Goal: Task Accomplishment & Management: Manage account settings

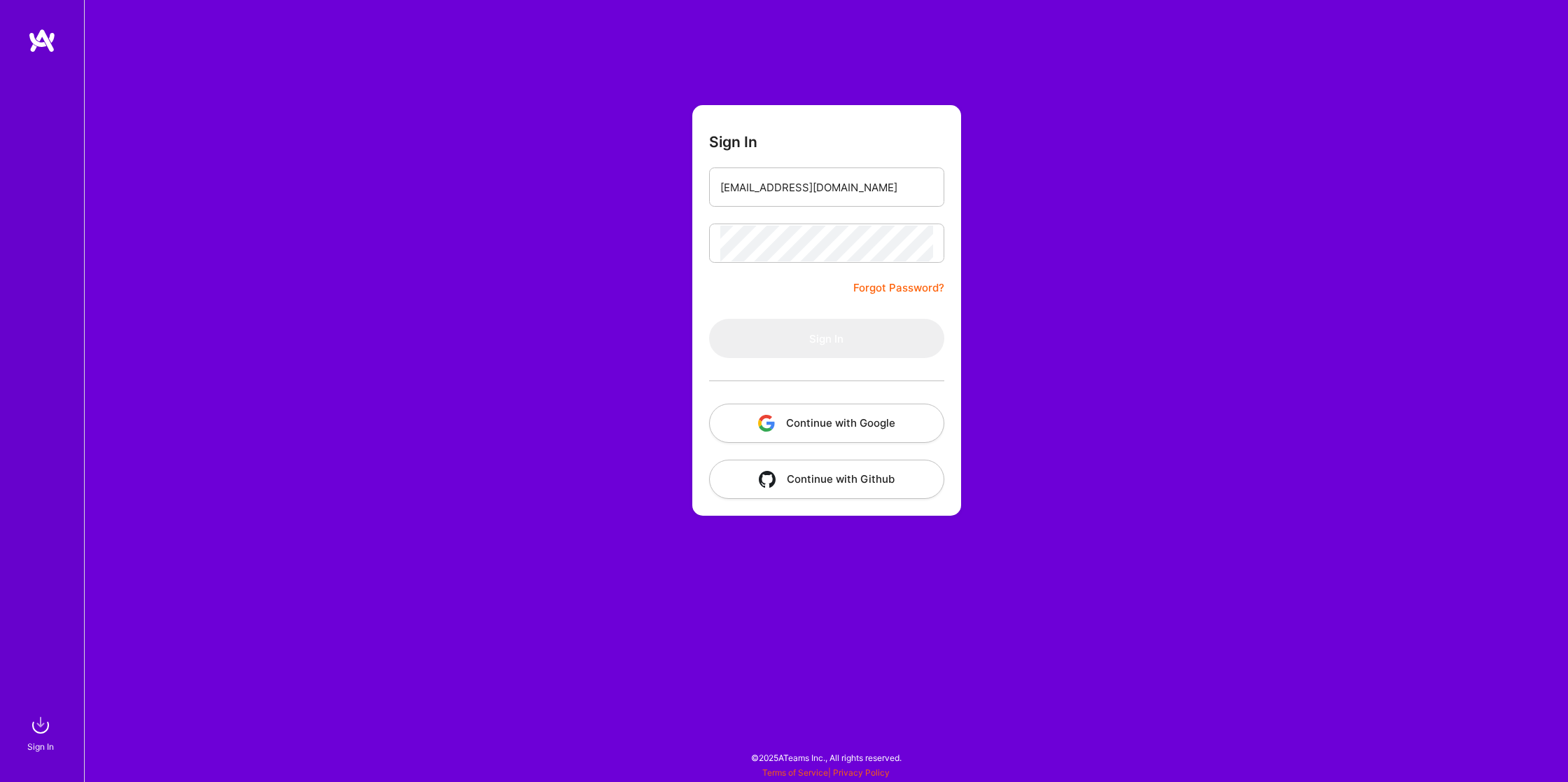
click at [383, 235] on div "Sign In [EMAIL_ADDRESS][DOMAIN_NAME] Forgot Password? Sign In Continue with Goo…" at bounding box center [826, 391] width 1484 height 782
click at [778, 185] on input "email" at bounding box center [826, 188] width 213 height 36
type input "[EMAIL_ADDRESS][DOMAIN_NAME]"
click at [821, 349] on button "Sign In" at bounding box center [826, 338] width 236 height 39
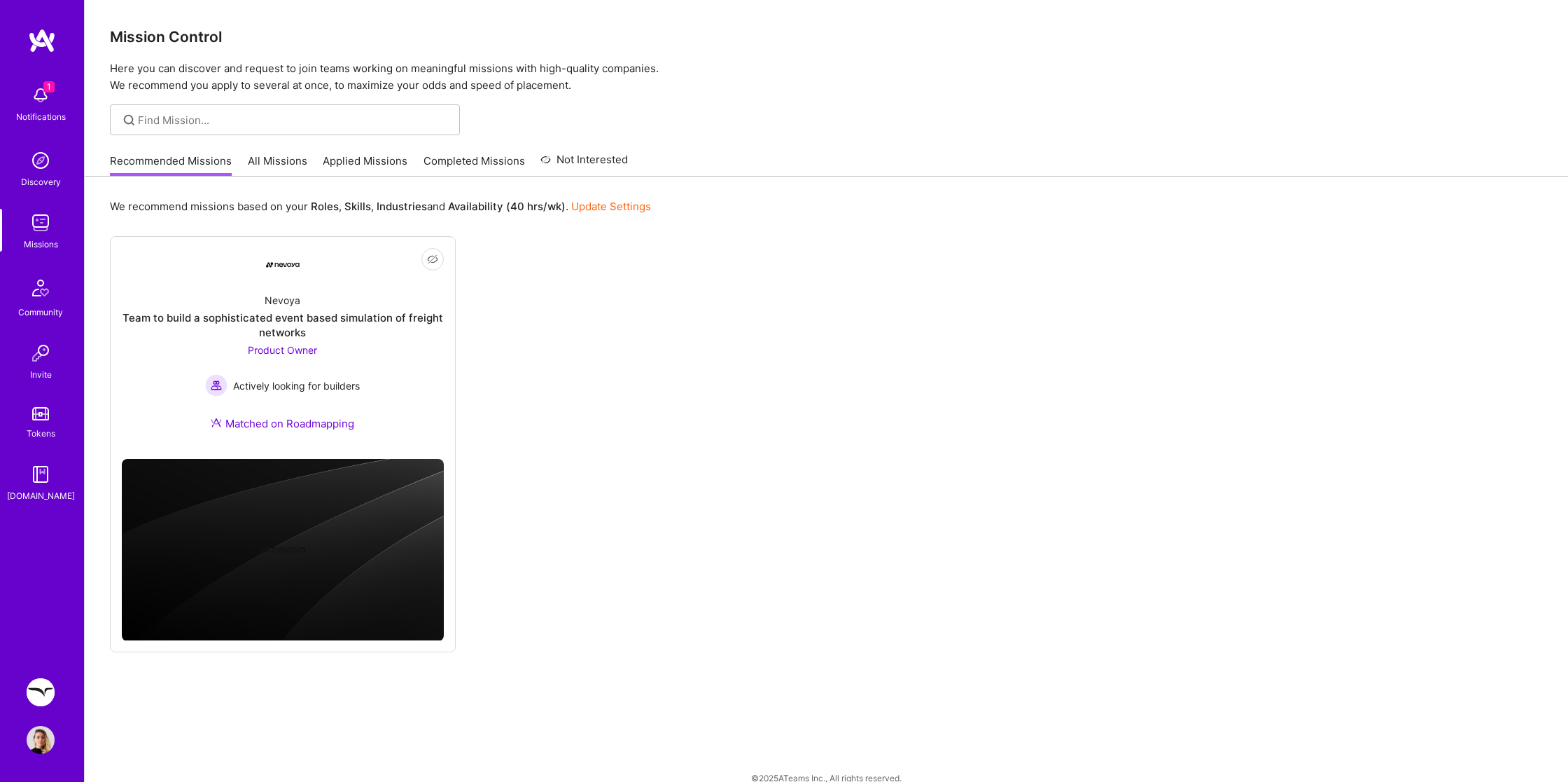
click at [57, 667] on div "1 Notifications Discovery Missions Community Invite Tokens [DOMAIN_NAME] Freed:…" at bounding box center [42, 391] width 84 height 782
click at [40, 700] on img at bounding box center [41, 691] width 28 height 28
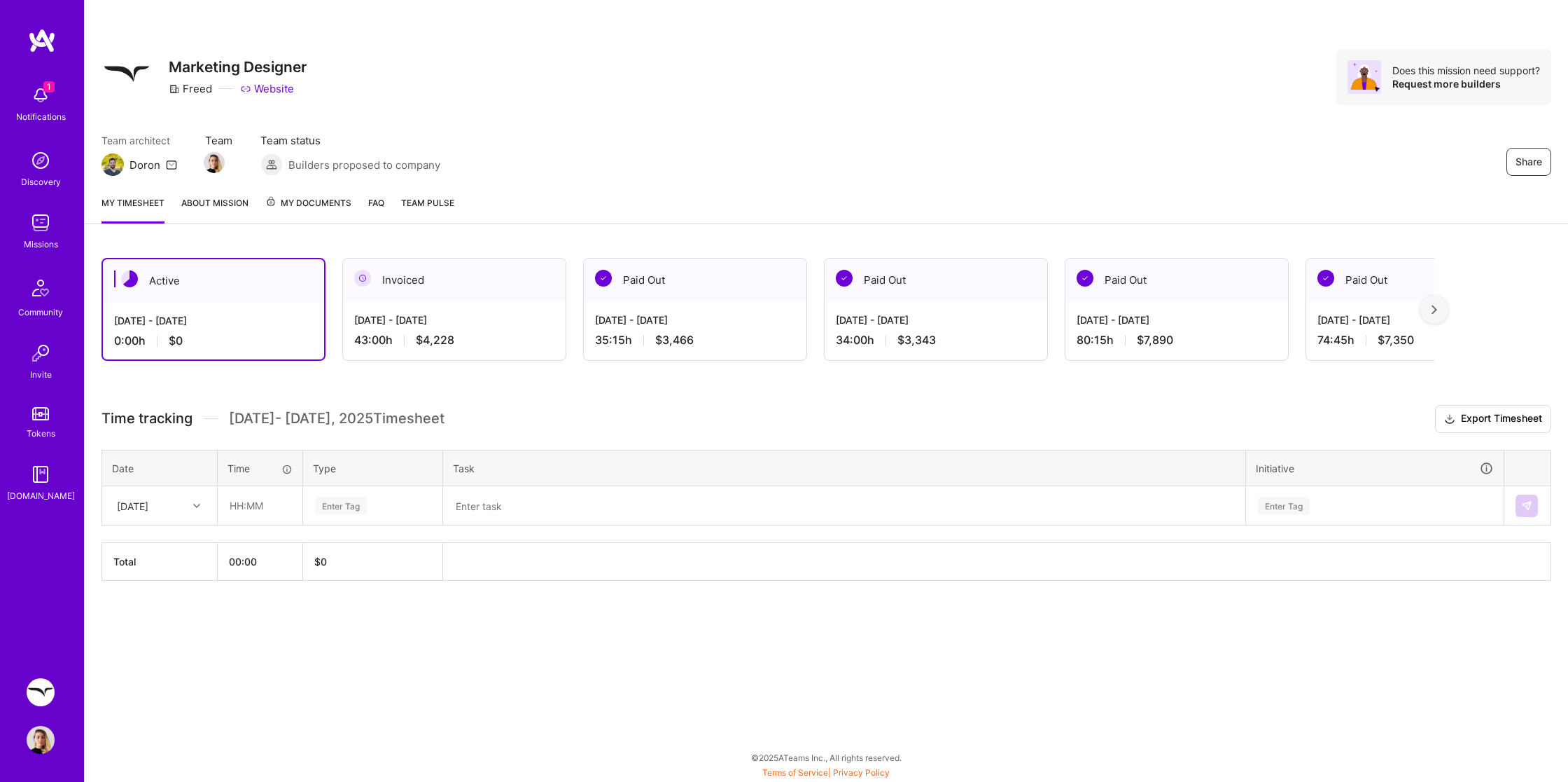
click at [198, 497] on div at bounding box center [198, 506] width 22 height 18
click at [204, 506] on div at bounding box center [198, 506] width 22 height 18
click at [189, 563] on div "[DATE]" at bounding box center [159, 572] width 113 height 26
click at [275, 495] on input "text" at bounding box center [260, 506] width 83 height 38
type input "00:30"
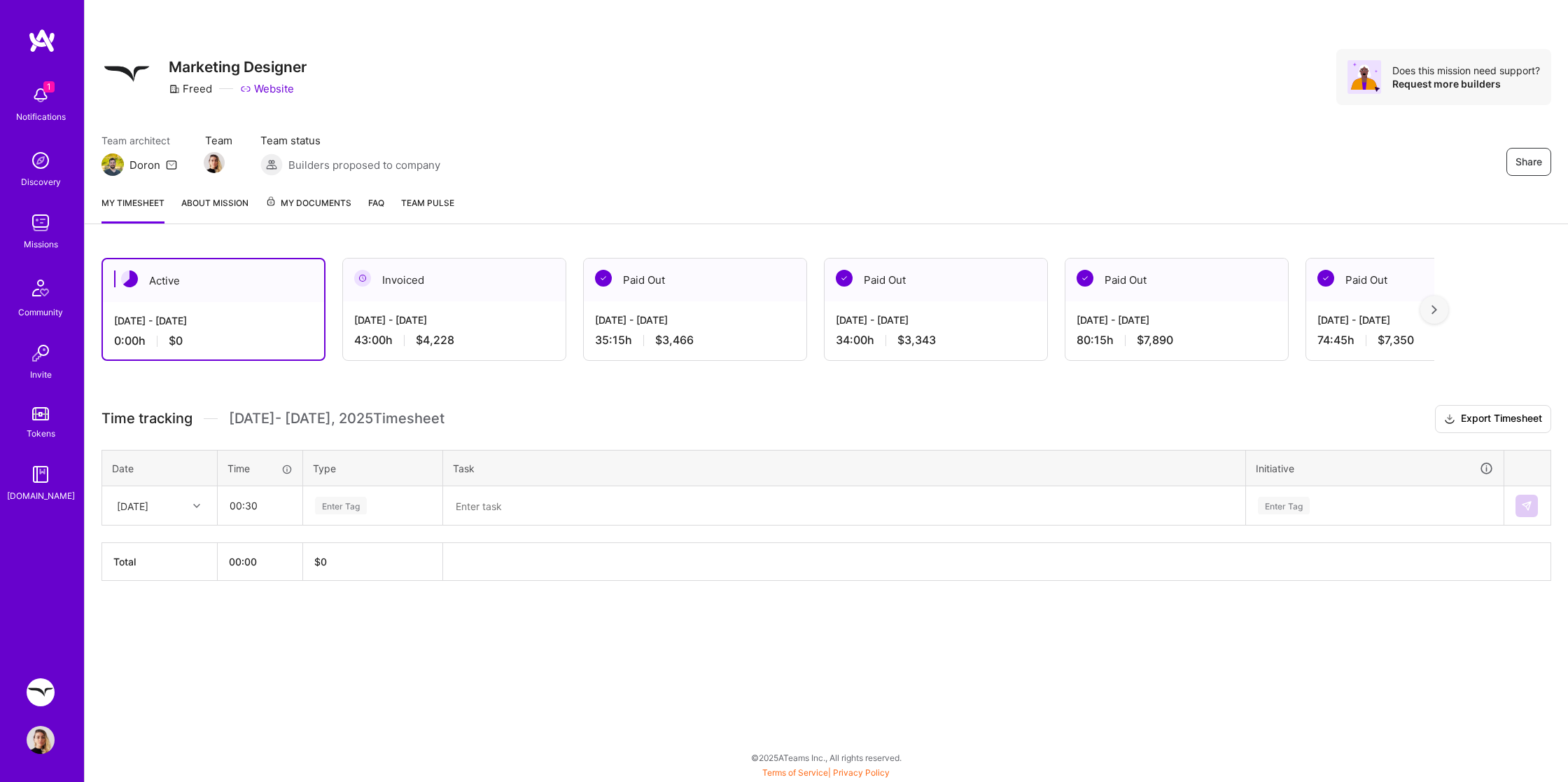
click at [523, 510] on textarea at bounding box center [843, 506] width 799 height 37
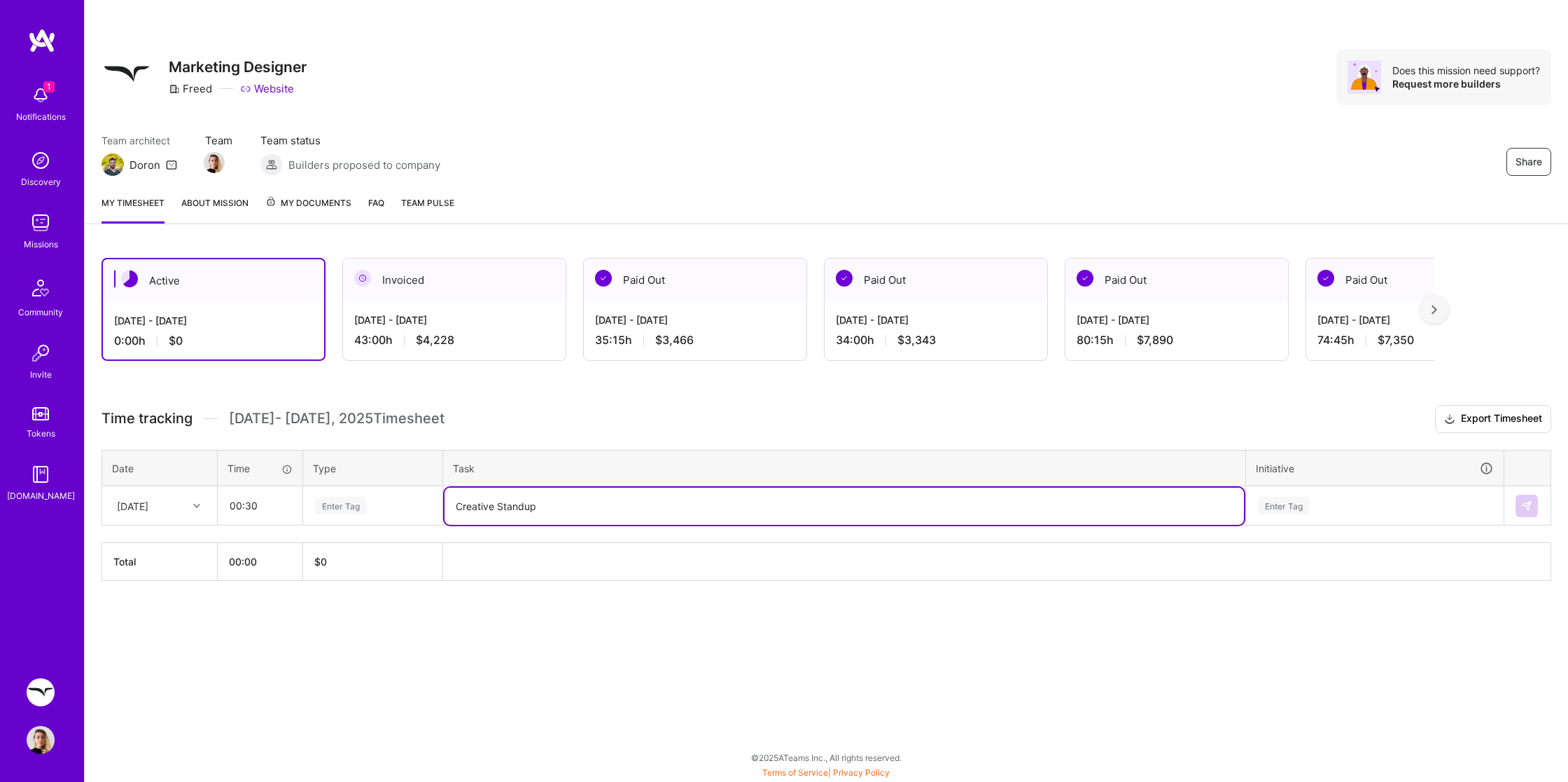
type textarea "Creative Standup"
click at [346, 504] on div "Enter Tag" at bounding box center [341, 505] width 52 height 22
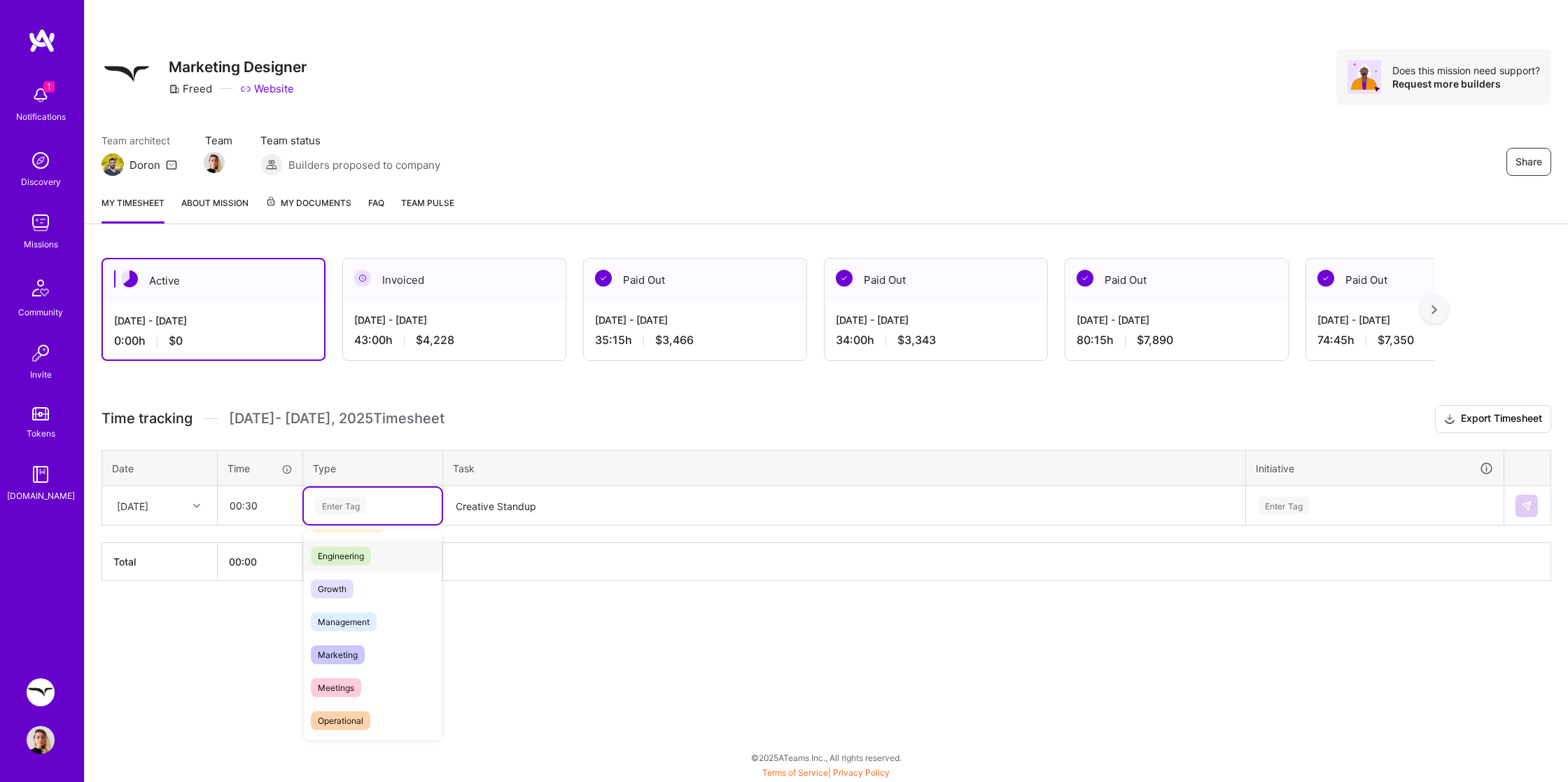
scroll to position [95, 0]
click at [370, 673] on div "Meetings" at bounding box center [372, 687] width 138 height 33
click at [1291, 518] on div "Time tracking [DATE] - [DATE] Timesheet Export Timesheet Date Time Type Task In…" at bounding box center [826, 493] width 1450 height 176
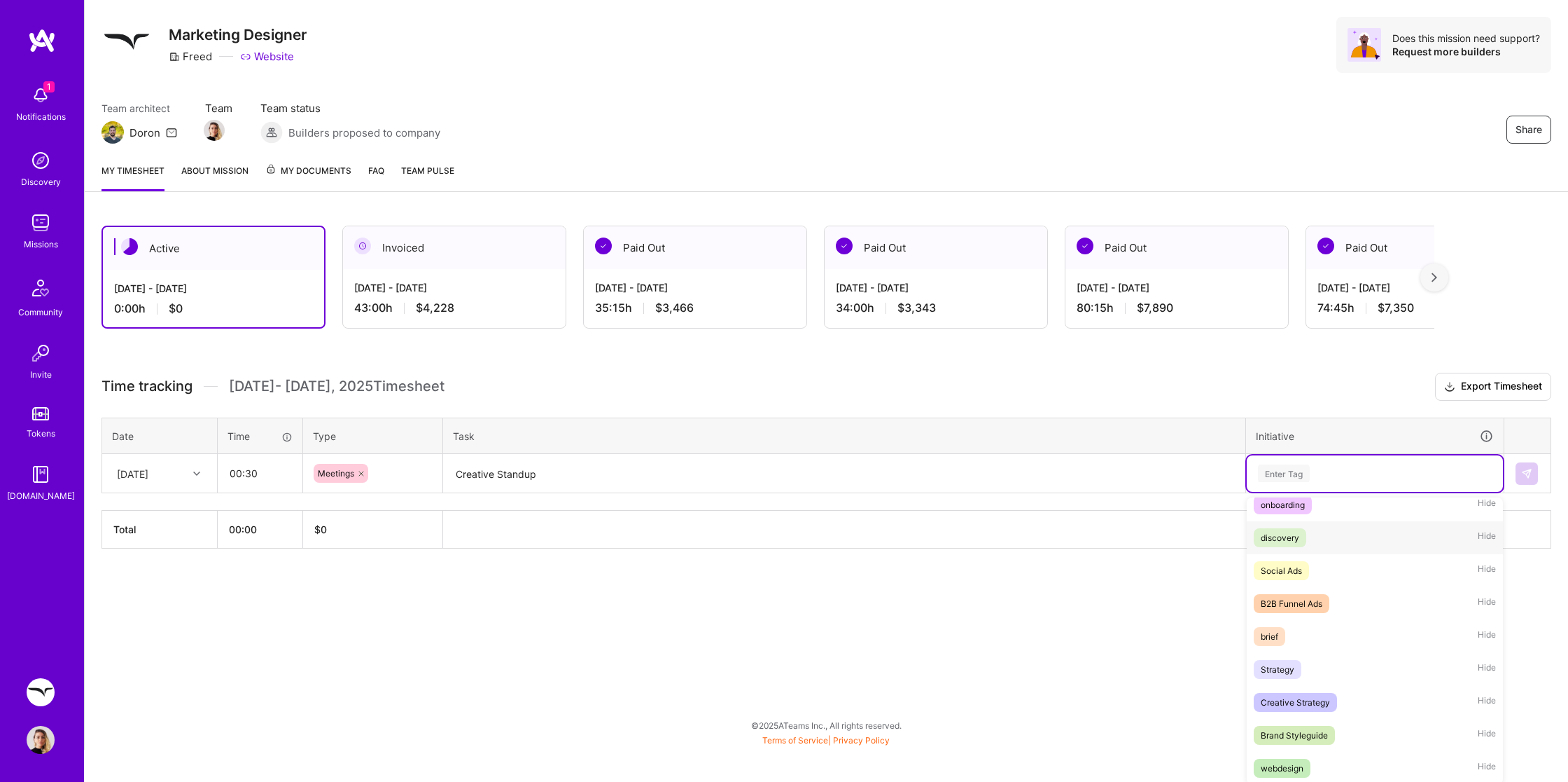
scroll to position [77, 0]
click at [1297, 694] on div "Creative Strategy" at bounding box center [1295, 701] width 69 height 15
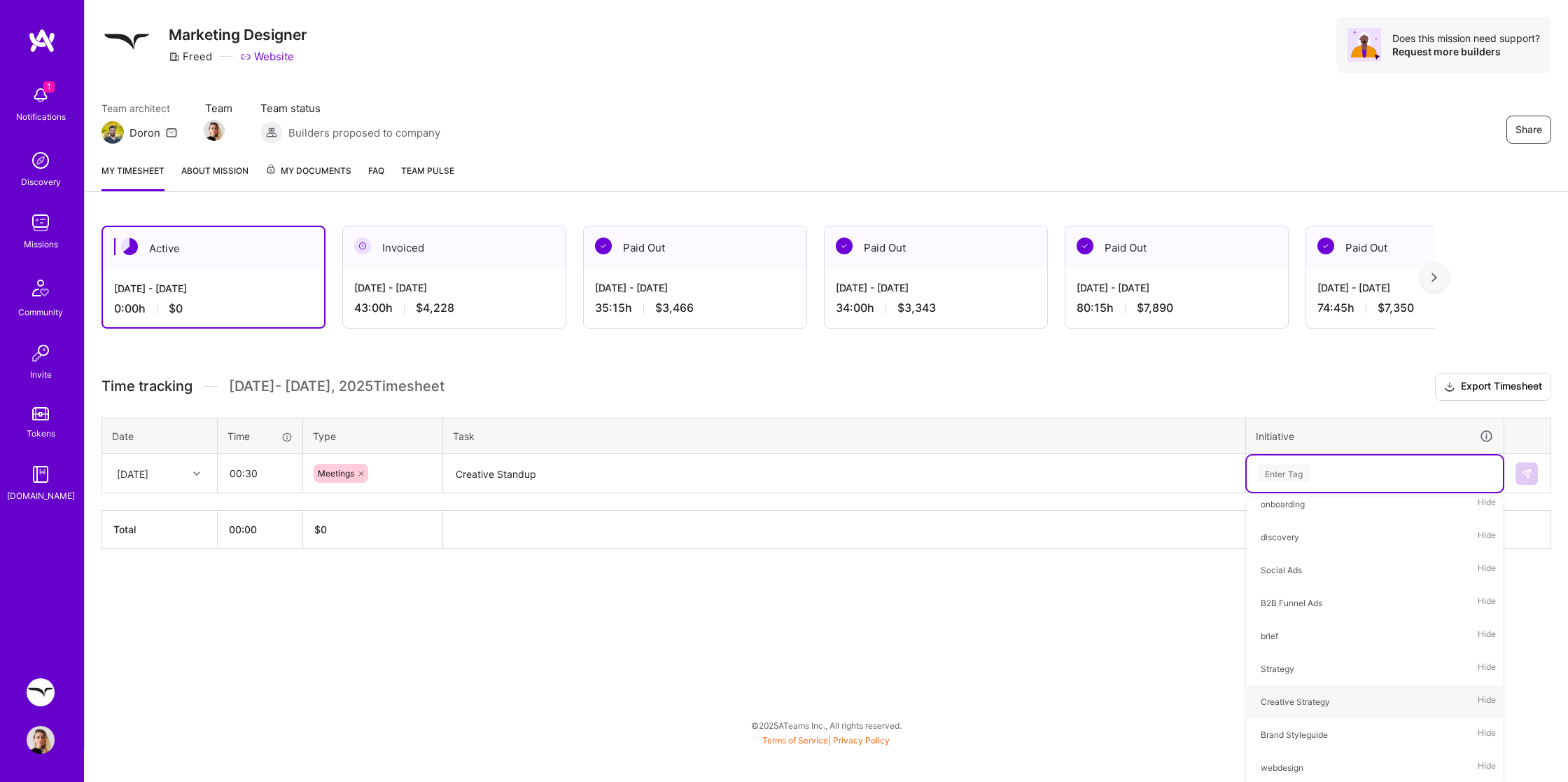
scroll to position [0, 0]
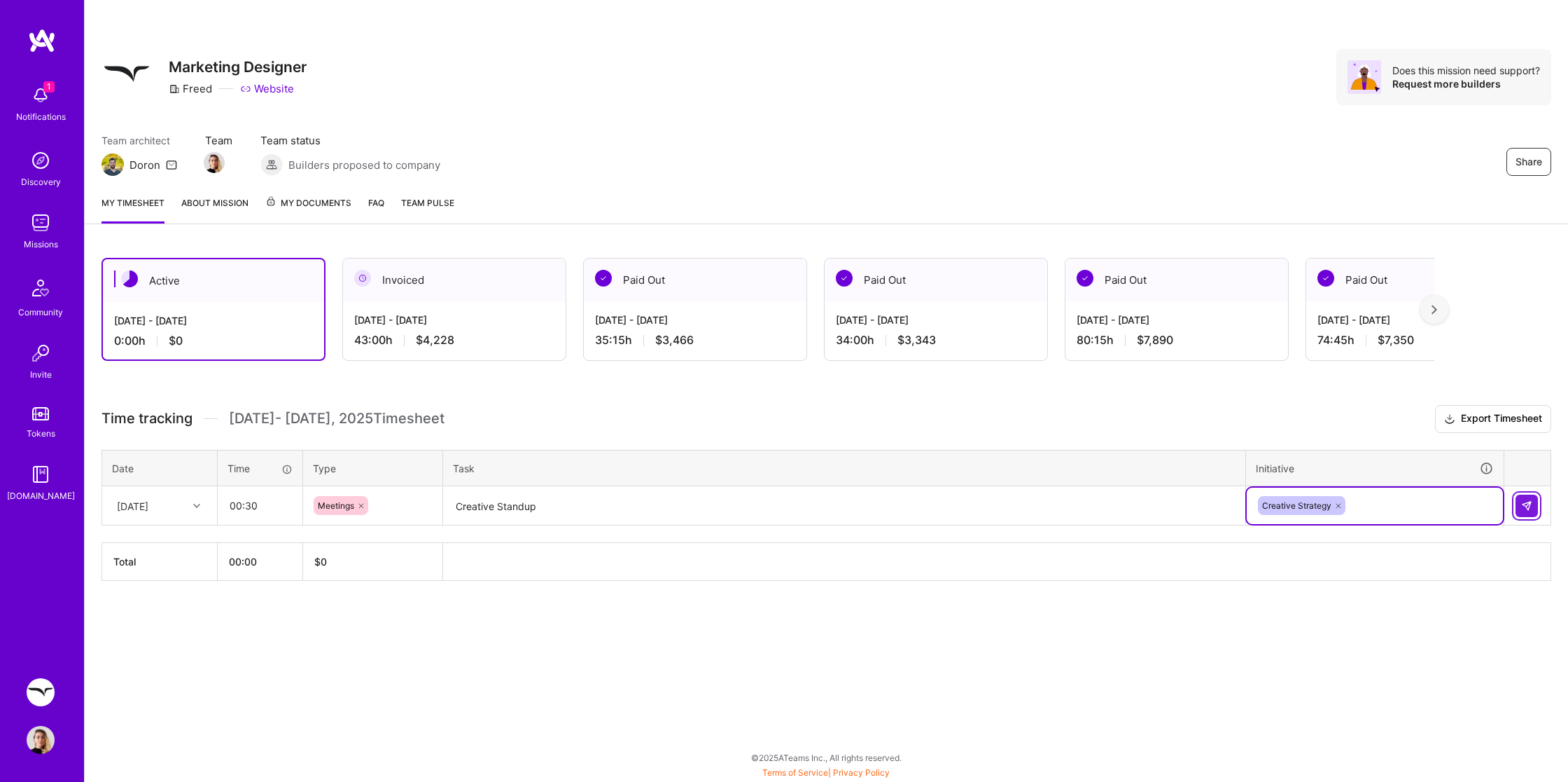
click at [1520, 497] on button at bounding box center [1526, 505] width 22 height 22
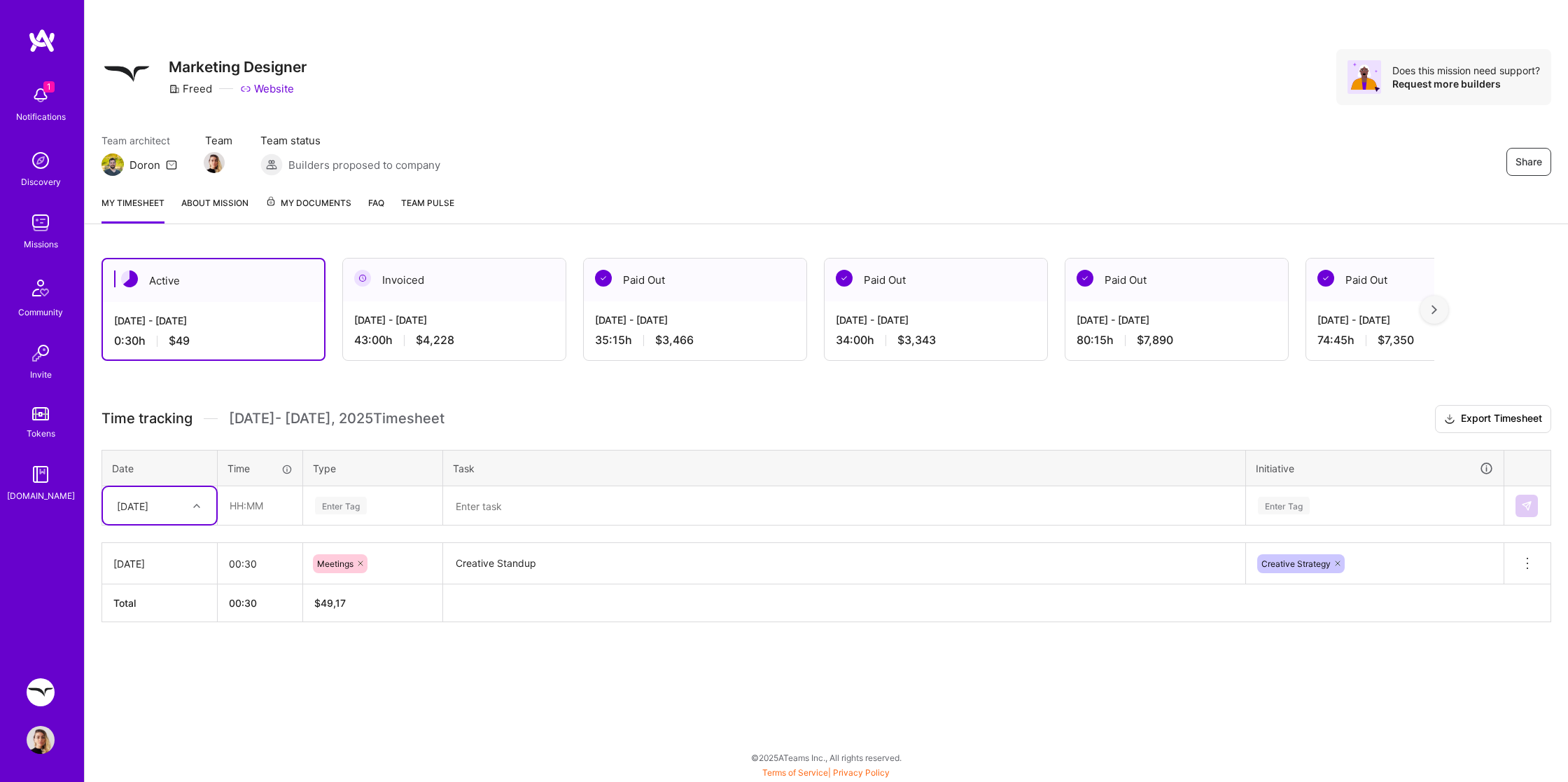
click at [206, 509] on div at bounding box center [198, 506] width 22 height 18
click at [180, 594] on div "[DATE]" at bounding box center [159, 597] width 113 height 26
click at [279, 506] on input "text" at bounding box center [260, 506] width 83 height 38
click at [227, 508] on input ":00" at bounding box center [260, 506] width 83 height 38
type input ":"
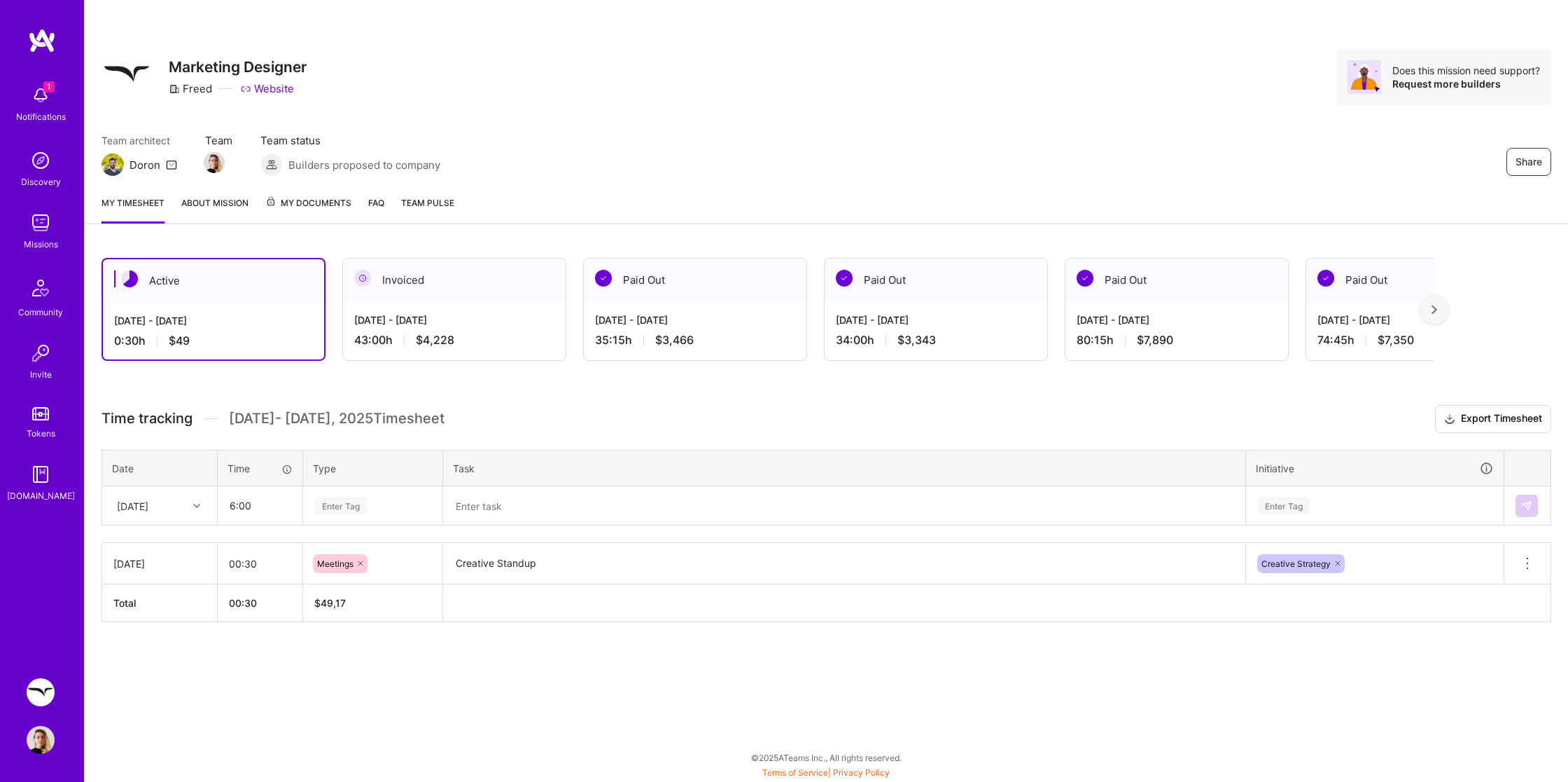
click at [333, 506] on div "Enter Tag" at bounding box center [341, 505] width 52 height 22
type input "06:00"
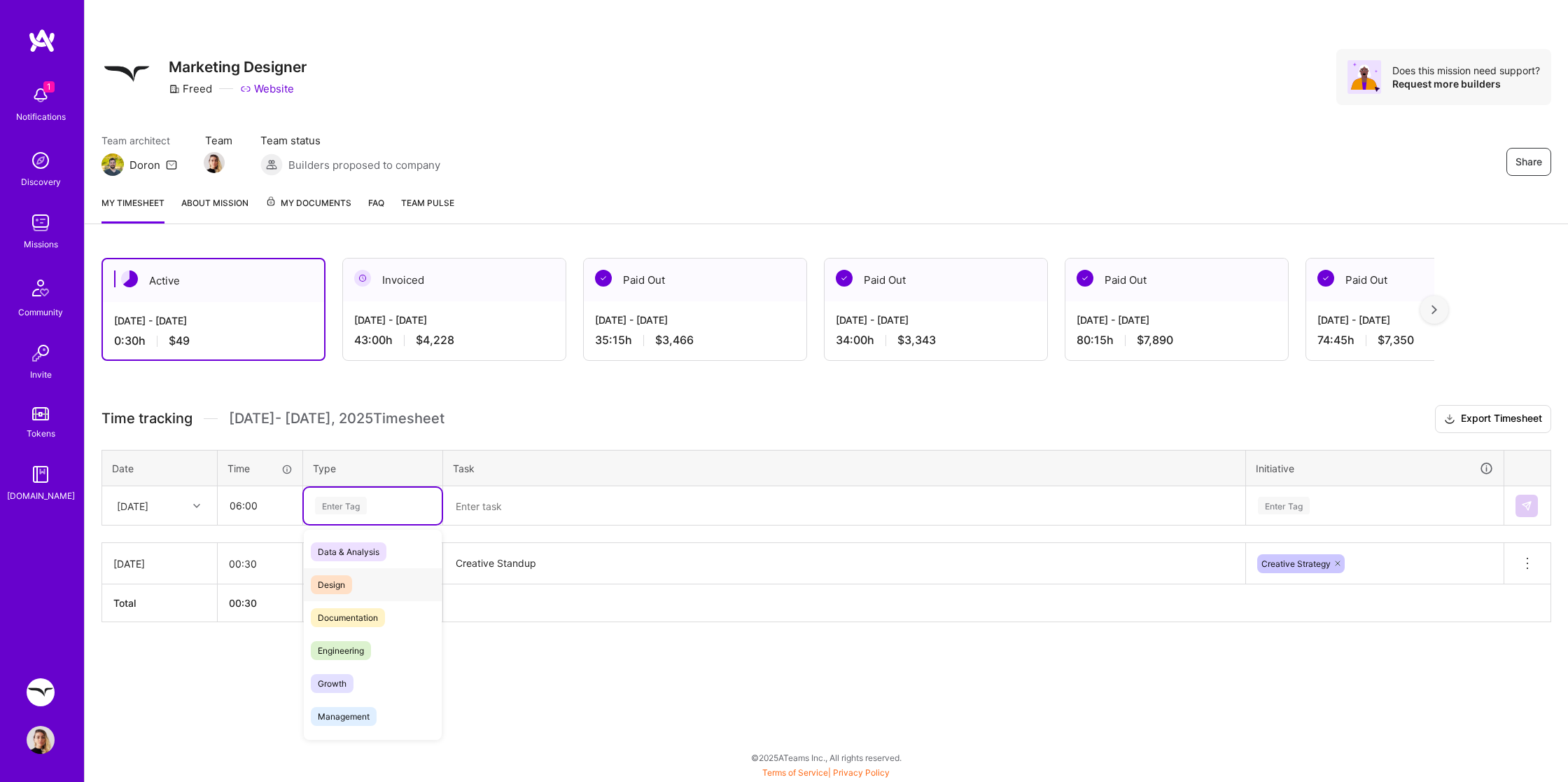
click at [346, 583] on span "Design" at bounding box center [331, 584] width 42 height 19
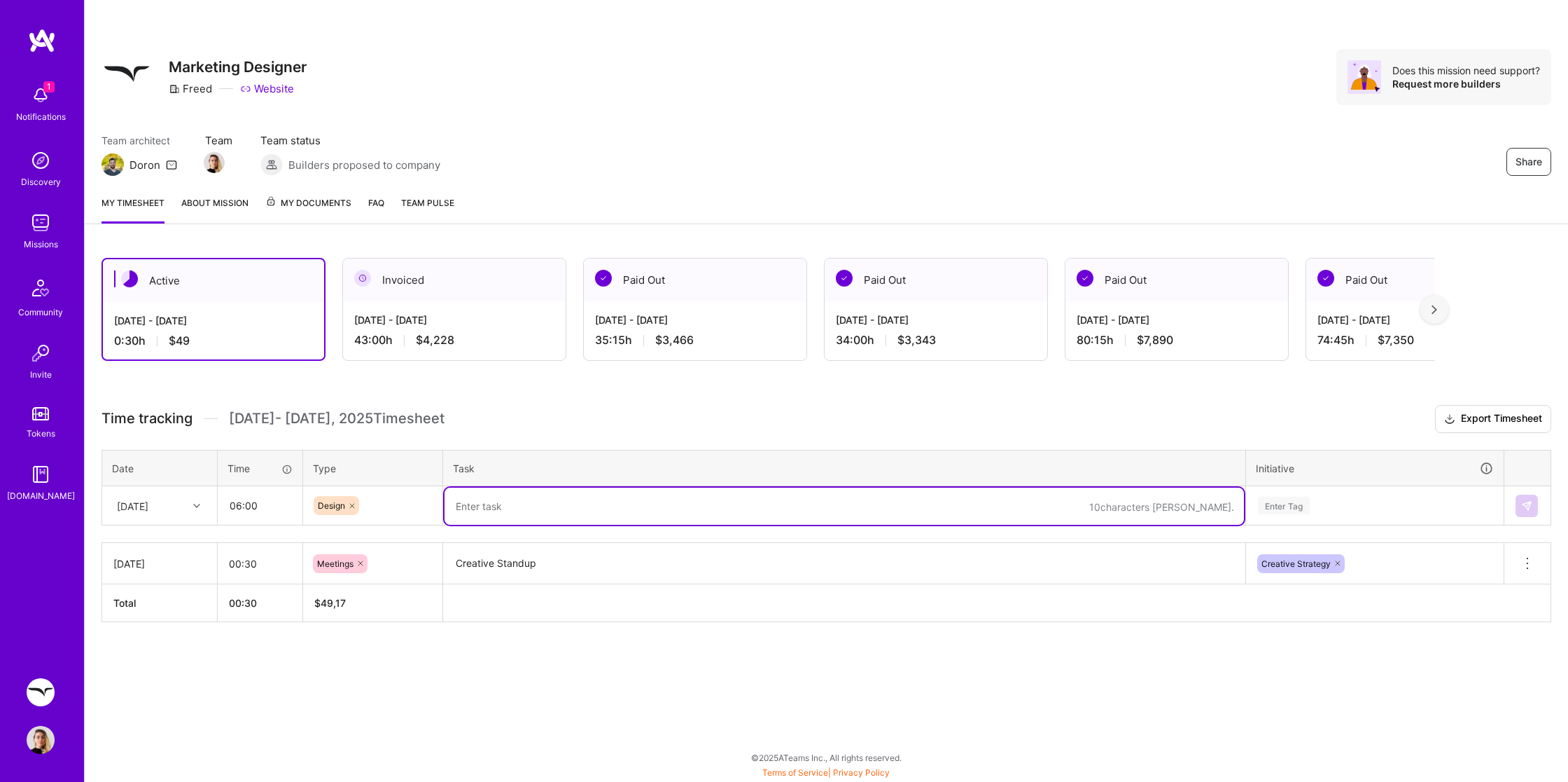
click at [538, 516] on textarea at bounding box center [843, 506] width 799 height 38
type textarea "Direct Mail – Revisions"
click at [1295, 507] on div "Enter Tag" at bounding box center [1375, 506] width 256 height 37
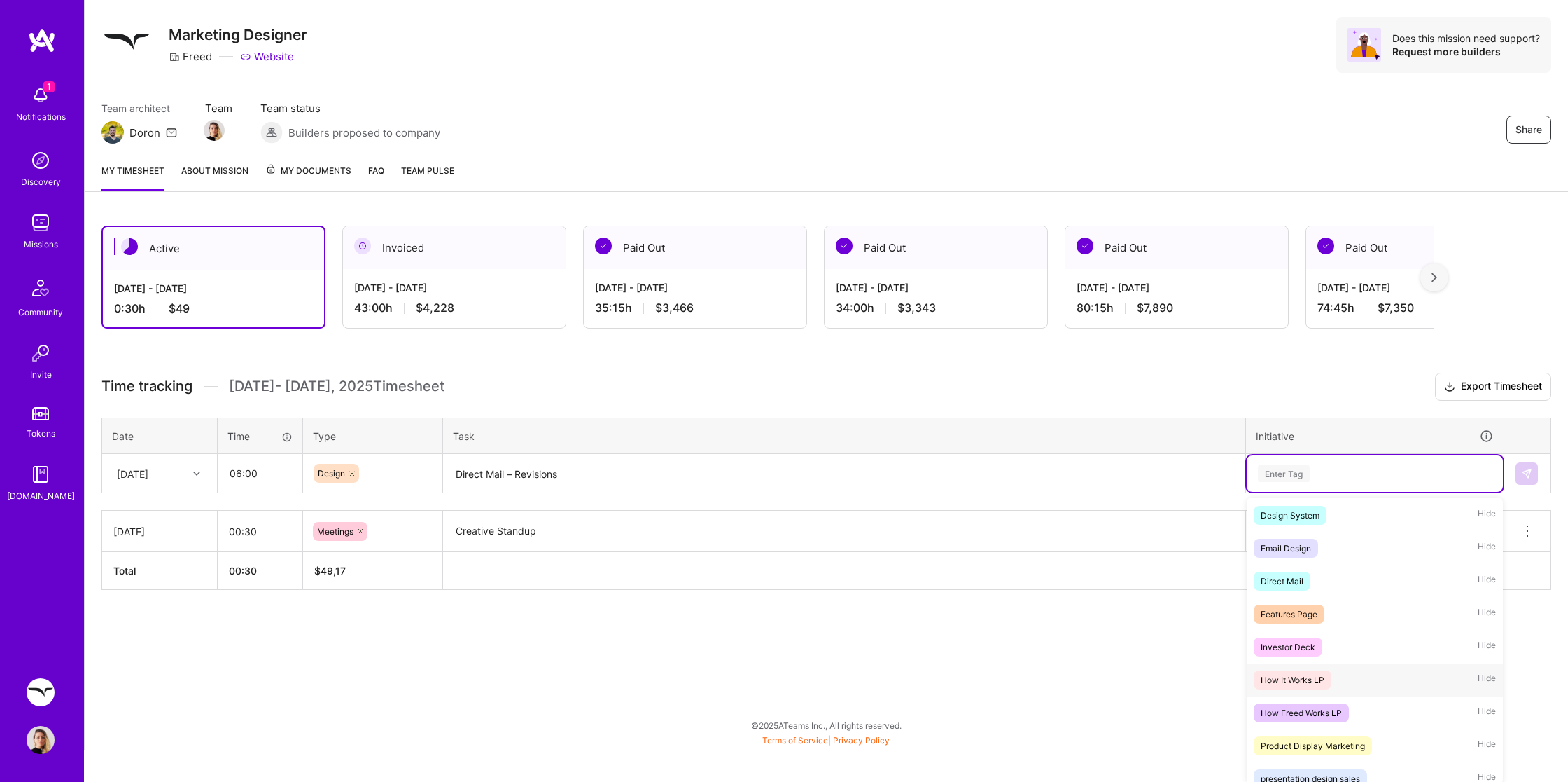
scroll to position [504, 0]
click at [1299, 572] on div "Direct Mail" at bounding box center [1282, 571] width 42 height 15
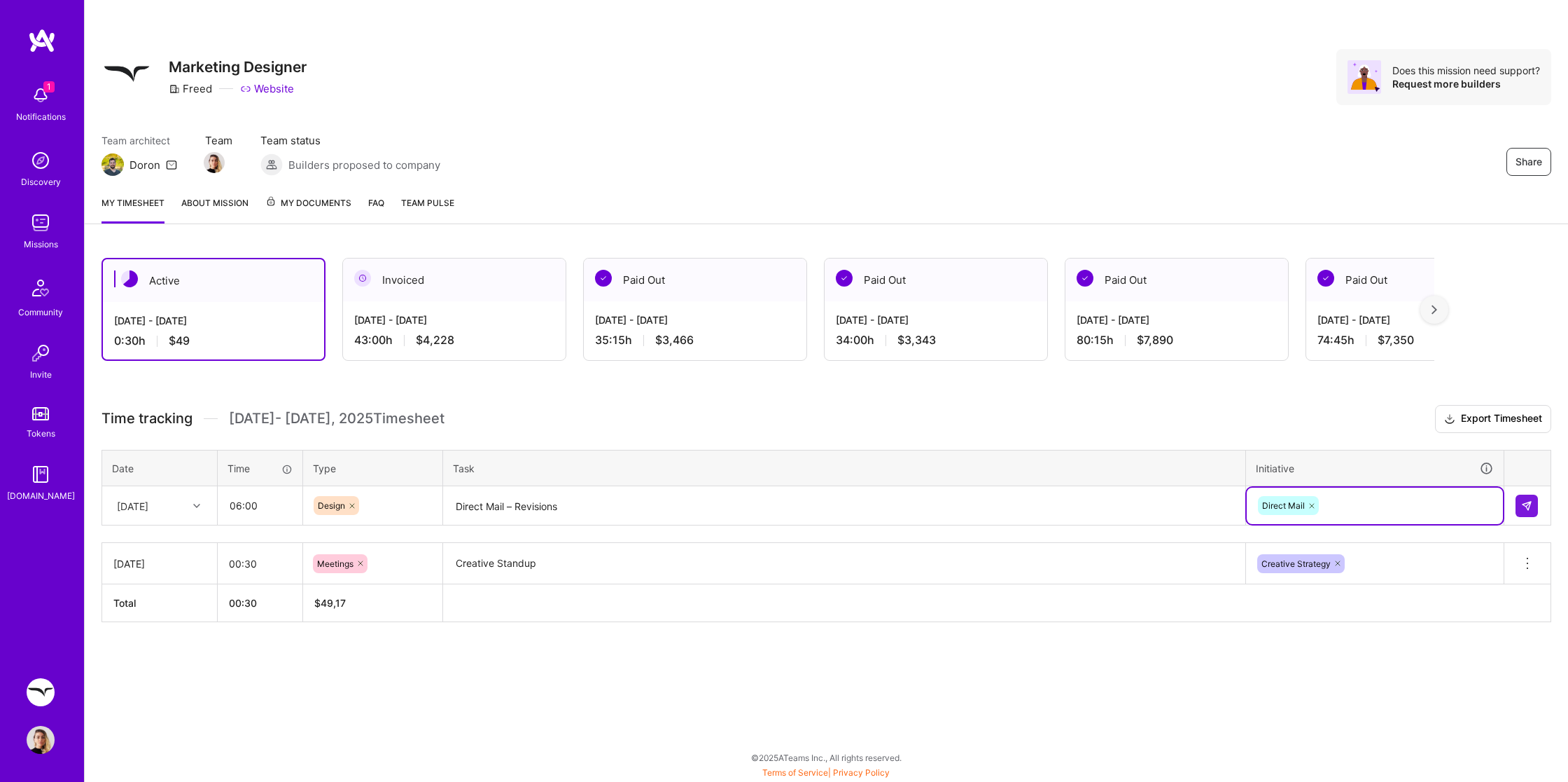
scroll to position [0, 0]
click at [905, 497] on textarea "Direct Mail – Revisions" at bounding box center [843, 506] width 799 height 38
click at [1540, 502] on td at bounding box center [1528, 506] width 47 height 39
click at [1531, 500] on img at bounding box center [1526, 506] width 11 height 11
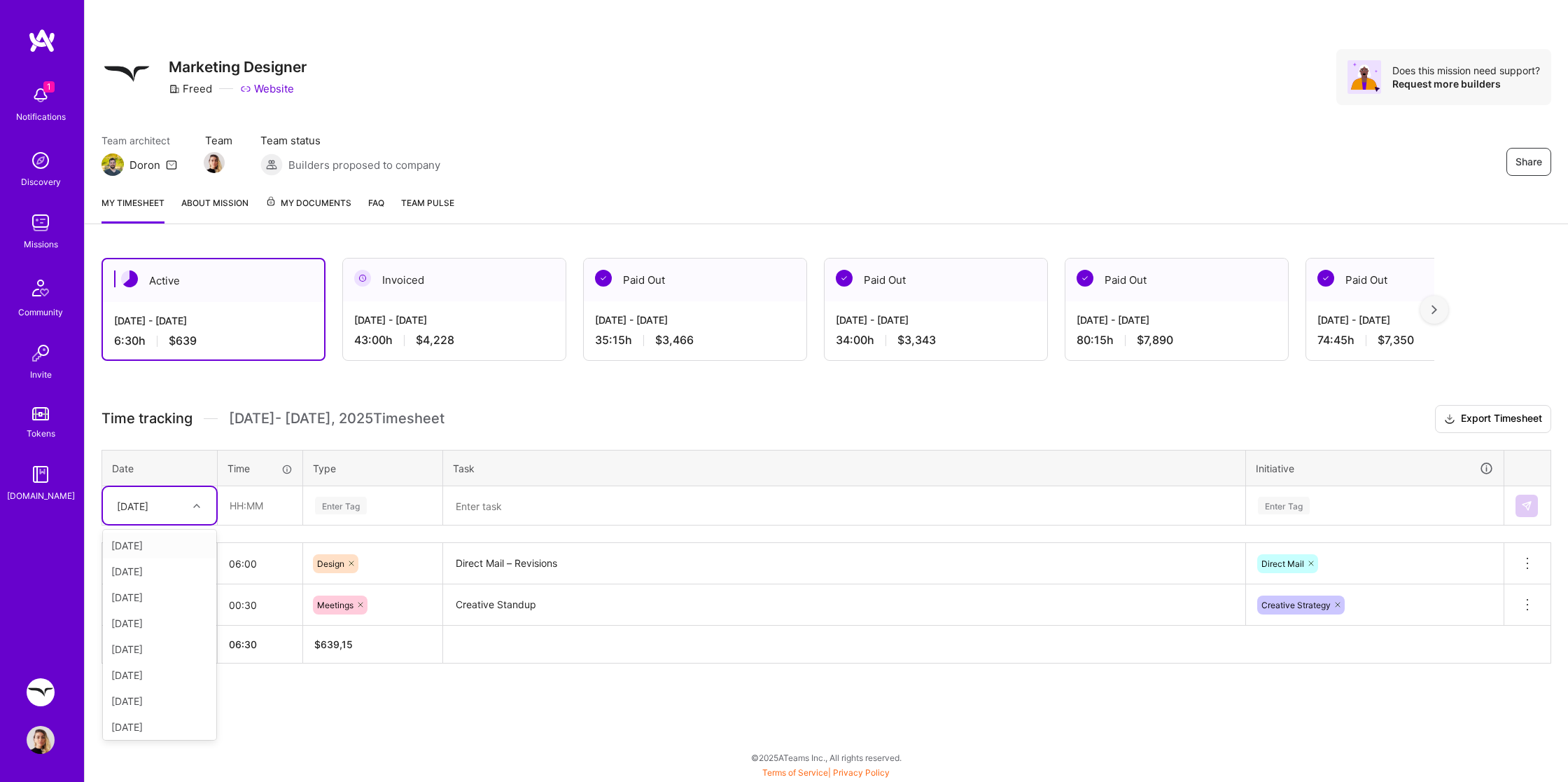
click at [200, 509] on div at bounding box center [198, 506] width 22 height 18
click at [168, 589] on div "[DATE]" at bounding box center [159, 597] width 113 height 26
click at [250, 508] on input "text" at bounding box center [260, 506] width 83 height 38
click at [334, 511] on div "Enter Tag" at bounding box center [341, 505] width 52 height 22
type input "00:30"
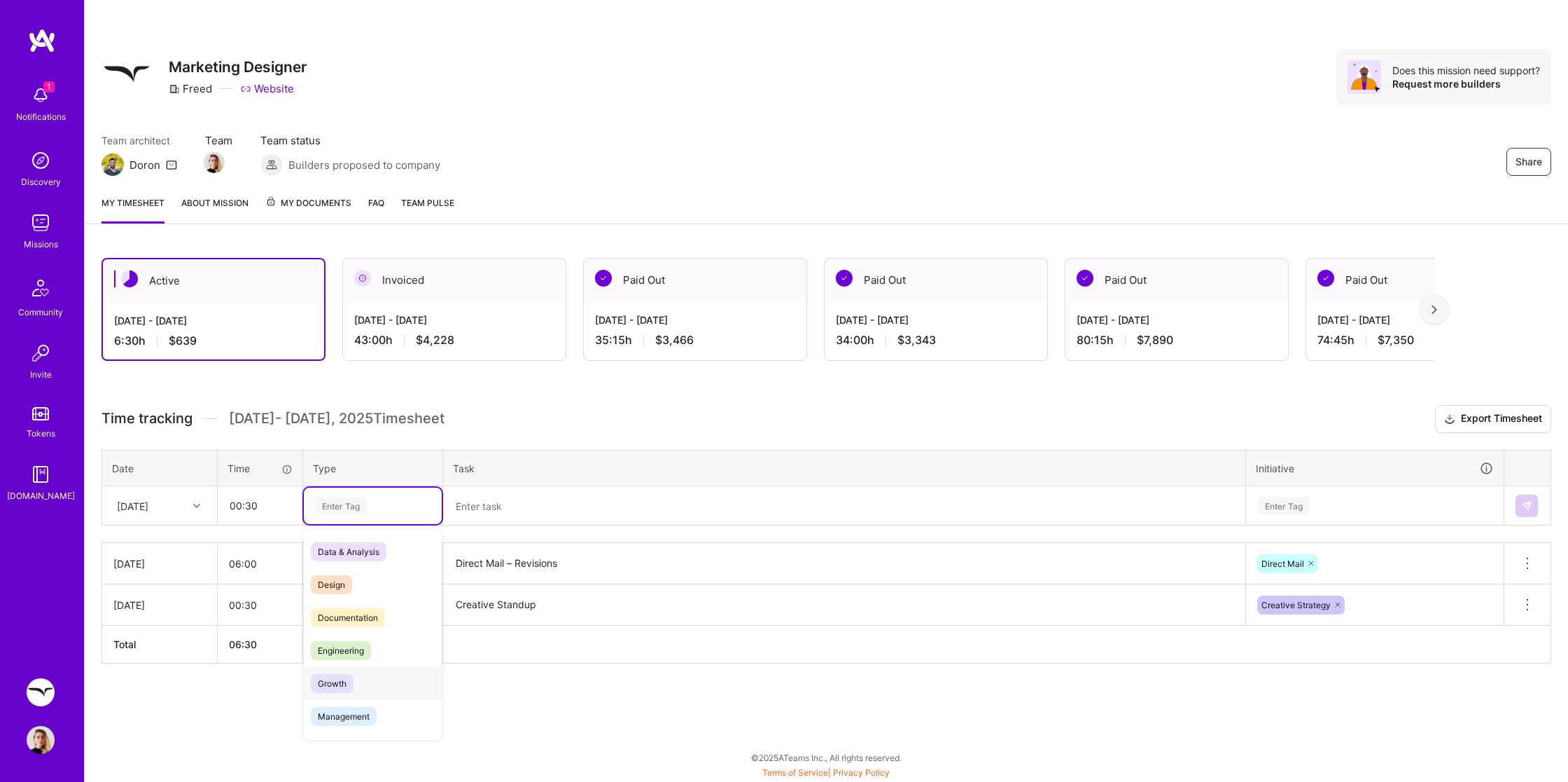
scroll to position [112, 0]
click at [347, 661] on span "Meetings" at bounding box center [336, 669] width 51 height 19
click at [569, 516] on textarea at bounding box center [843, 506] width 799 height 38
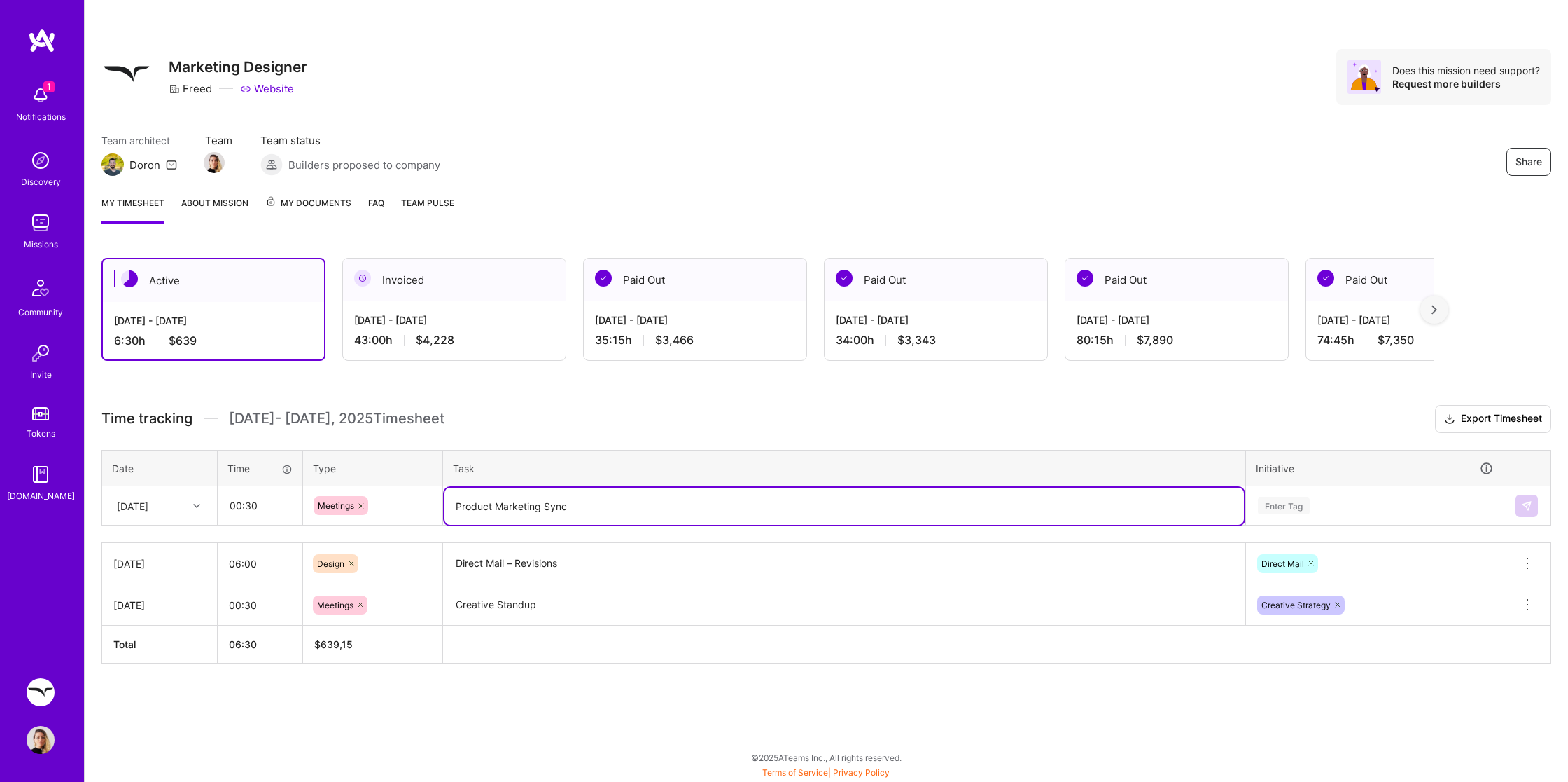
type textarea "Product Marketing Sync"
click at [1283, 499] on div "Enter Tag" at bounding box center [1375, 506] width 256 height 37
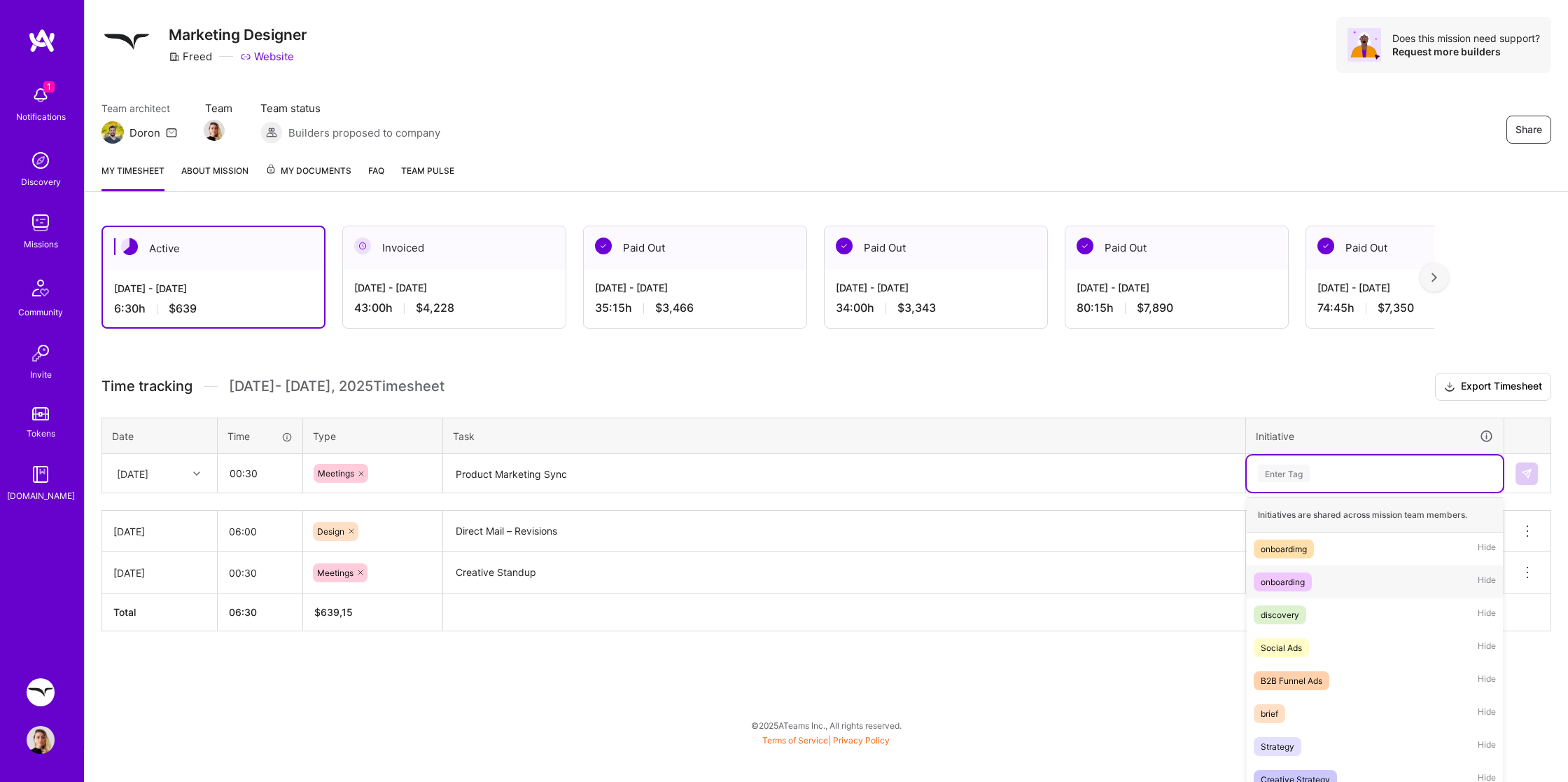
scroll to position [504, 0]
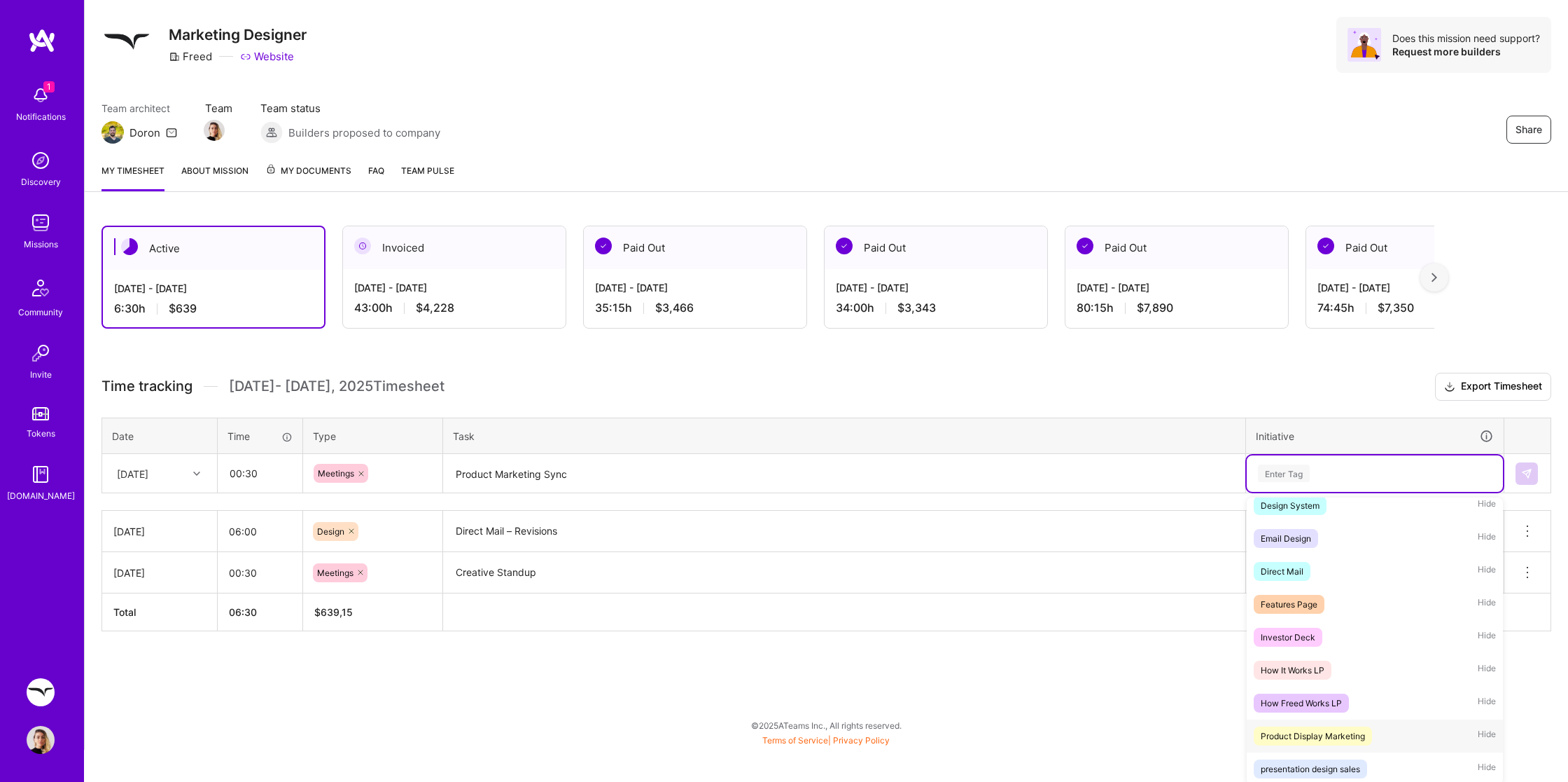
click at [1368, 736] on span "Product Display Marketing" at bounding box center [1312, 736] width 118 height 19
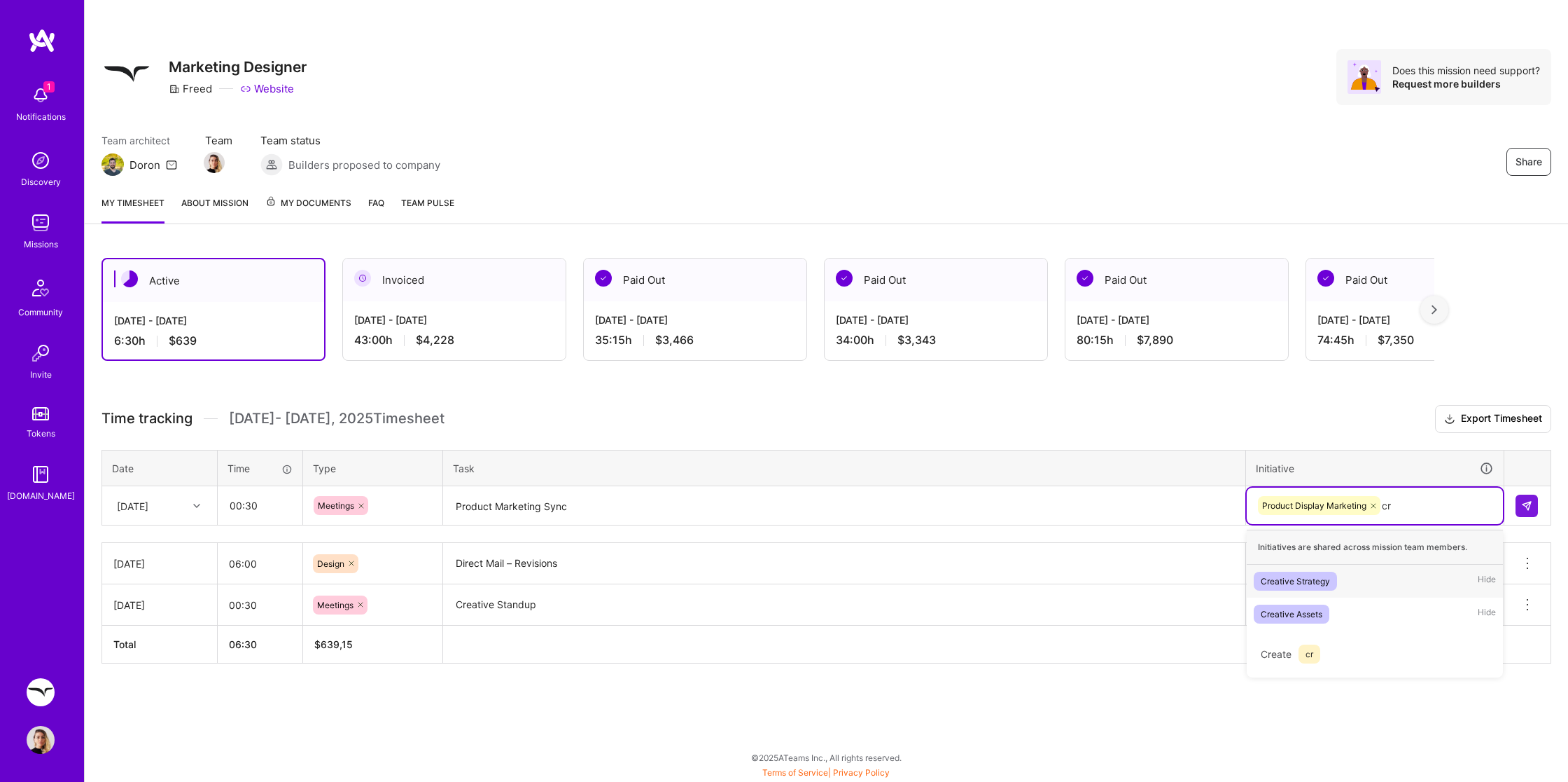
scroll to position [0, 0]
type input "crea"
click at [1313, 577] on div "Creative Strategy" at bounding box center [1295, 581] width 69 height 15
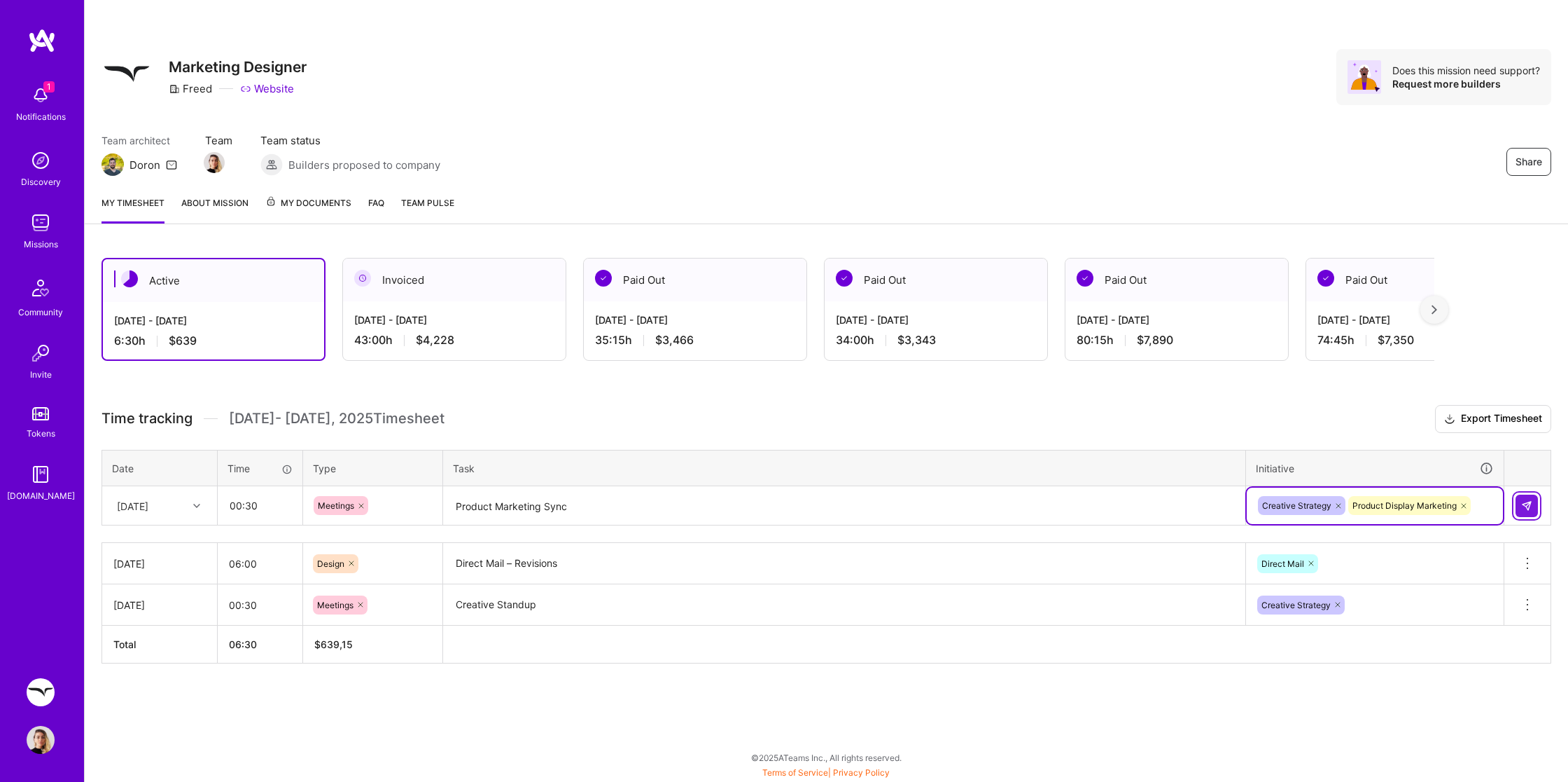
click at [1522, 503] on img at bounding box center [1526, 506] width 11 height 11
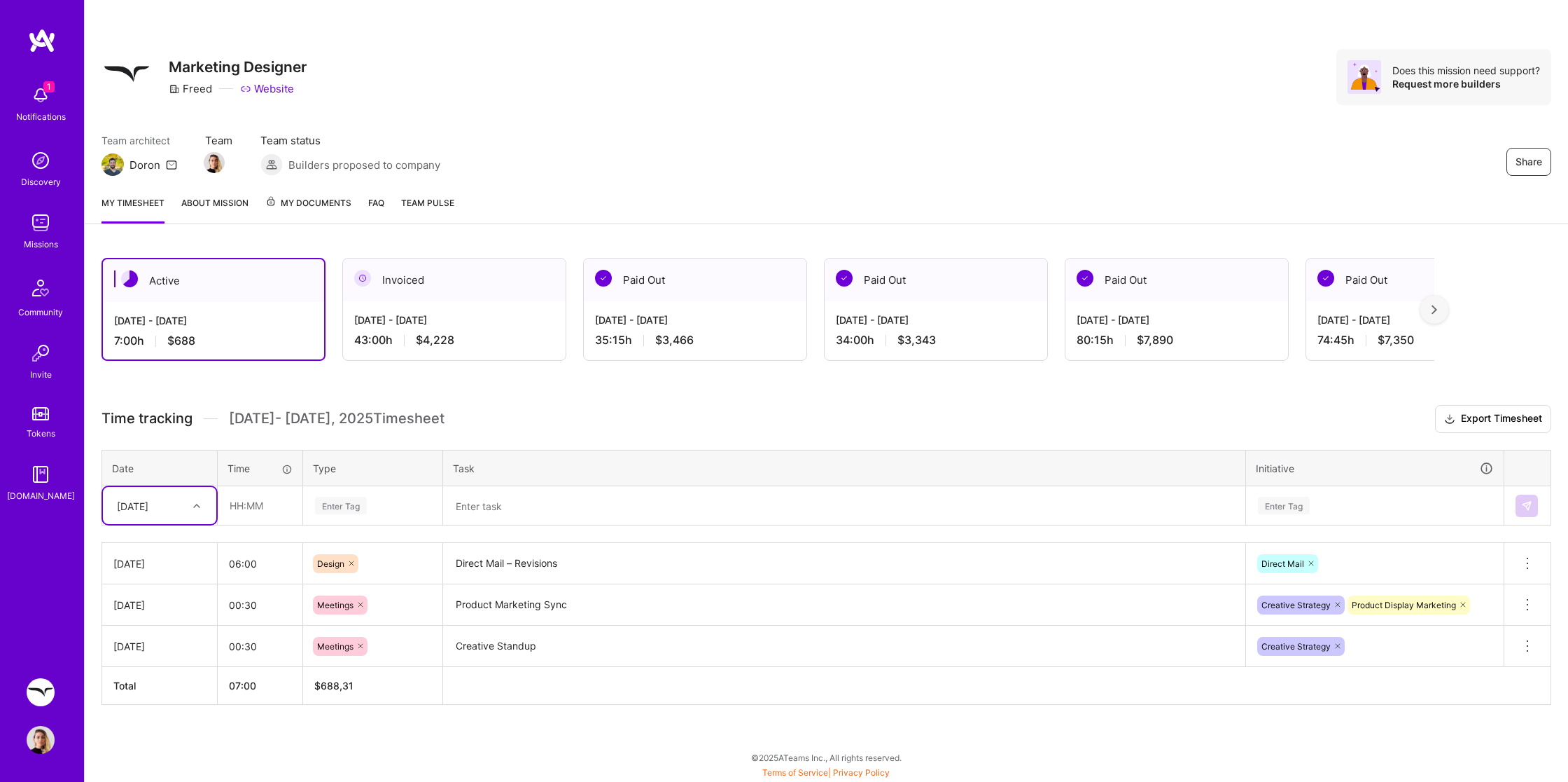
click at [201, 500] on div at bounding box center [198, 506] width 22 height 18
click at [154, 622] on div "[DATE]" at bounding box center [159, 623] width 113 height 26
click at [268, 499] on input "text" at bounding box center [260, 506] width 83 height 38
click at [236, 512] on input ":00" at bounding box center [260, 506] width 83 height 38
type input "07:00"
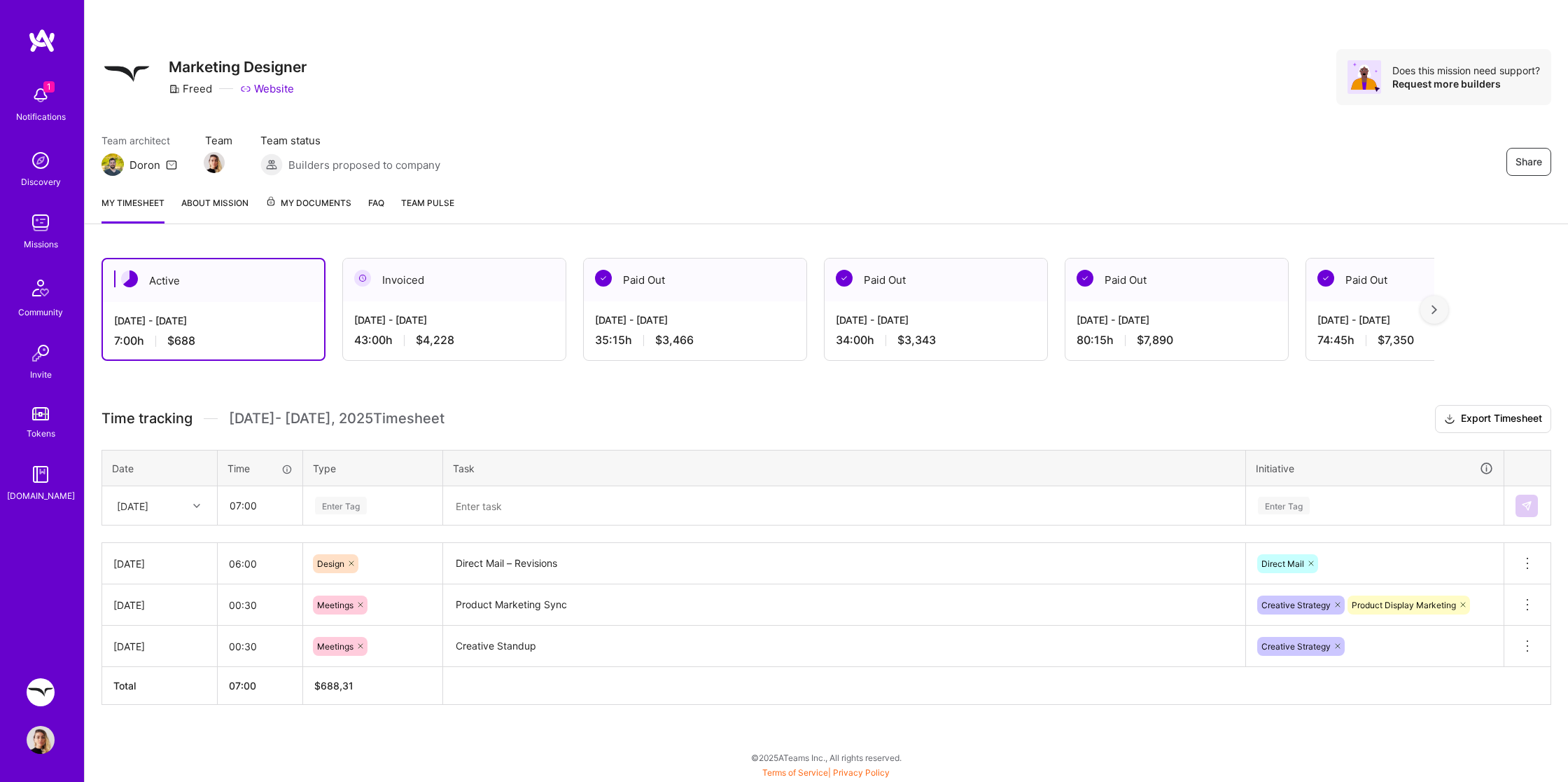
click at [335, 497] on div "Enter Tag" at bounding box center [341, 505] width 52 height 22
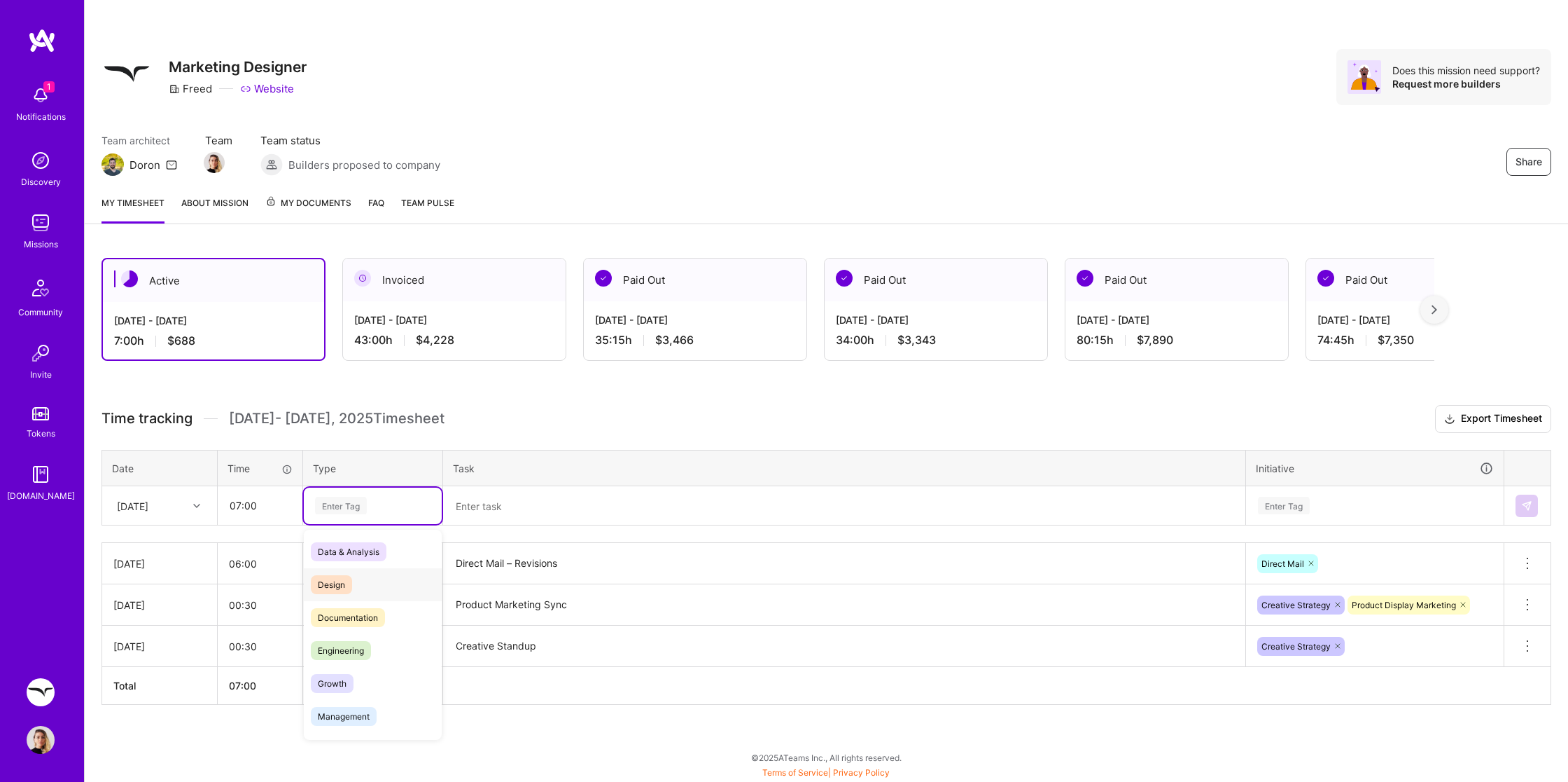
click at [335, 593] on div "Design" at bounding box center [372, 585] width 138 height 33
click at [504, 505] on textarea at bounding box center [843, 506] width 799 height 38
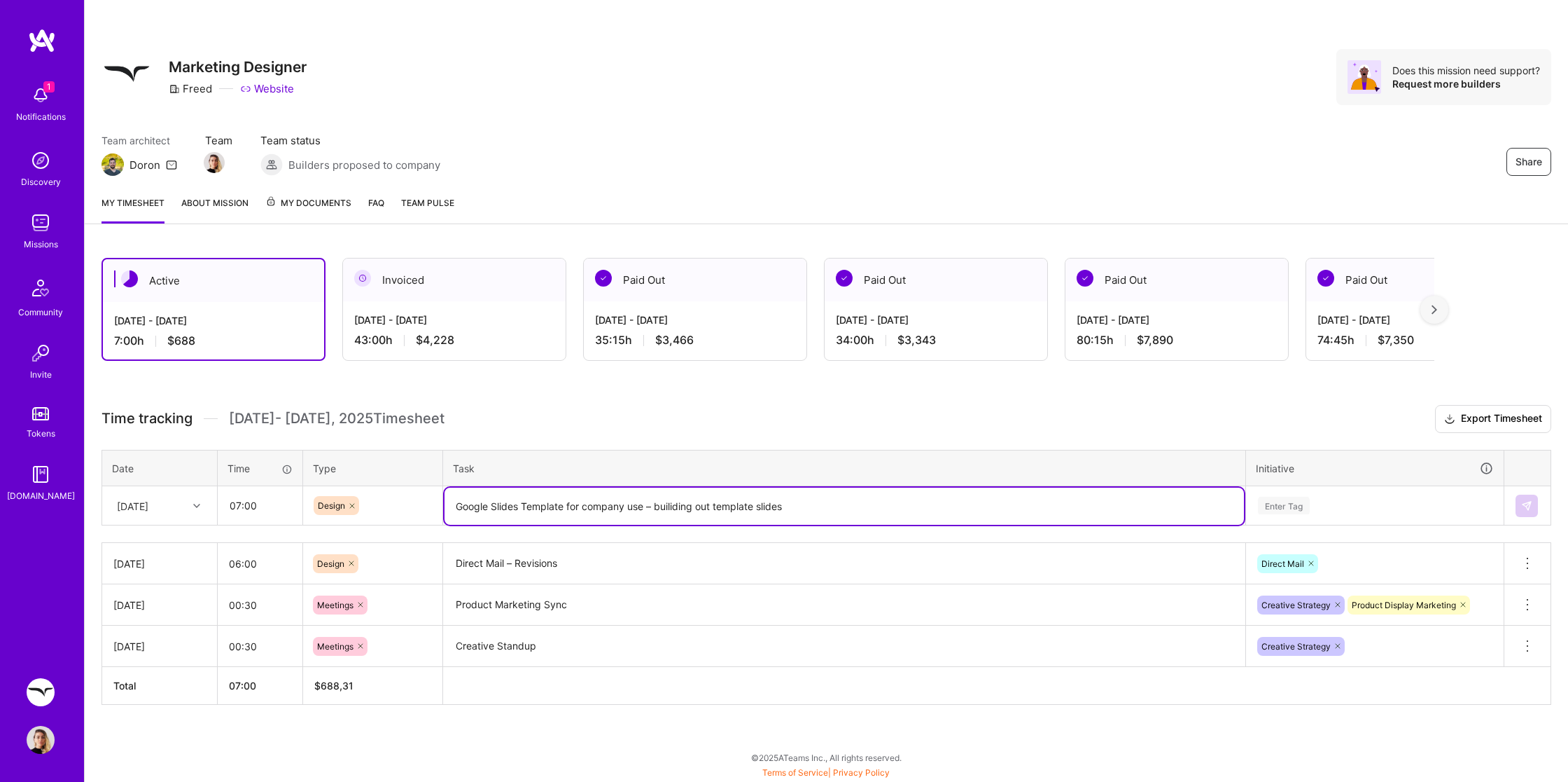
type textarea "Google Slides Template for company use – builiding out template slides"
click at [1284, 502] on div "Enter Tag" at bounding box center [1375, 506] width 256 height 37
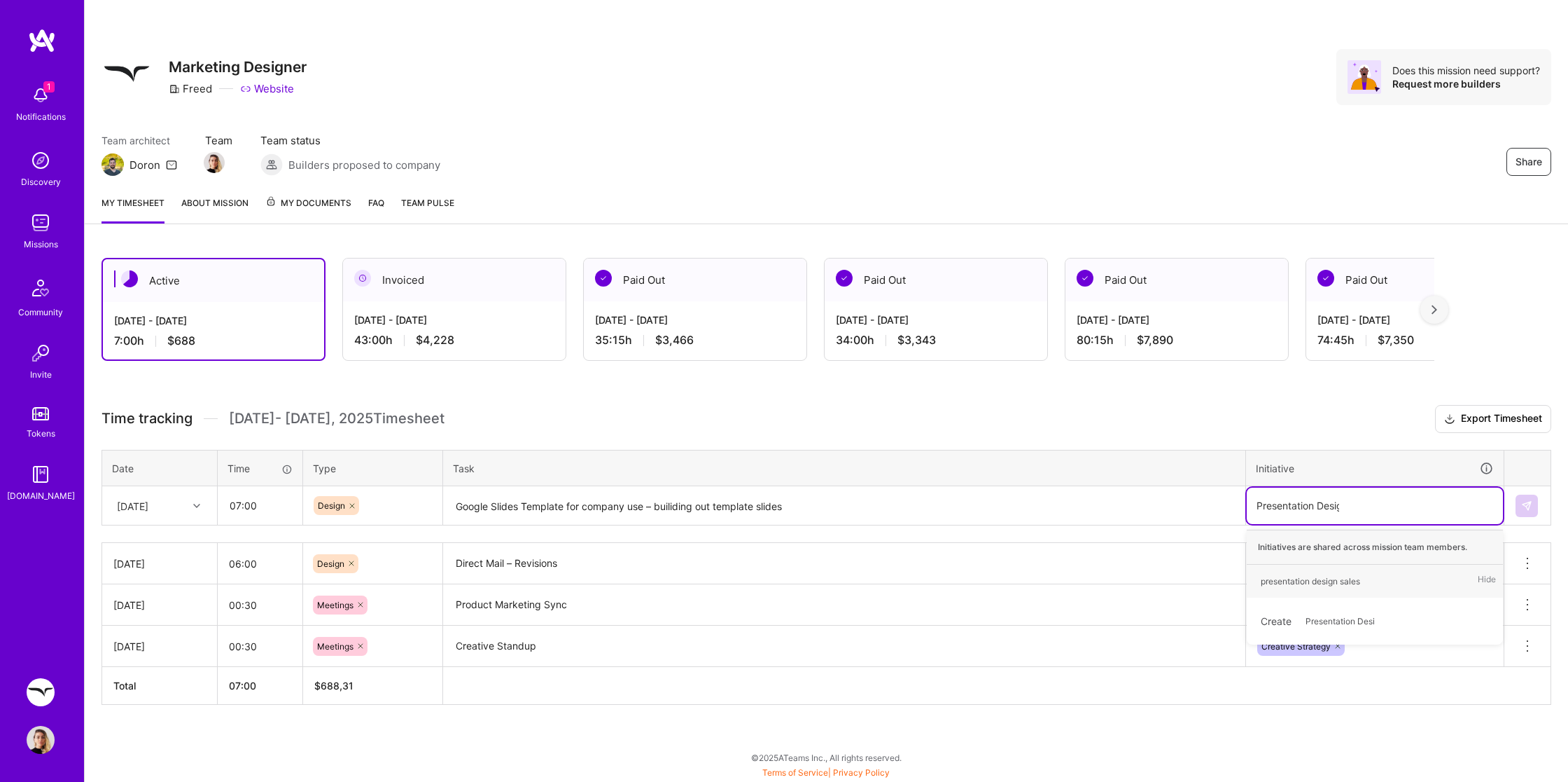
type input "Presentation Design"
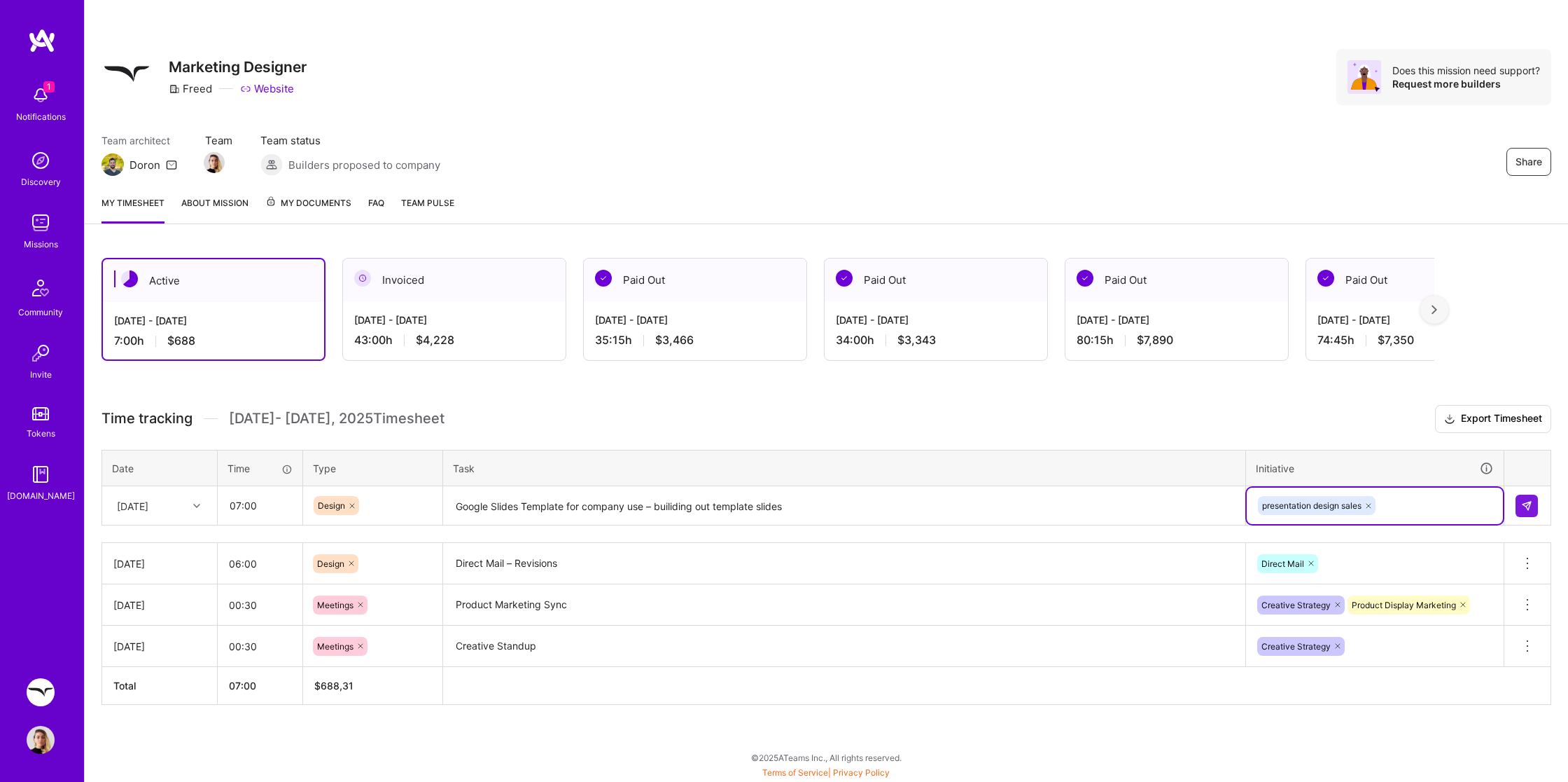
click at [1370, 501] on icon at bounding box center [1368, 506] width 8 height 8
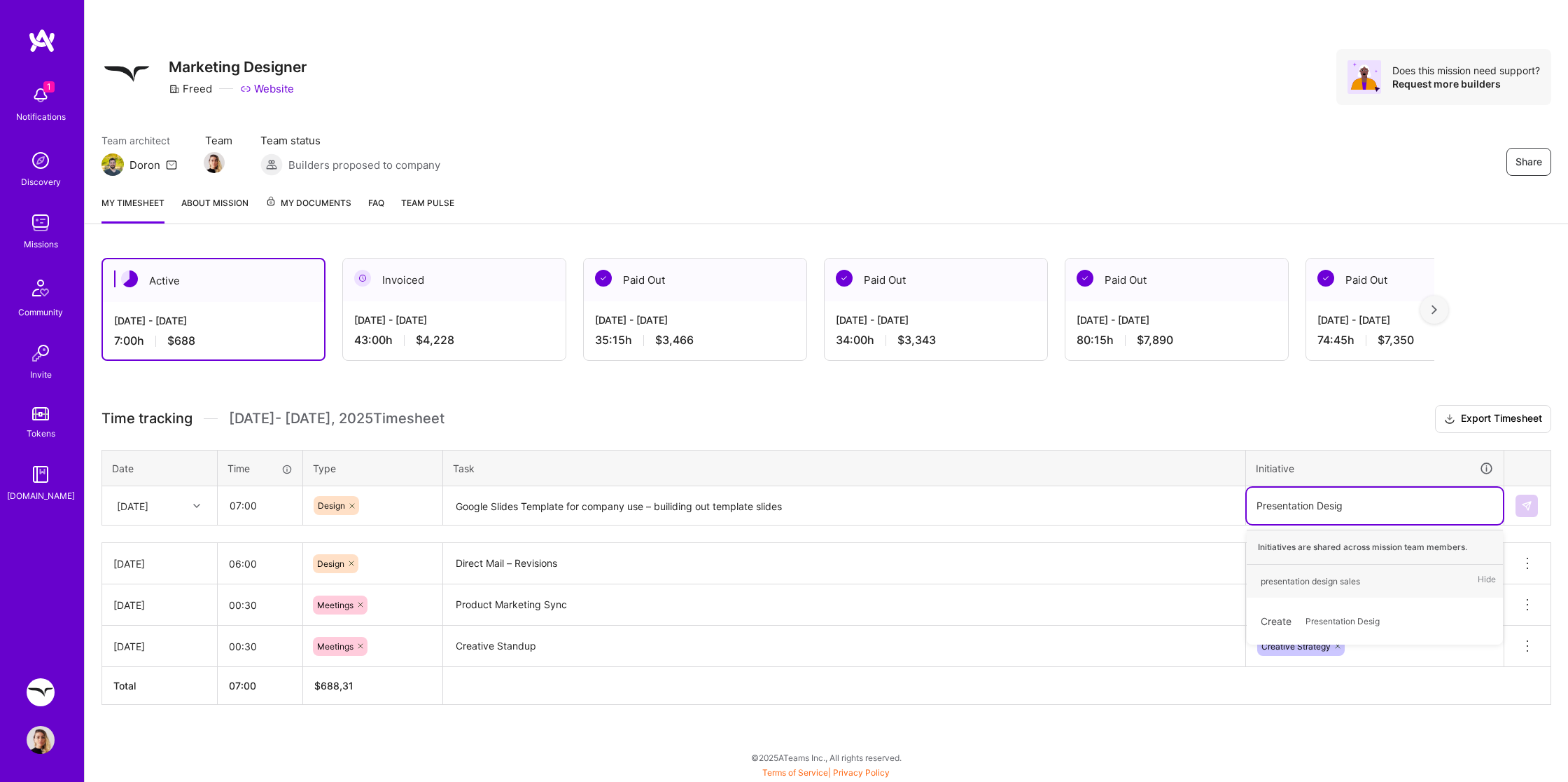
type input "Presentation Design"
click at [1362, 625] on span "Presentation Design" at bounding box center [1345, 621] width 93 height 19
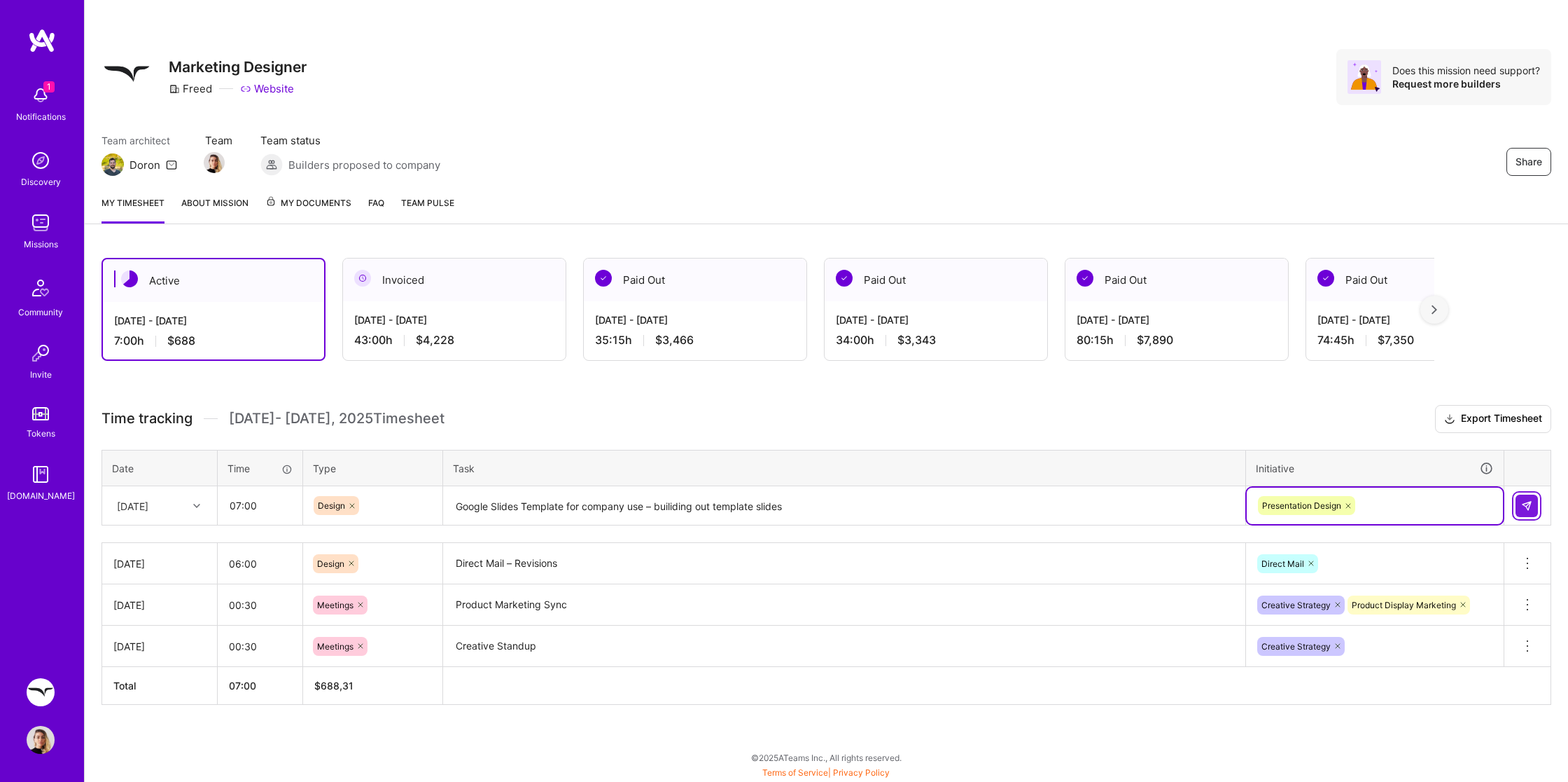
click at [1526, 500] on img at bounding box center [1526, 506] width 11 height 11
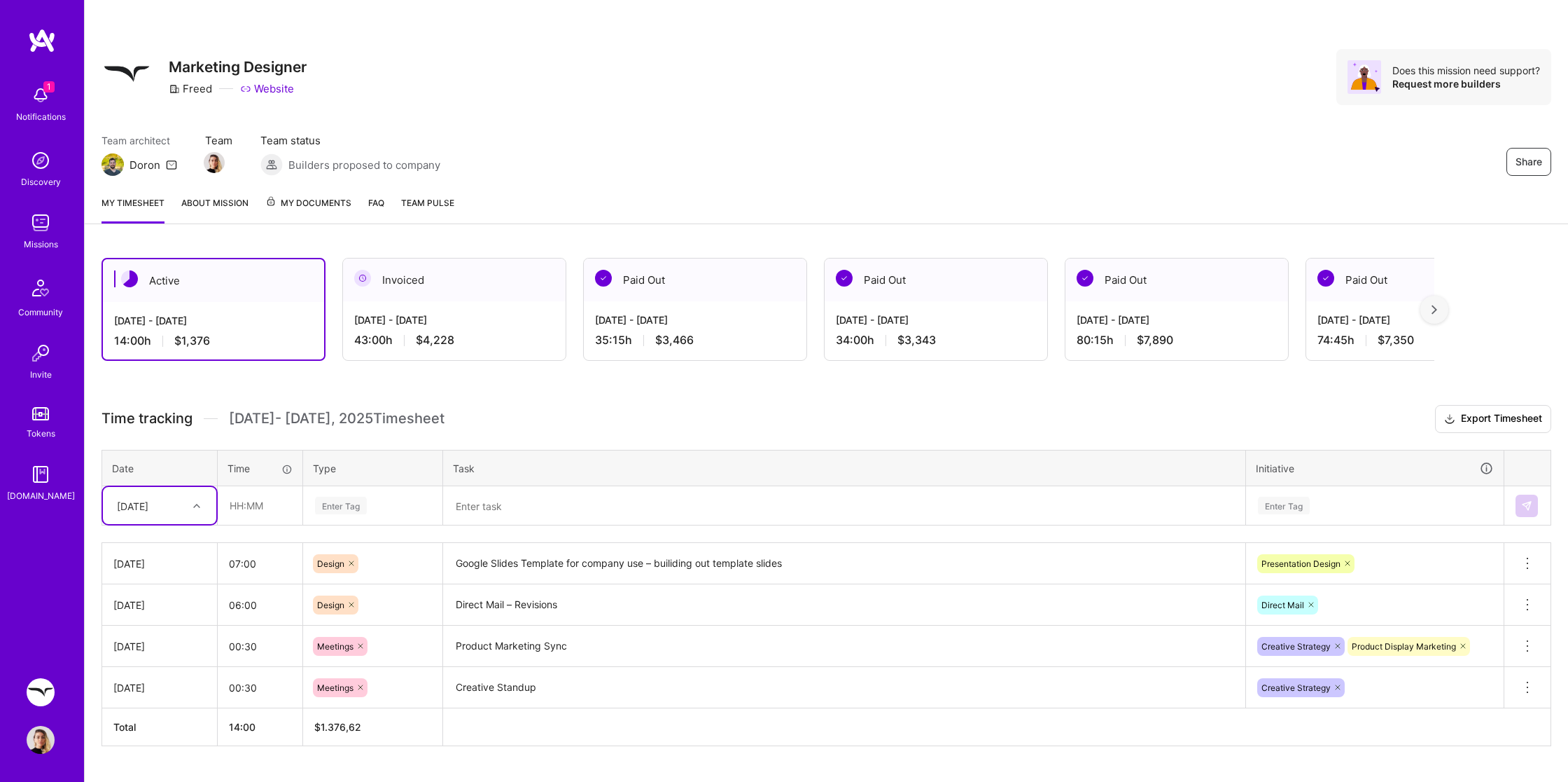
click at [199, 509] on div at bounding box center [198, 506] width 22 height 18
click at [177, 696] on div "[DATE]" at bounding box center [159, 700] width 113 height 26
click at [261, 509] on input "text" at bounding box center [260, 506] width 83 height 38
click at [343, 500] on div "Enter Tag" at bounding box center [341, 505] width 52 height 22
type input "01:00"
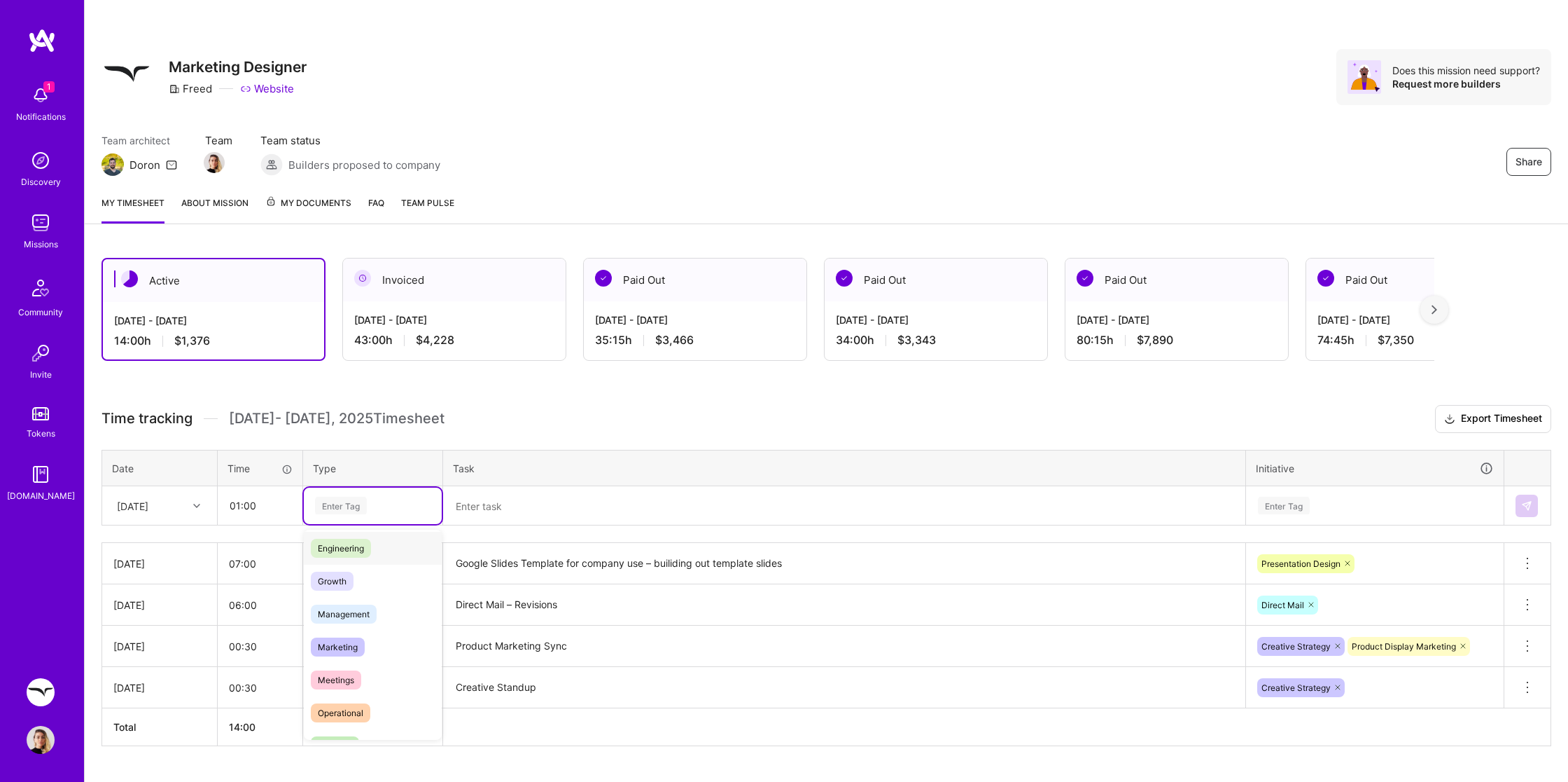
scroll to position [106, 0]
click at [339, 670] on span "Meetings" at bounding box center [336, 676] width 51 height 19
click at [518, 512] on textarea at bounding box center [843, 506] width 799 height 38
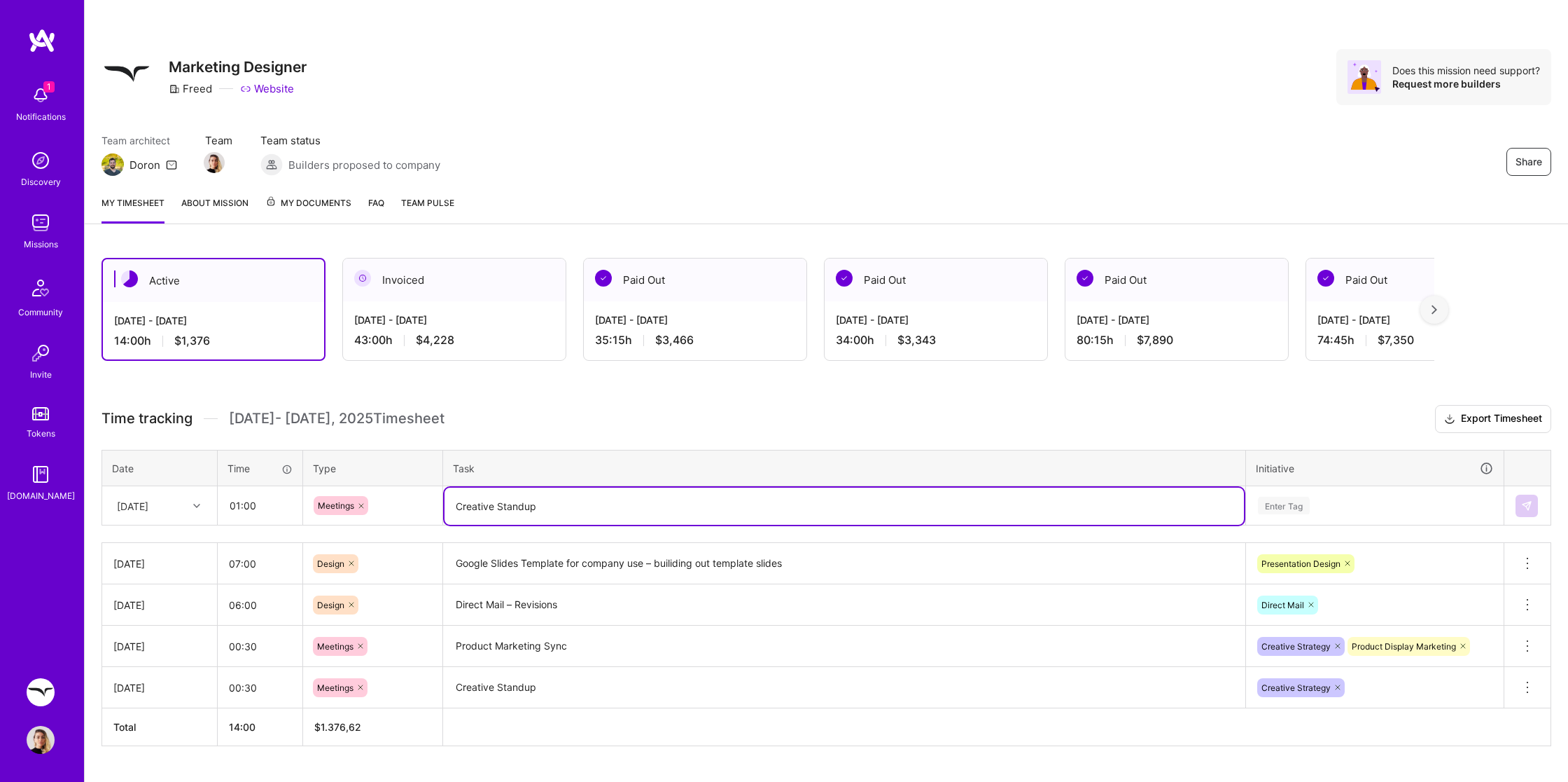
type textarea "Creative Standup"
click at [1301, 500] on div "Enter Tag" at bounding box center [1375, 506] width 256 height 37
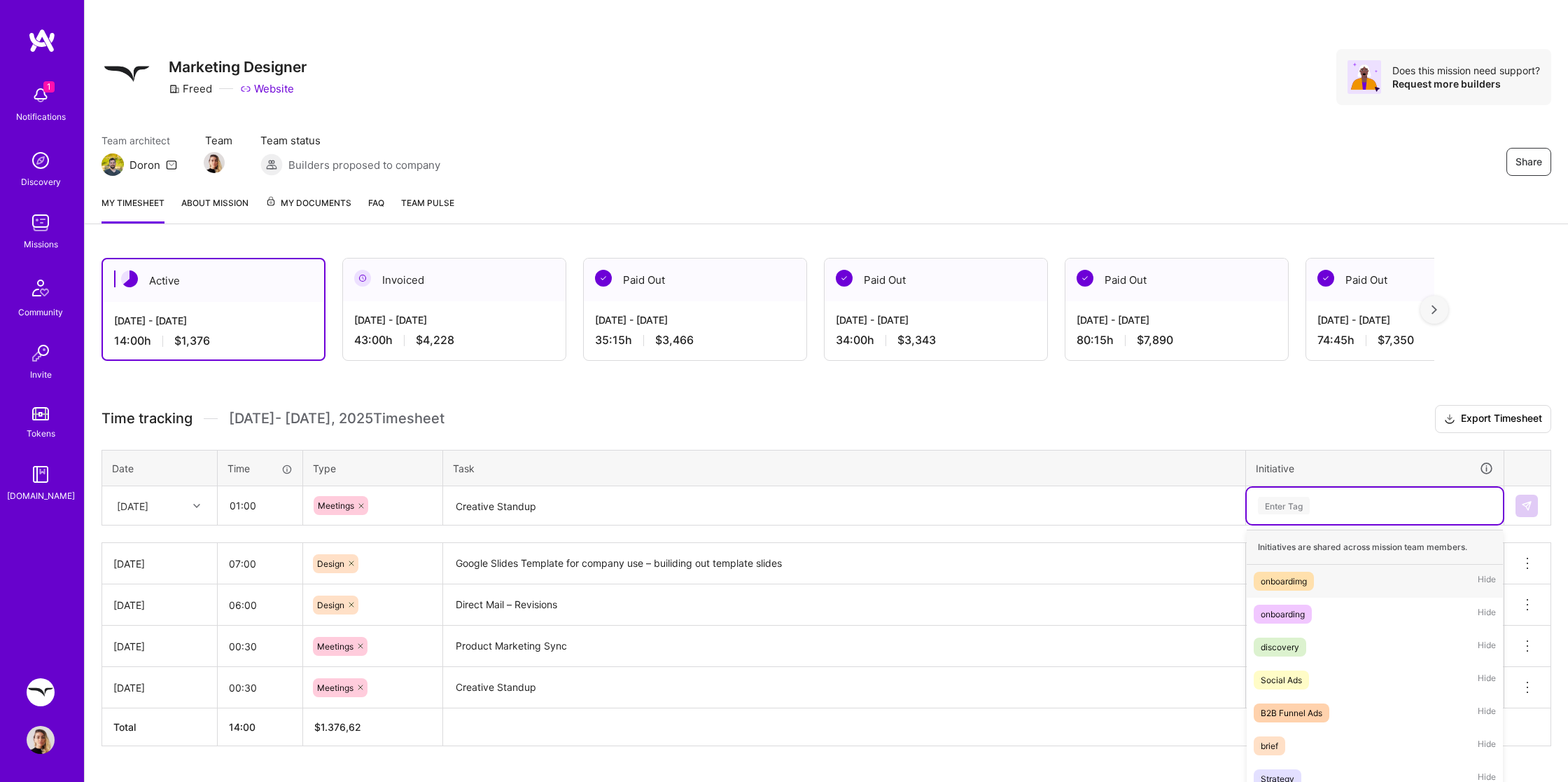
scroll to position [33, 0]
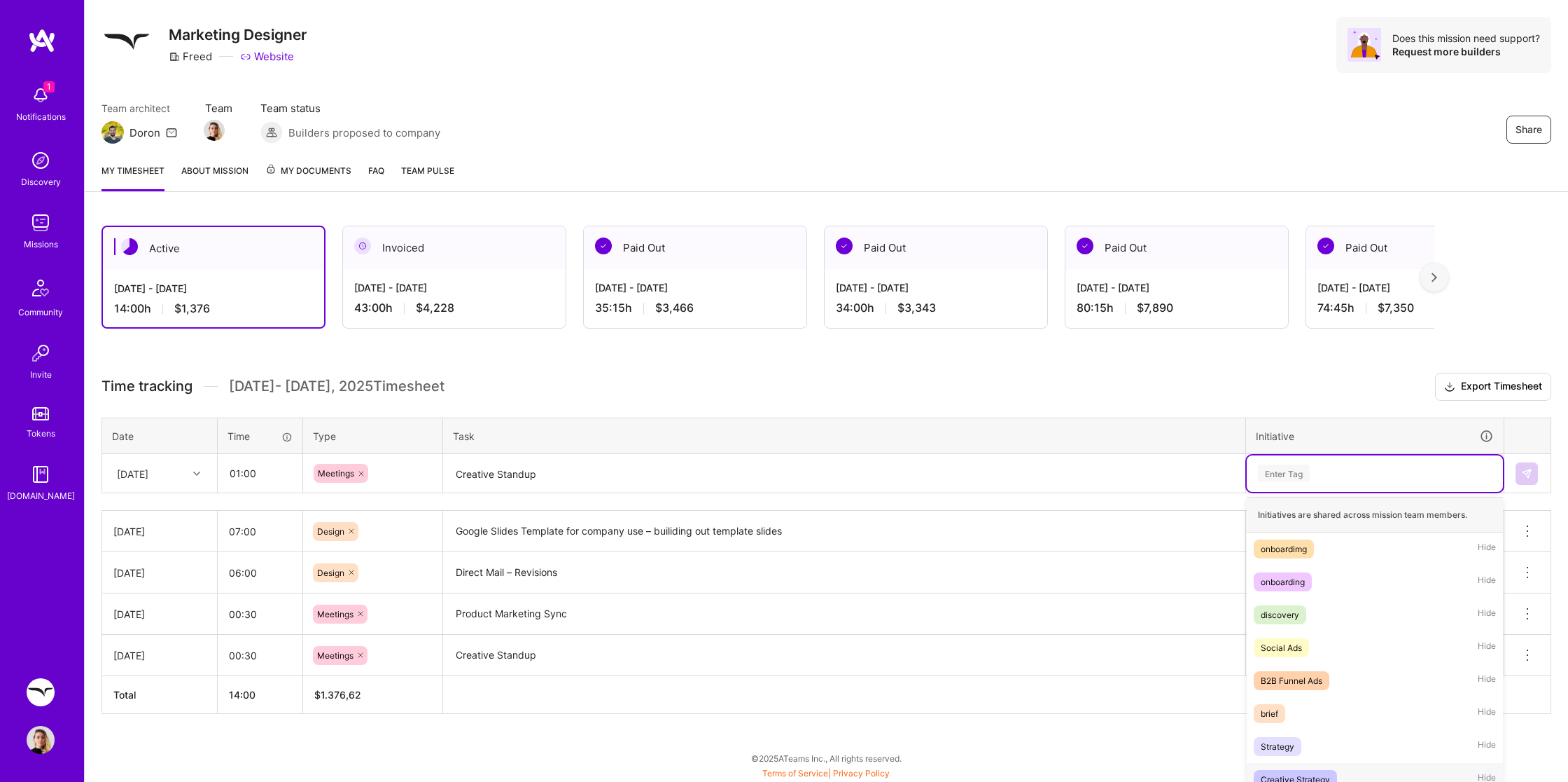
click at [1296, 762] on div "Creative Strategy Hide" at bounding box center [1375, 779] width 256 height 33
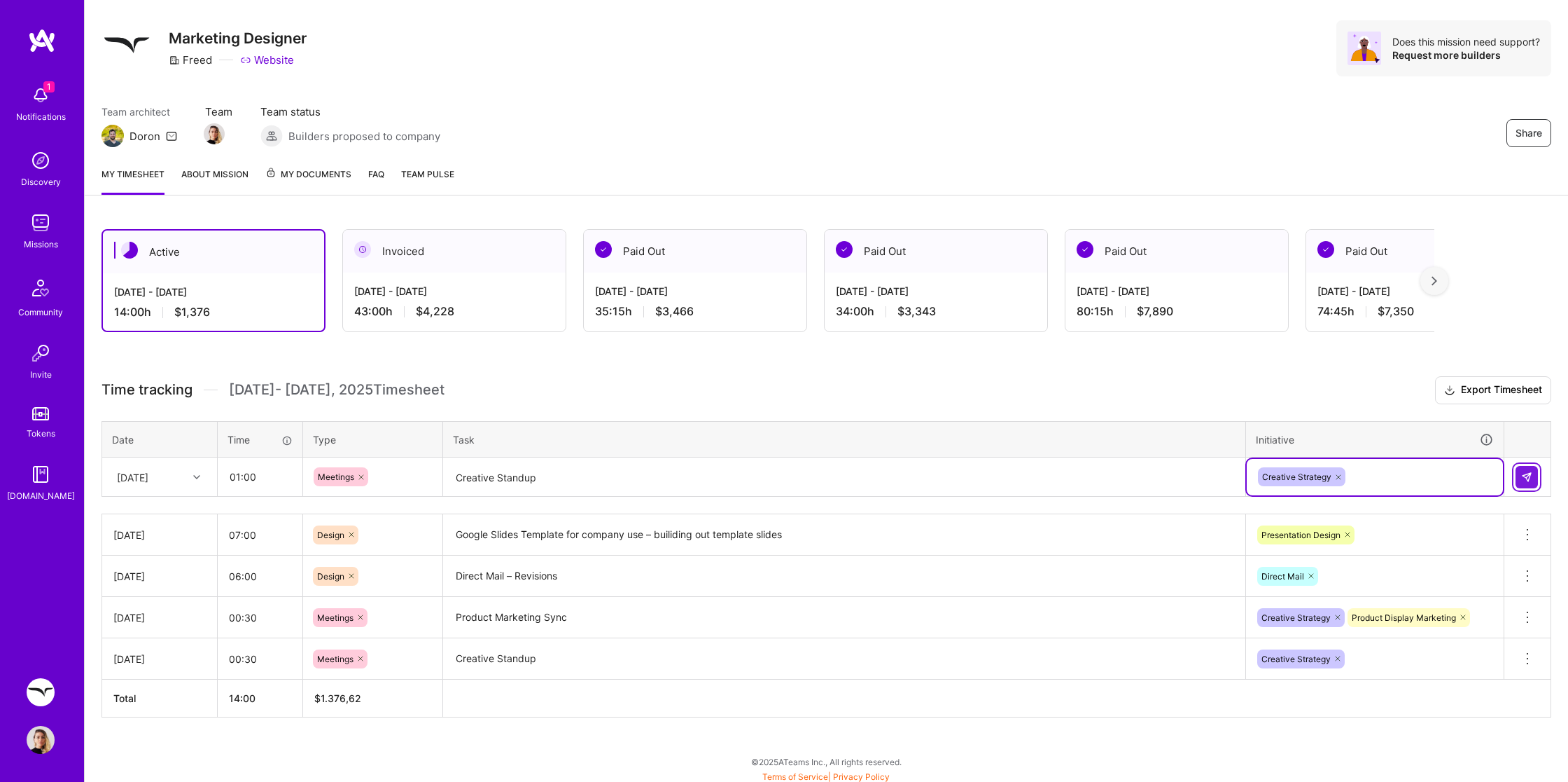
click at [1516, 473] on button at bounding box center [1526, 476] width 22 height 22
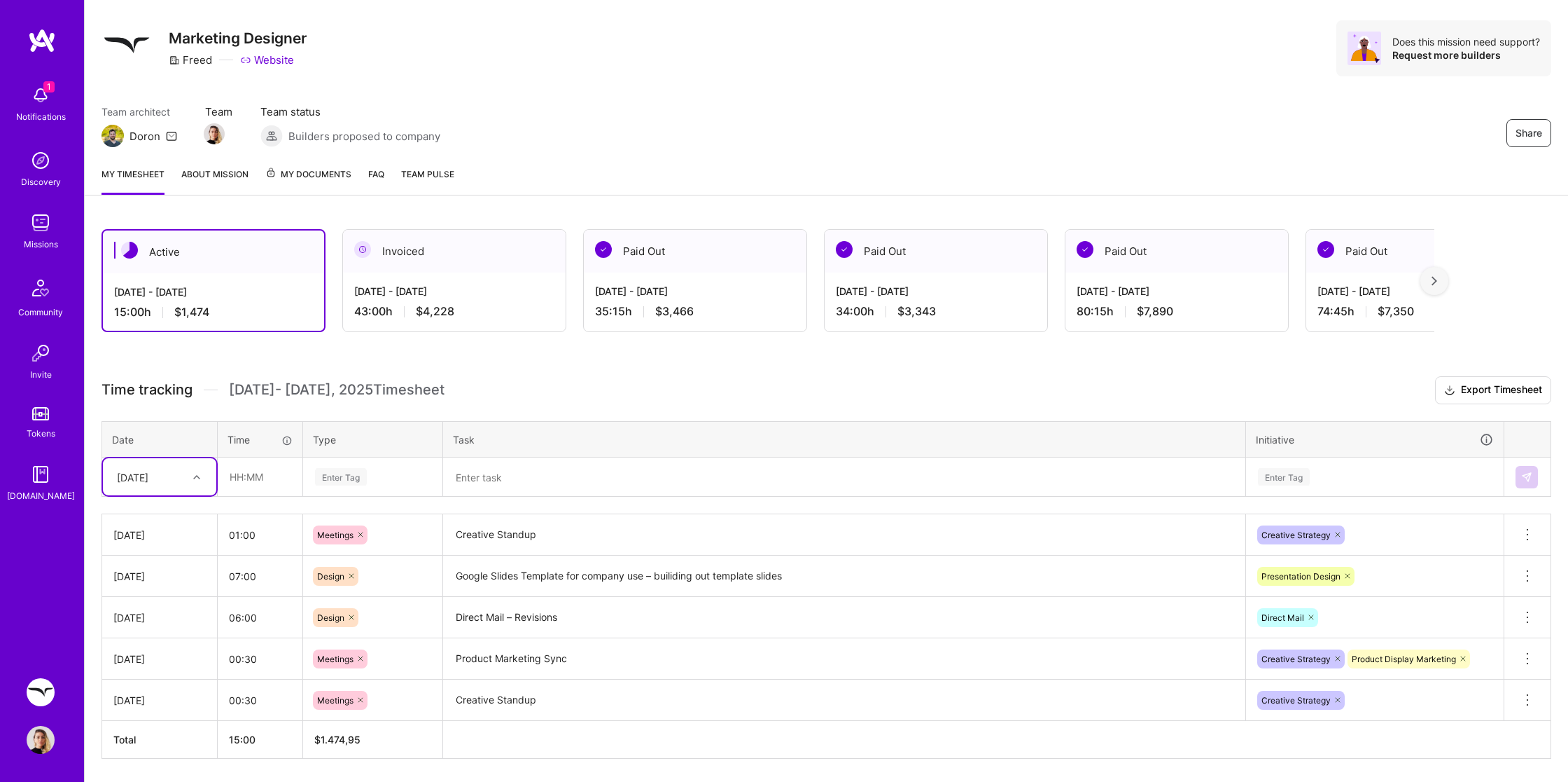
click at [209, 474] on div at bounding box center [198, 477] width 22 height 18
click at [153, 537] on div "[DATE]" at bounding box center [159, 542] width 113 height 26
click at [195, 474] on icon at bounding box center [196, 477] width 7 height 7
click at [157, 697] on div "[DATE]" at bounding box center [159, 698] width 113 height 26
click at [264, 475] on input "text" at bounding box center [260, 477] width 83 height 38
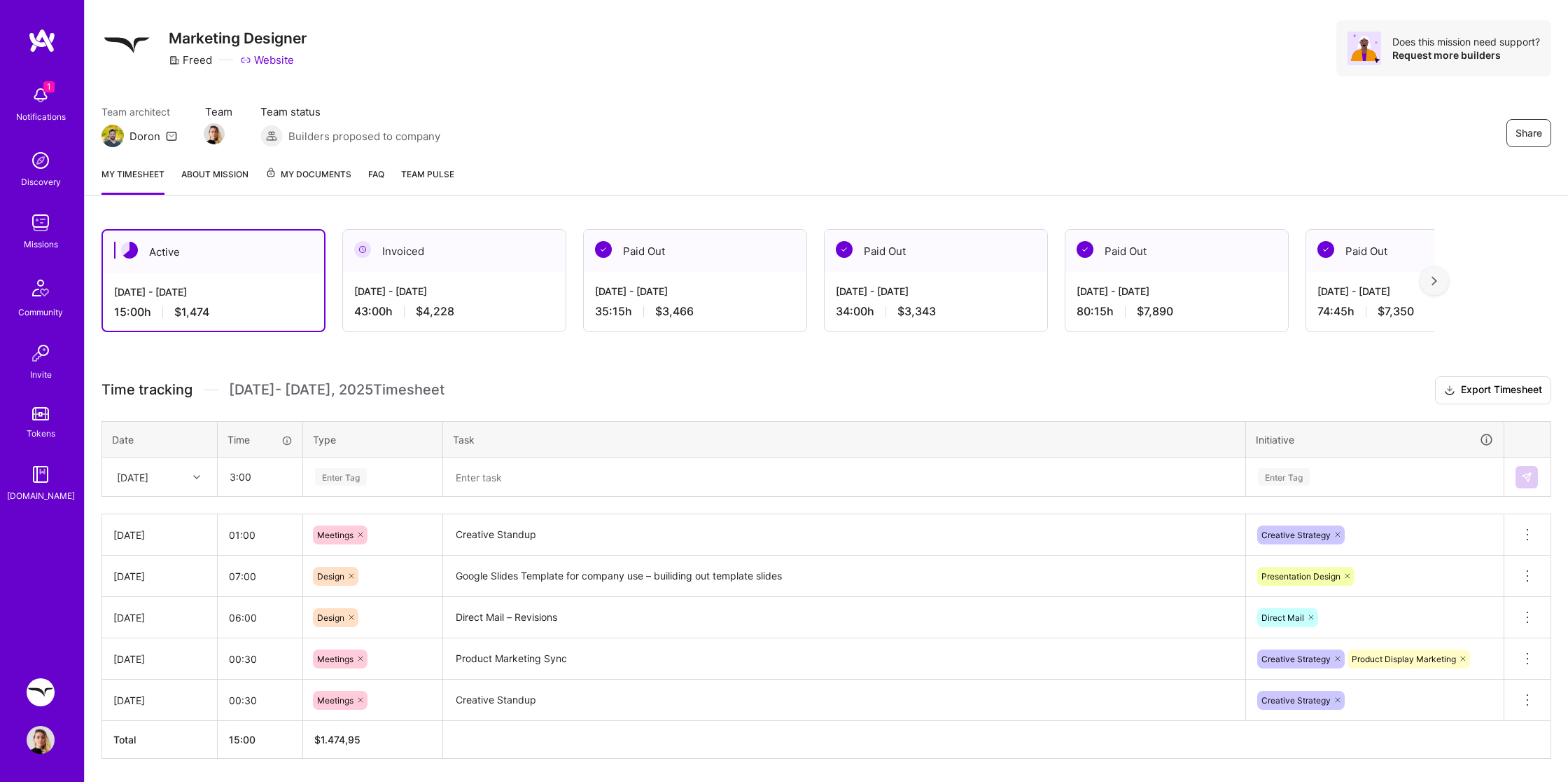
type input "03:00"
click at [345, 484] on div "Enter Tag" at bounding box center [372, 477] width 138 height 37
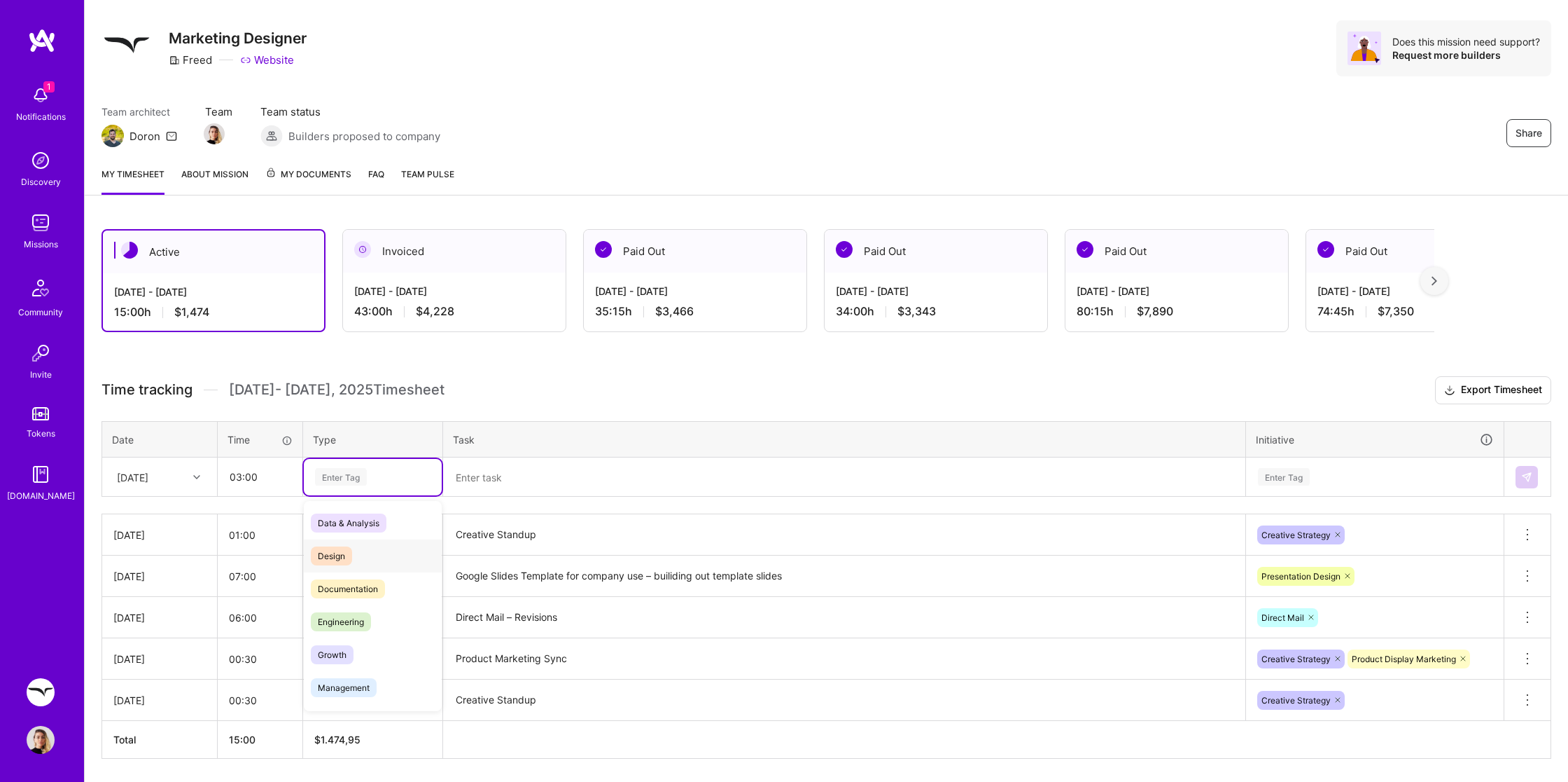
click at [328, 549] on span "Design" at bounding box center [331, 555] width 42 height 19
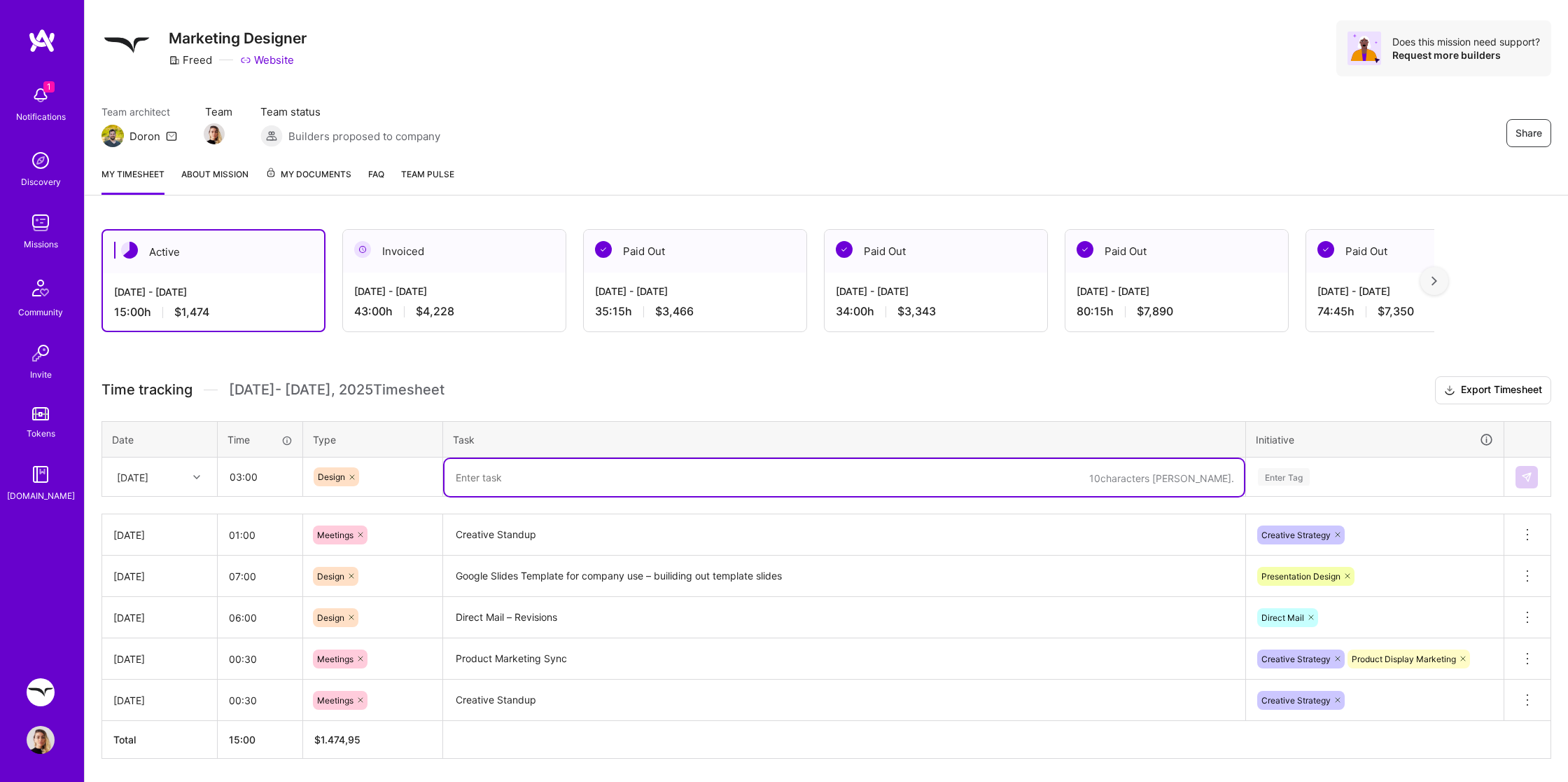
click at [499, 477] on textarea at bounding box center [843, 478] width 799 height 38
click at [563, 578] on textarea "Google Slides Template for company use – builiding out template slides" at bounding box center [843, 576] width 799 height 38
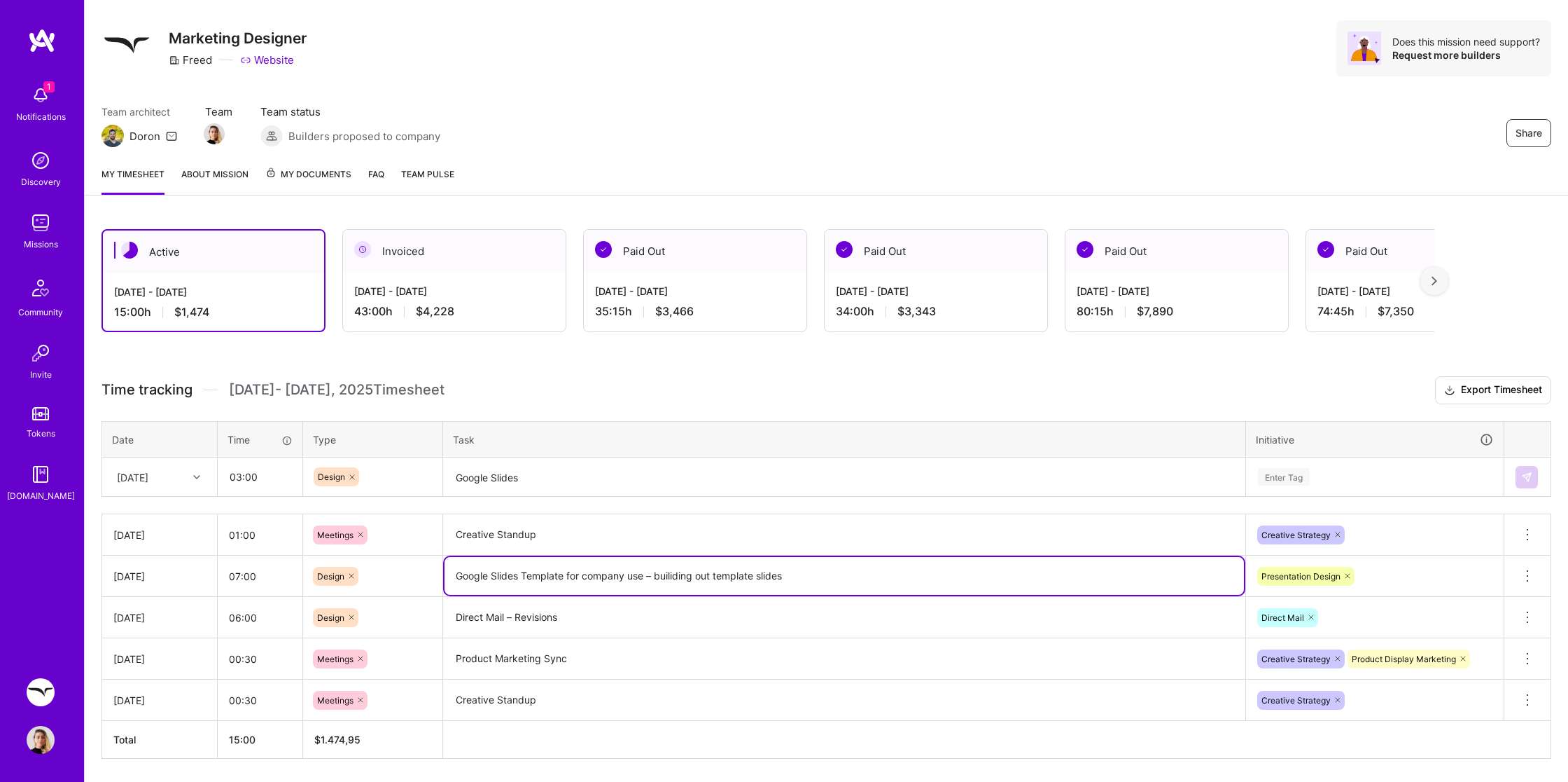
click at [563, 578] on textarea "Google Slides Template for company use – builiding out template slides" at bounding box center [843, 576] width 799 height 38
click at [555, 570] on textarea "Google Slides Template for company use – builiding out template slides" at bounding box center [843, 576] width 799 height 38
drag, startPoint x: 567, startPoint y: 577, endPoint x: 522, endPoint y: 573, distance: 45.2
click at [522, 573] on textarea "Google Slides Template for company use – builiding out template slides" at bounding box center [843, 576] width 799 height 38
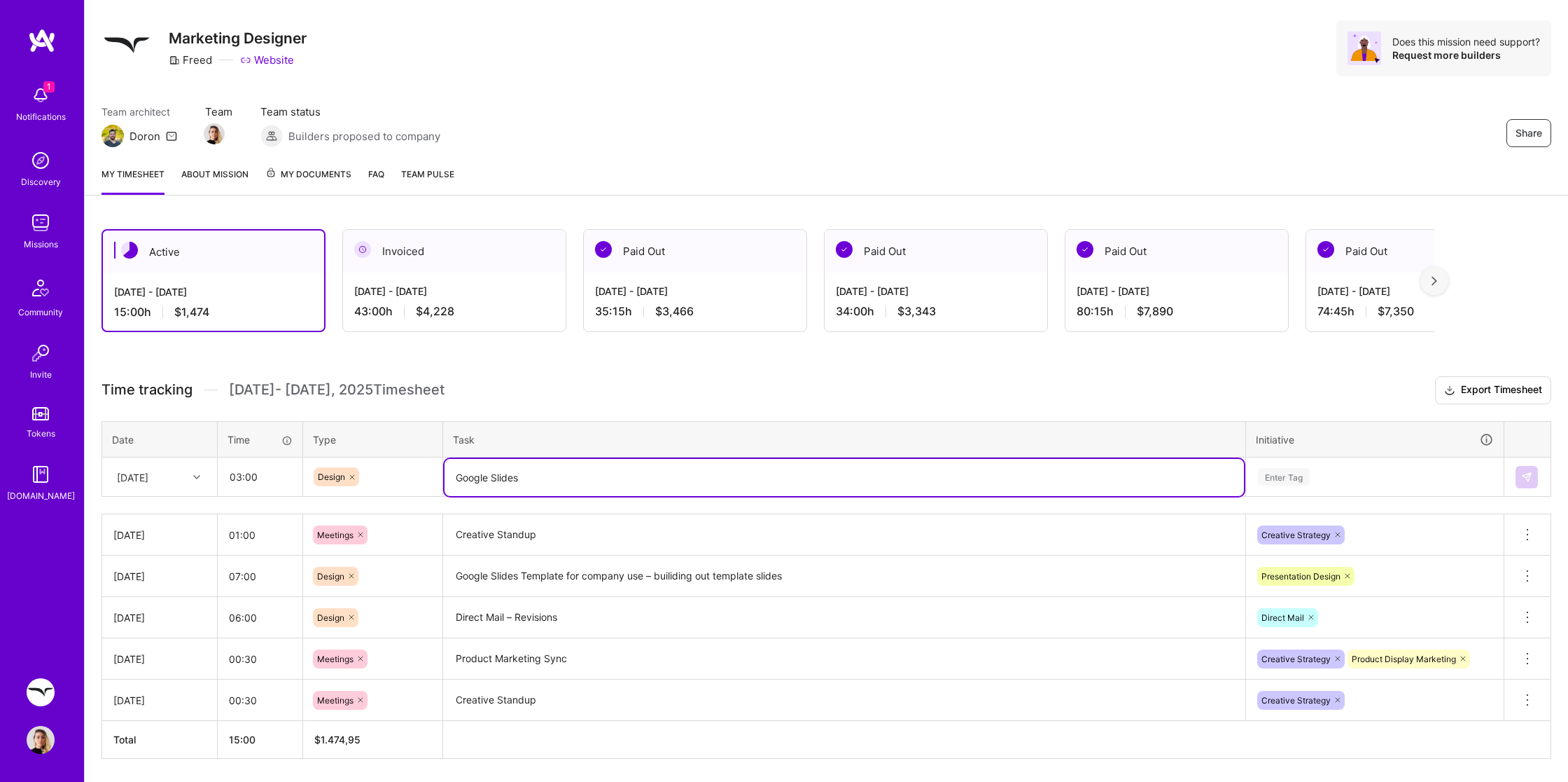
click at [571, 473] on textarea "Google Slides" at bounding box center [843, 478] width 799 height 38
paste textarea "Template"
type textarea "Google Slides Template"
click at [1297, 472] on div "Enter Tag" at bounding box center [1284, 476] width 52 height 22
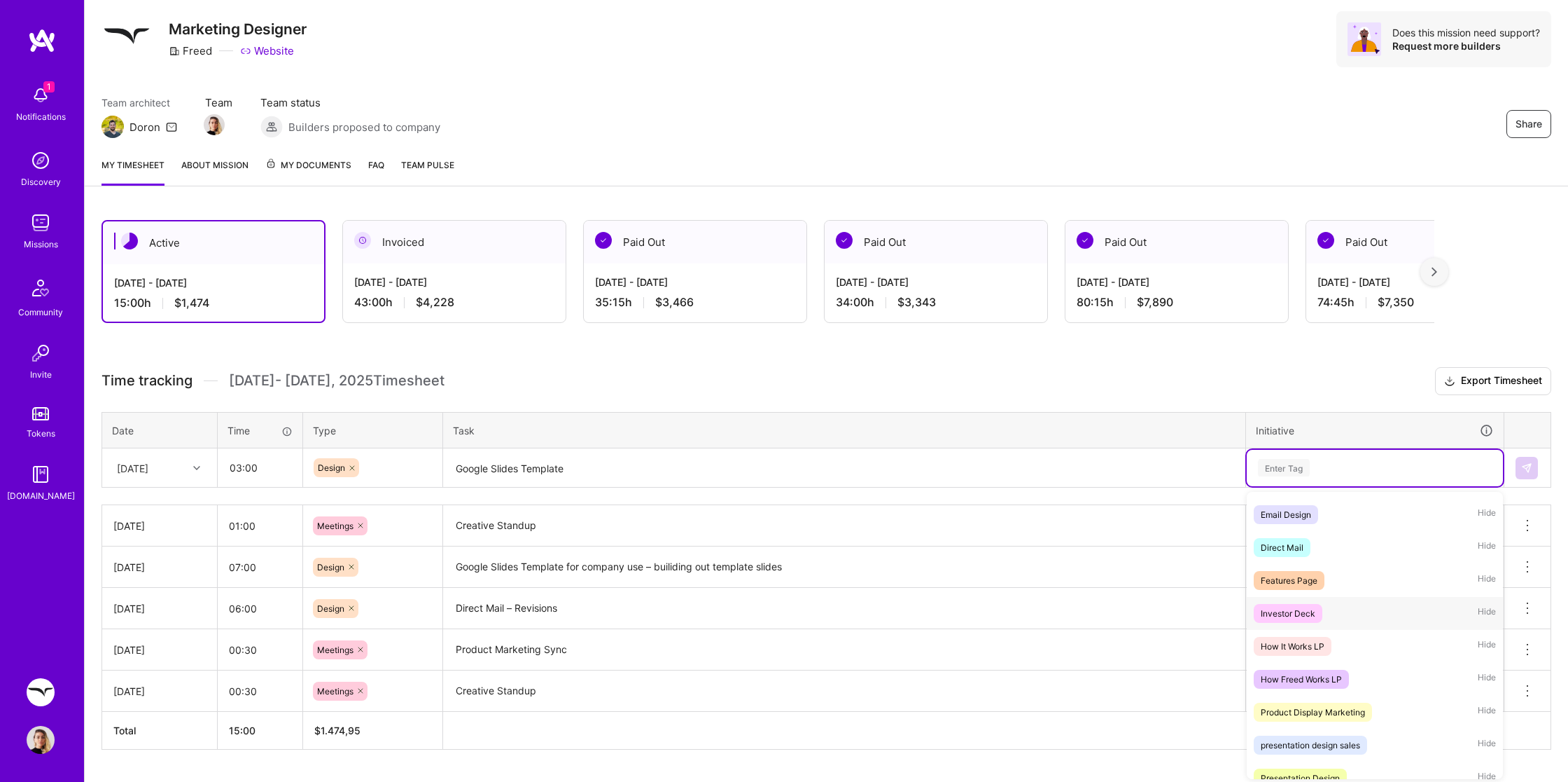
scroll to position [537, 0]
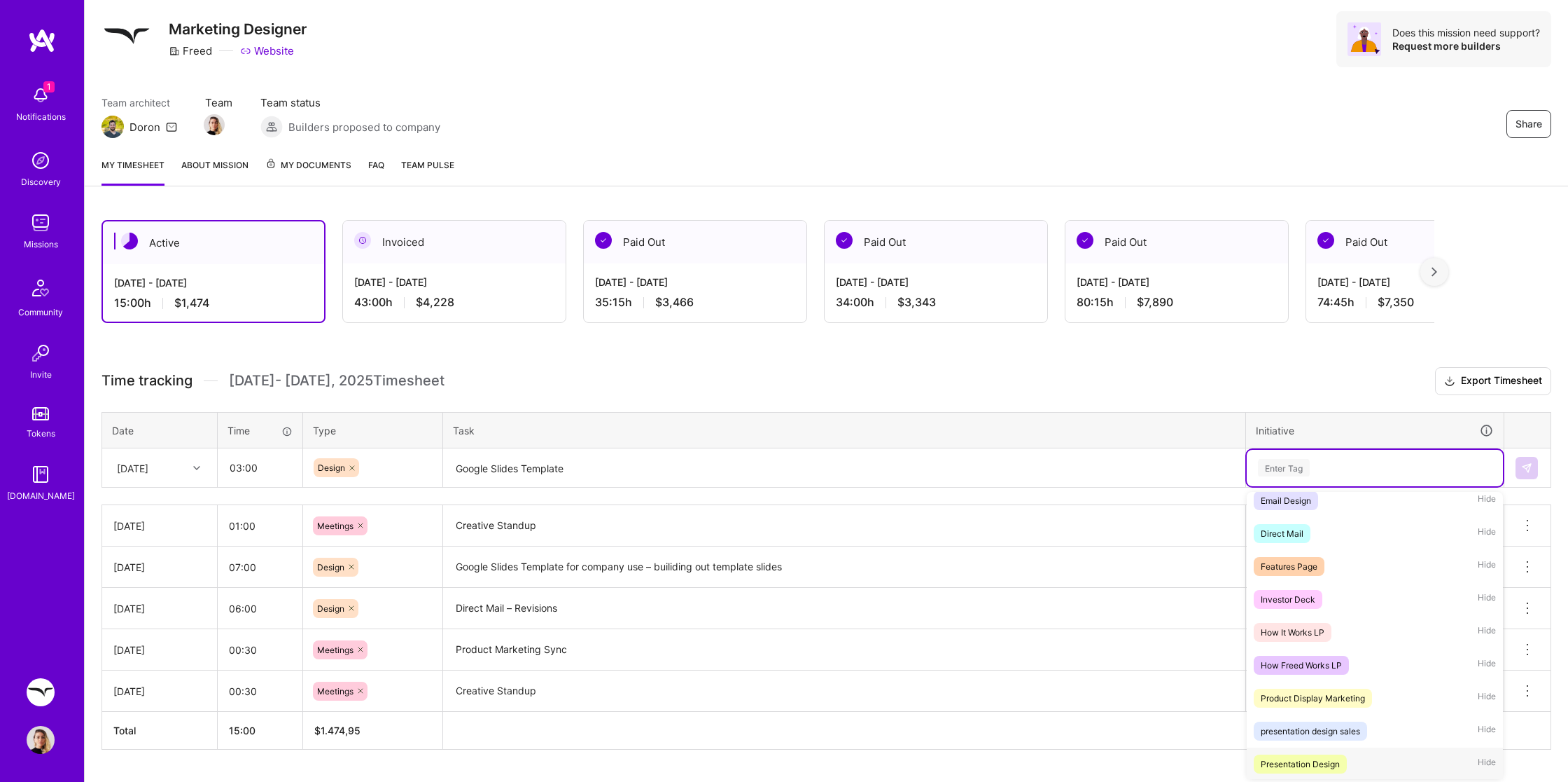
click at [1309, 762] on div "Presentation Design" at bounding box center [1300, 764] width 79 height 15
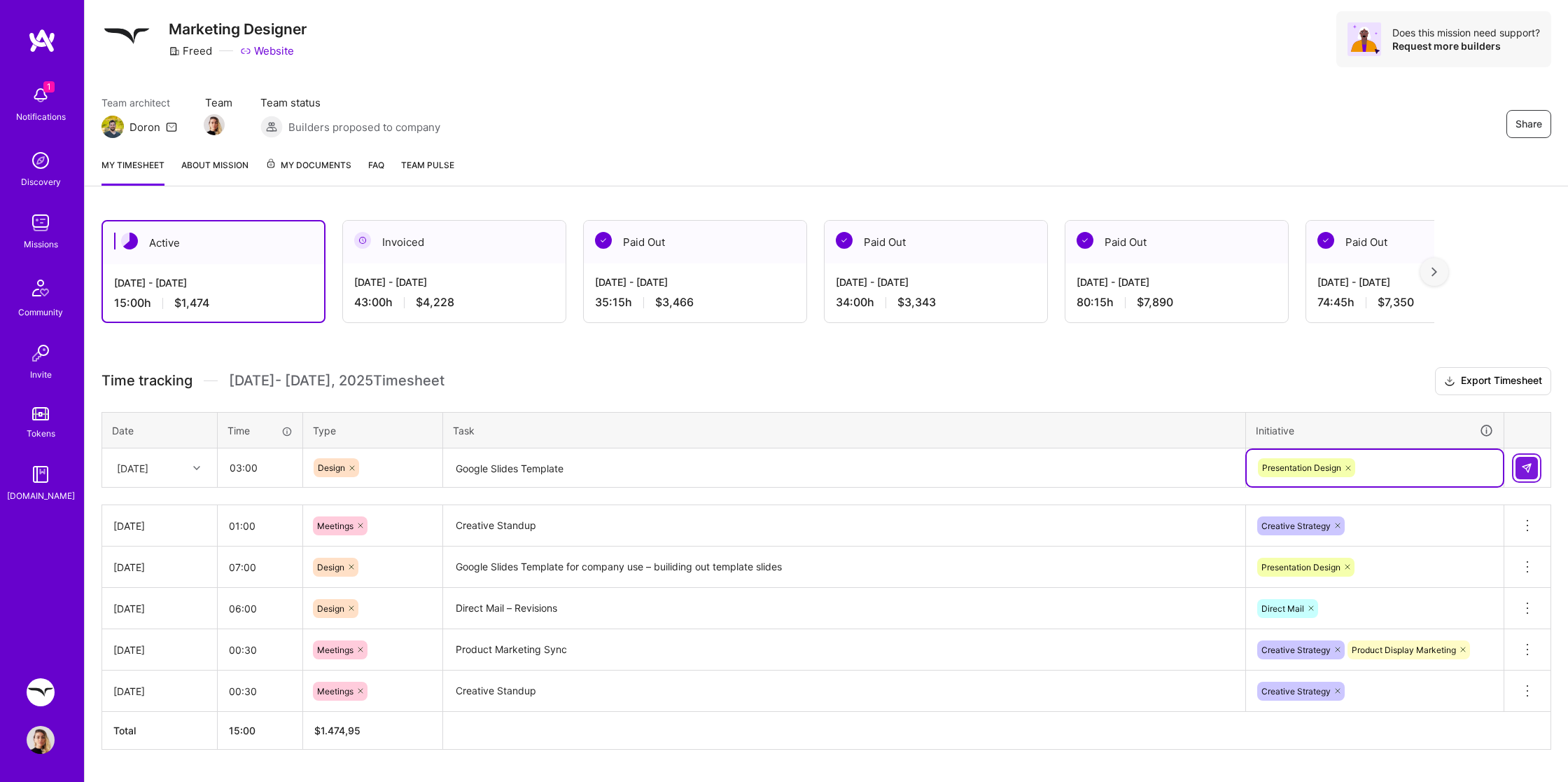
click at [1535, 463] on button at bounding box center [1526, 467] width 22 height 22
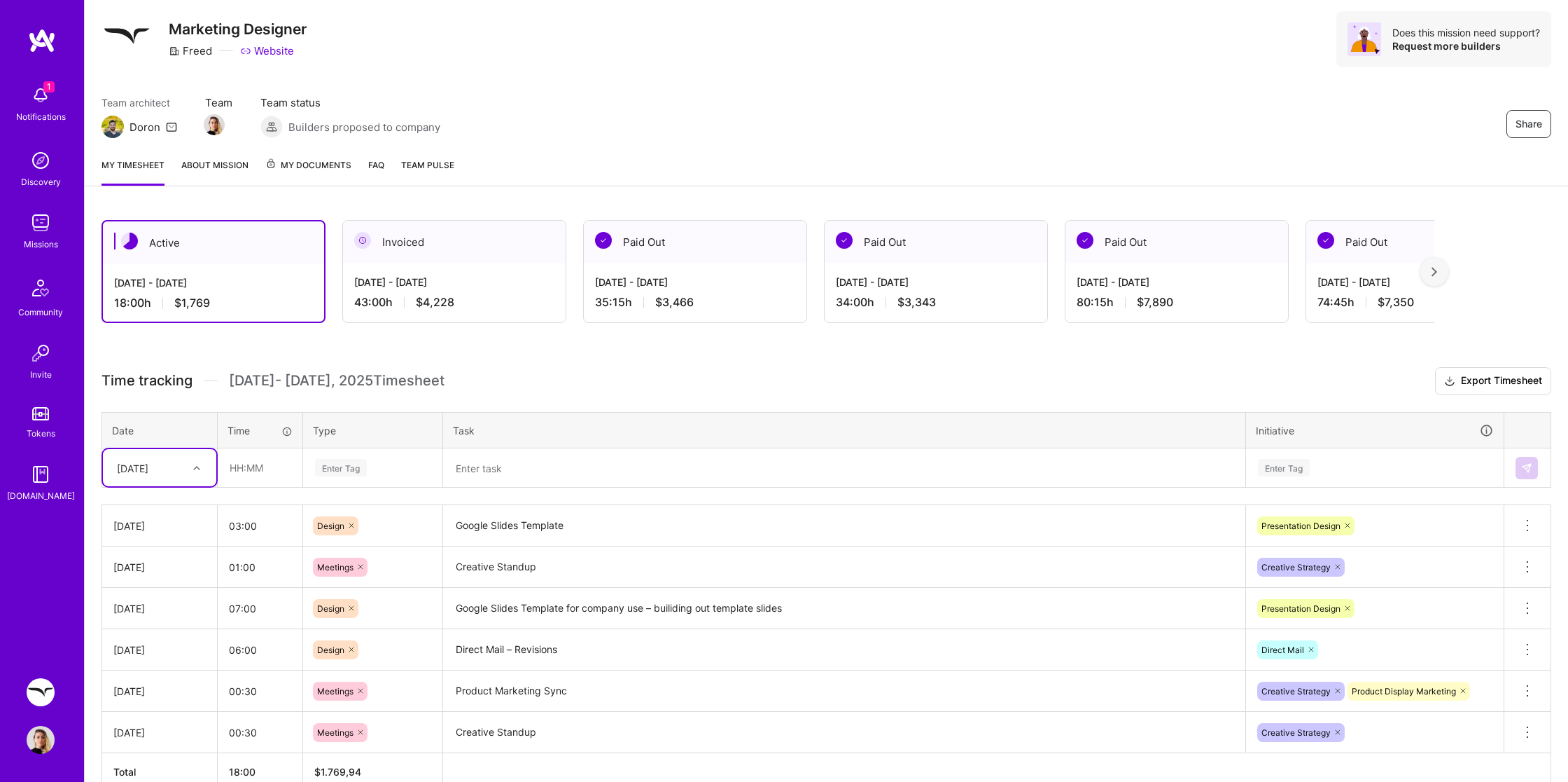
click at [196, 466] on icon at bounding box center [196, 467] width 7 height 7
click at [150, 658] on div "[DATE]" at bounding box center [159, 661] width 113 height 26
click at [262, 466] on input "text" at bounding box center [260, 468] width 83 height 38
type input "01:00"
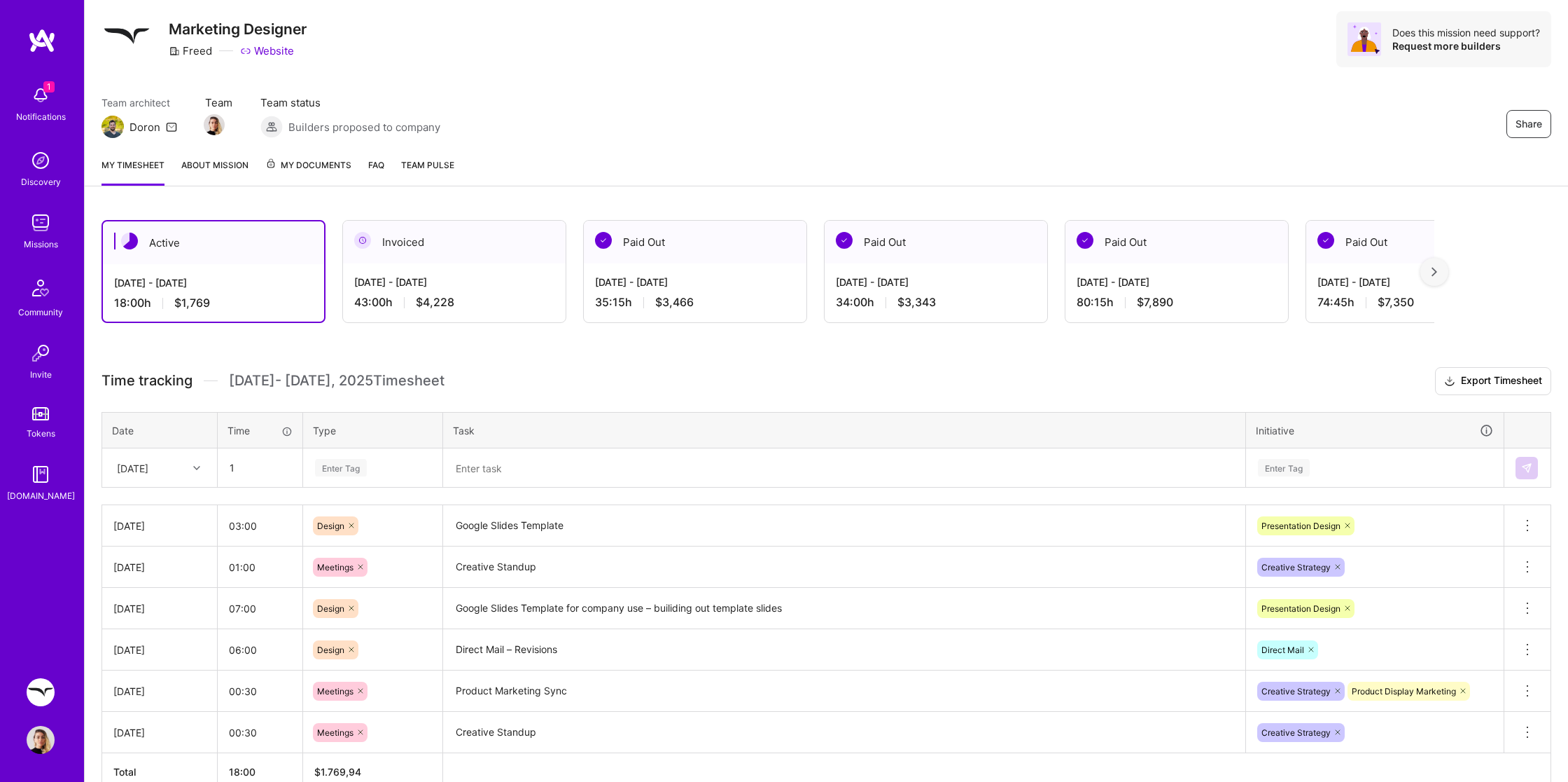
click at [376, 459] on div "Enter Tag" at bounding box center [372, 467] width 118 height 17
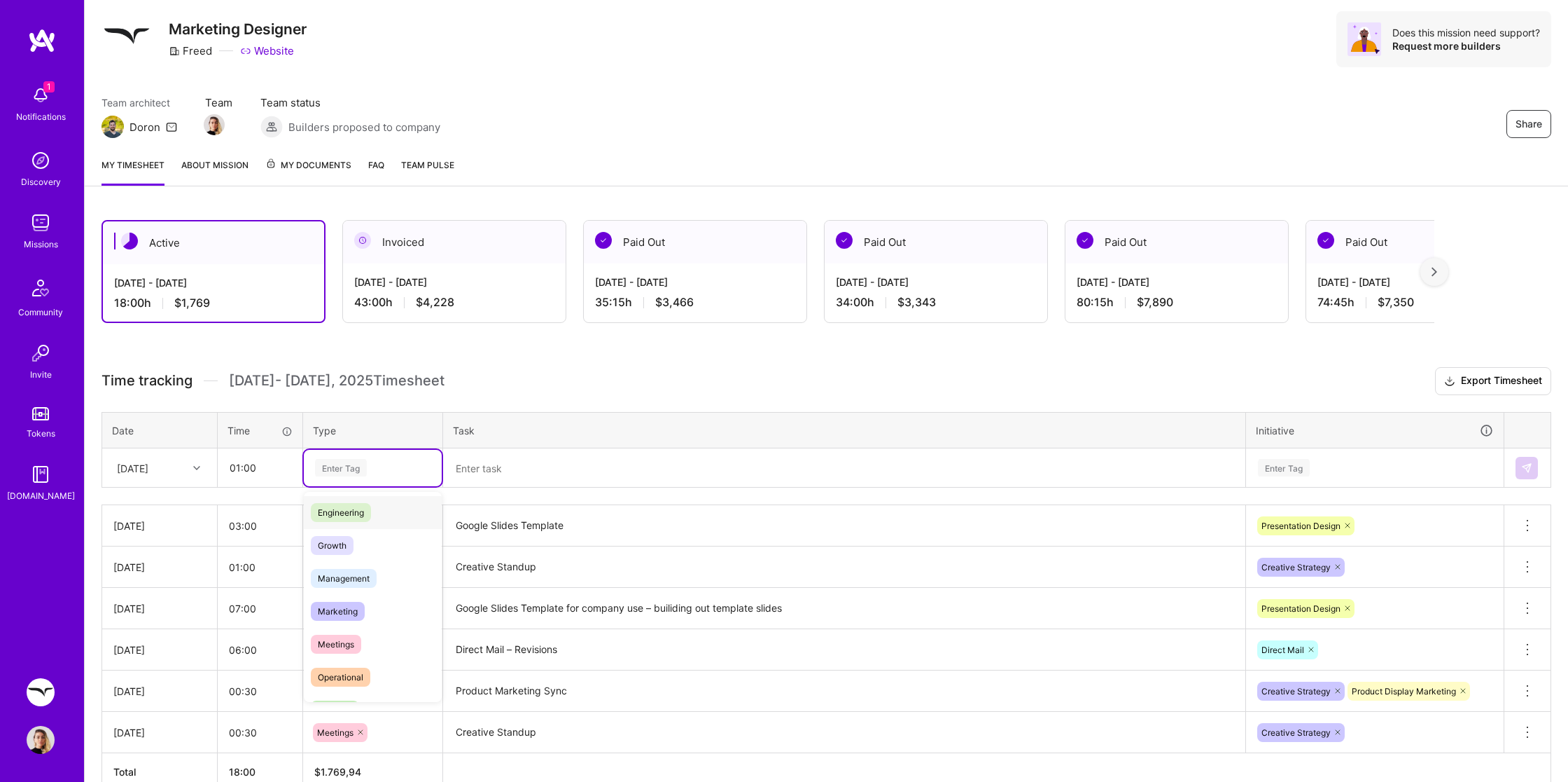
scroll to position [123, 0]
click at [344, 619] on span "Meetings" at bounding box center [336, 621] width 51 height 19
click at [489, 459] on textarea at bounding box center [843, 468] width 799 height 38
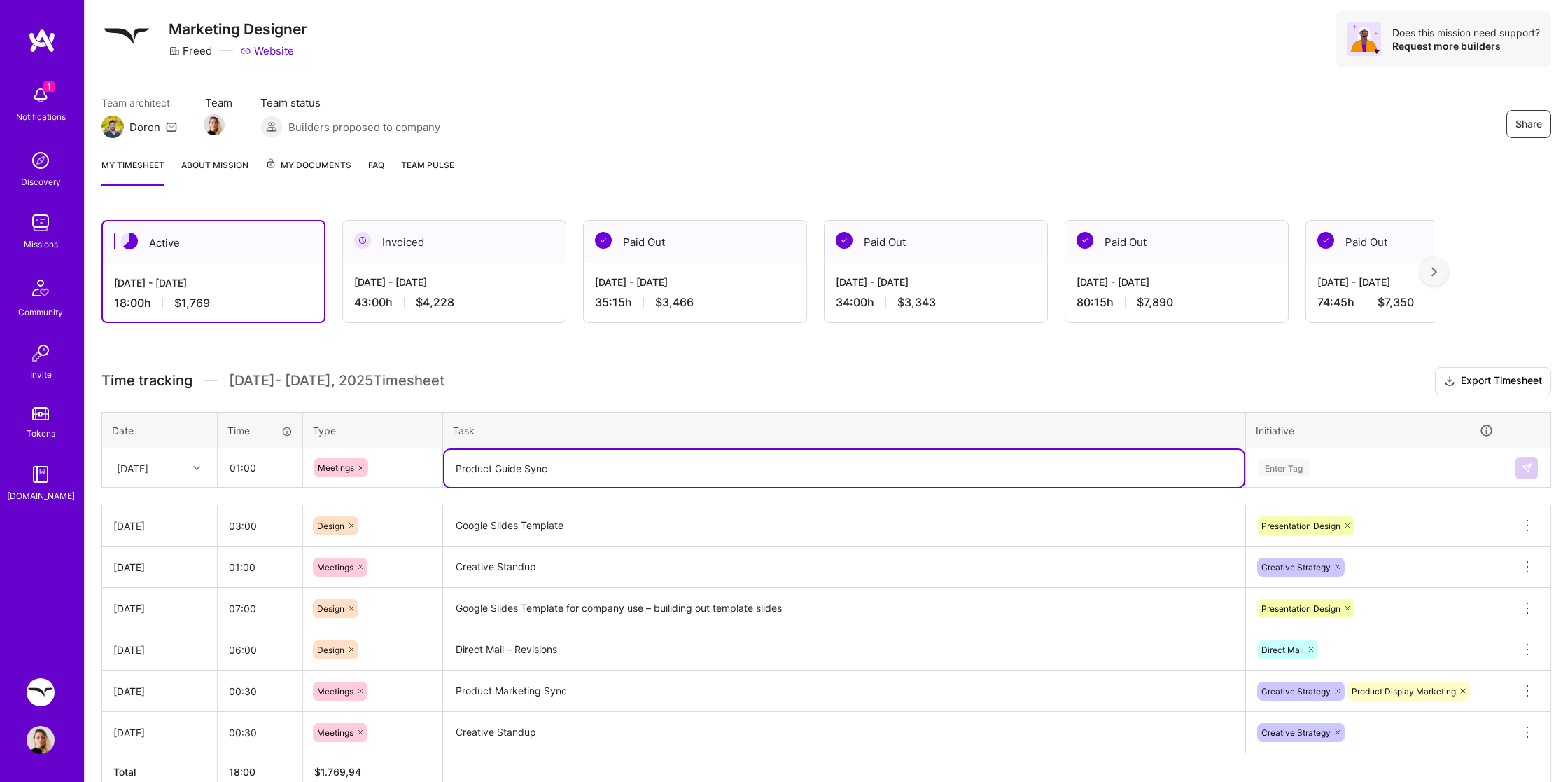
click at [482, 473] on textarea "Product Guide Sync" at bounding box center [843, 468] width 799 height 38
type textarea "Brand Guide Sync"
click at [810, 541] on td "Google Slides Template" at bounding box center [844, 525] width 803 height 42
click at [716, 479] on textarea "Brand Guide Sync" at bounding box center [843, 468] width 799 height 38
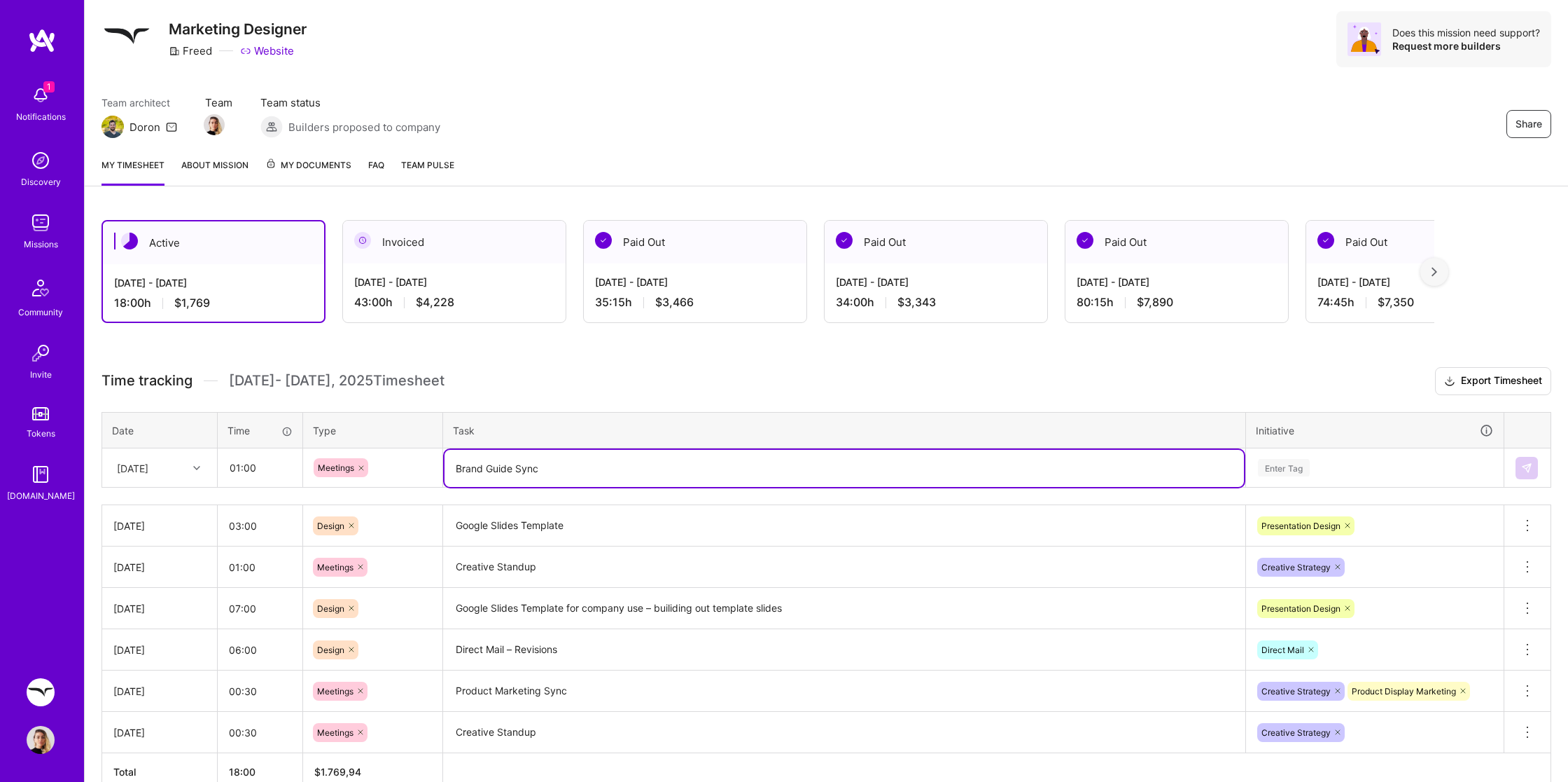
click at [1285, 464] on div "Enter Tag" at bounding box center [1284, 467] width 52 height 22
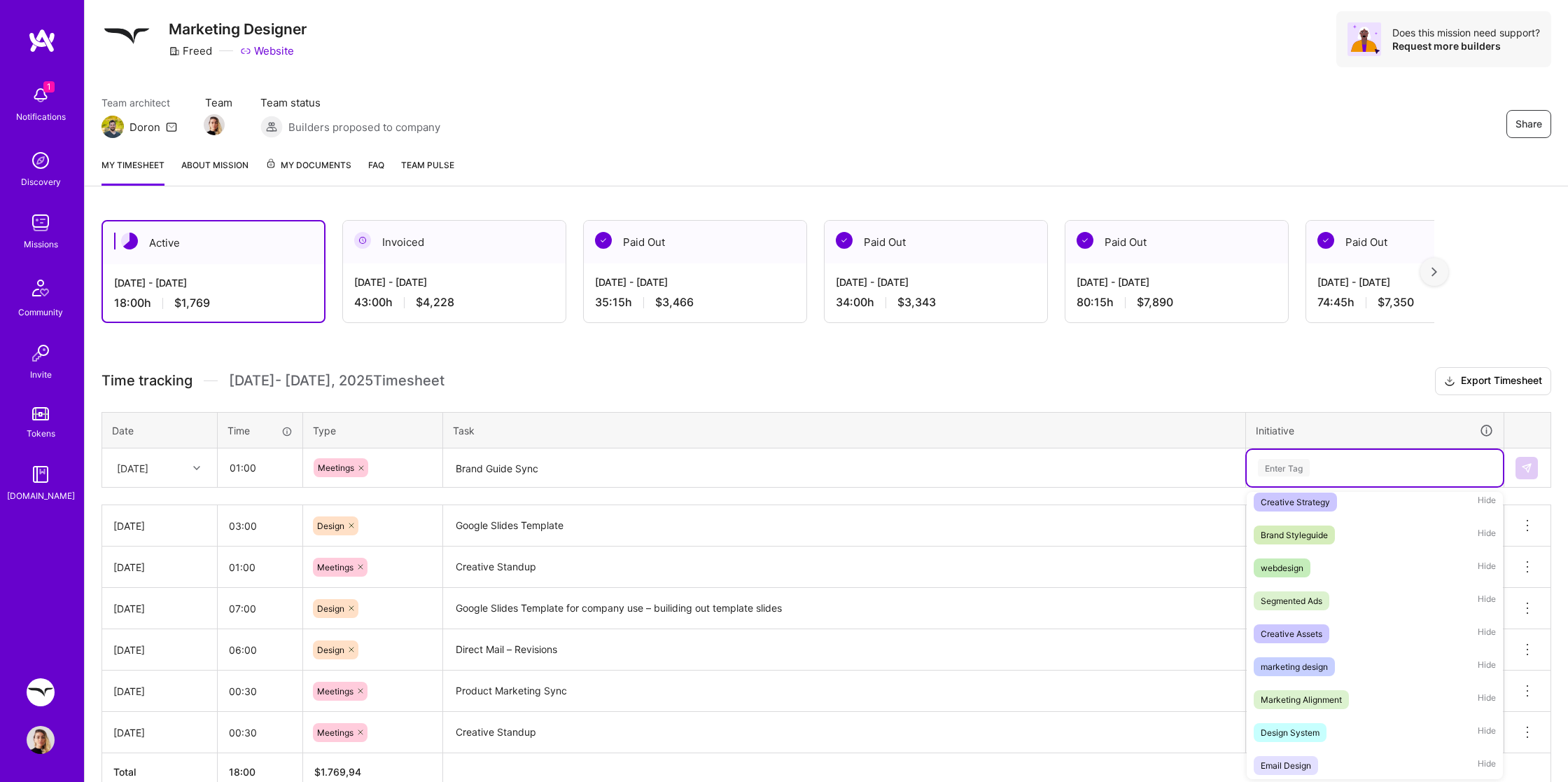
scroll to position [271, 0]
click at [1306, 528] on div "Brand Styleguide" at bounding box center [1294, 536] width 67 height 15
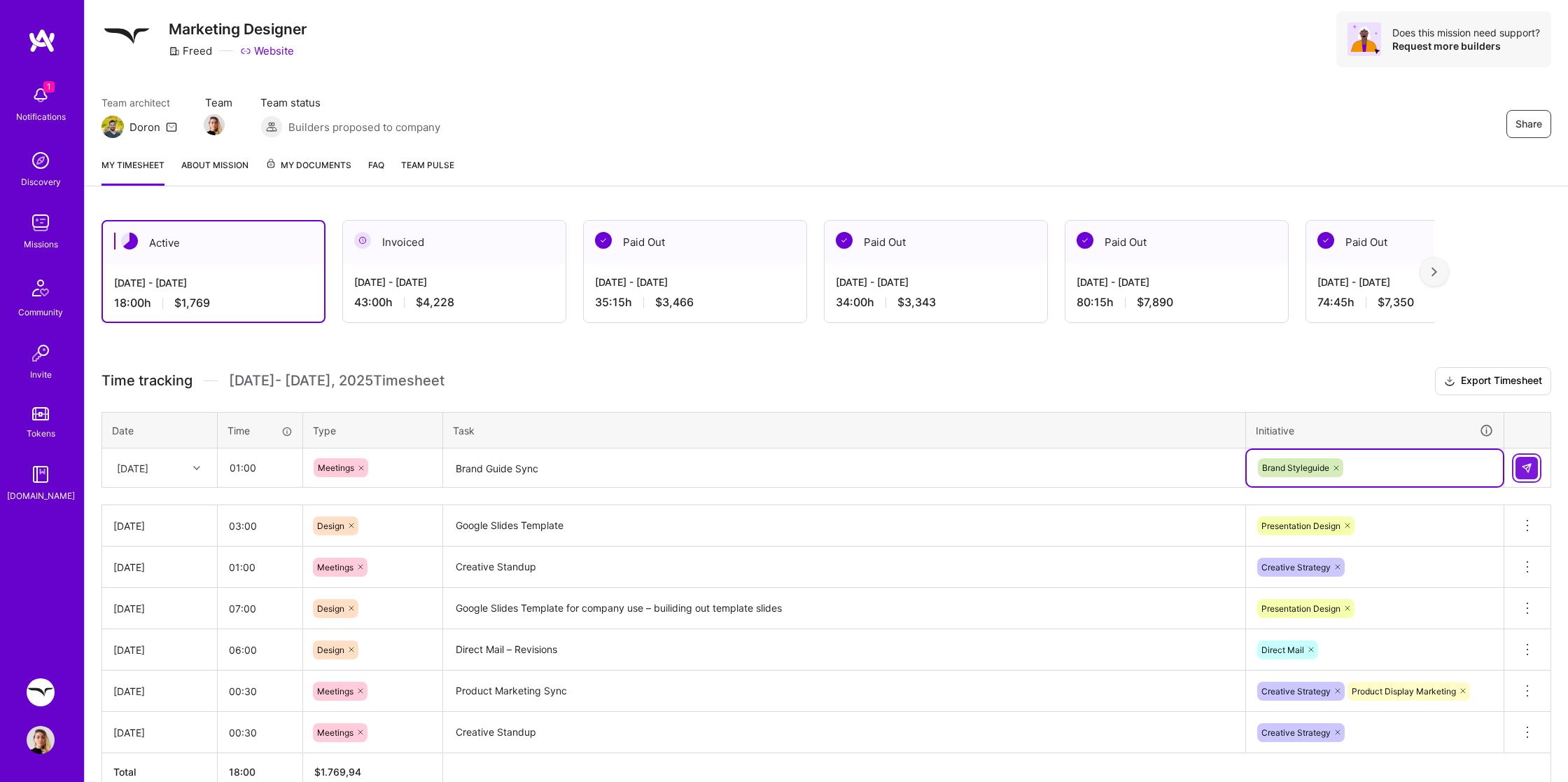
click at [1530, 462] on img at bounding box center [1526, 468] width 11 height 11
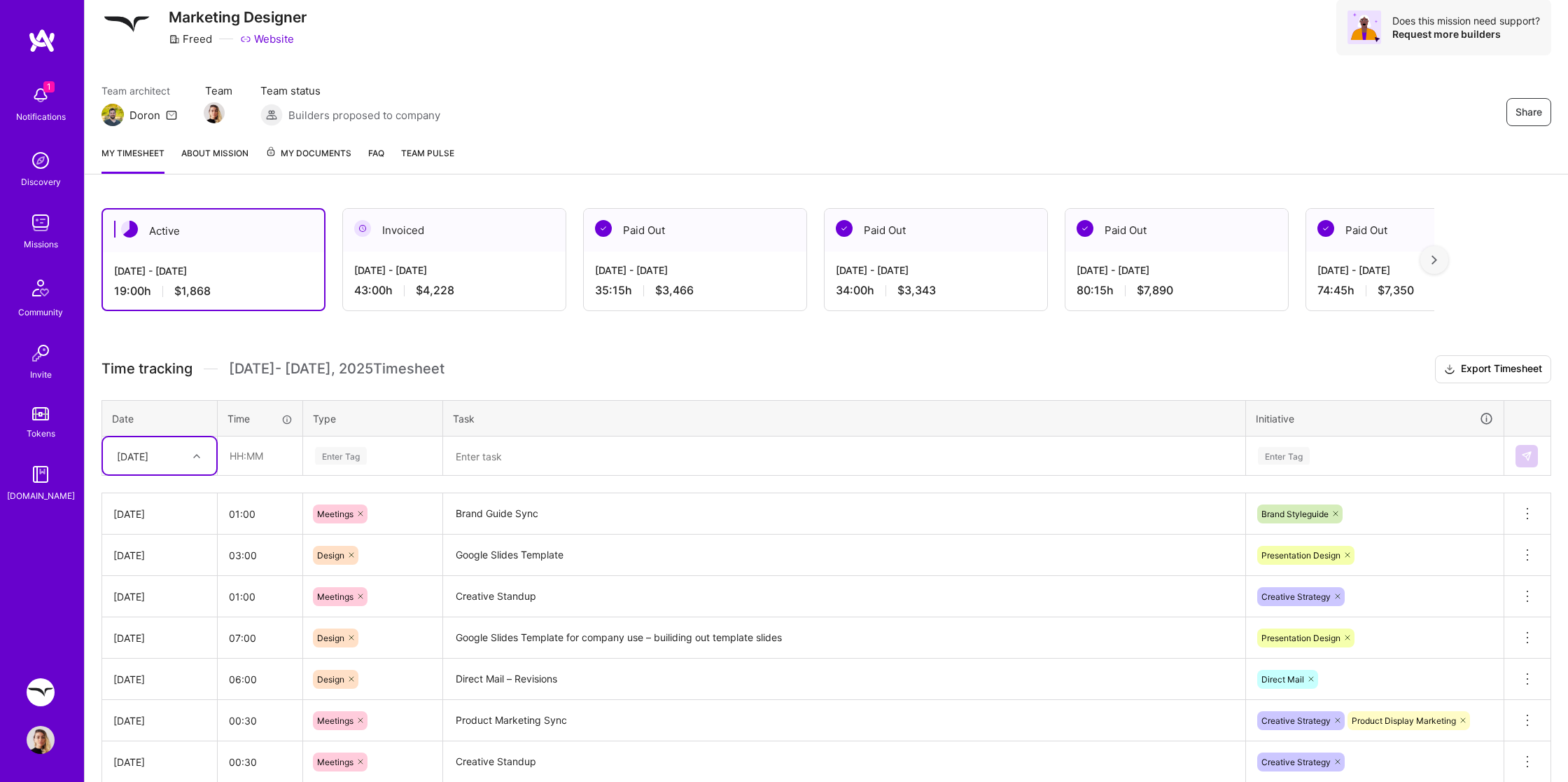
scroll to position [46, 0]
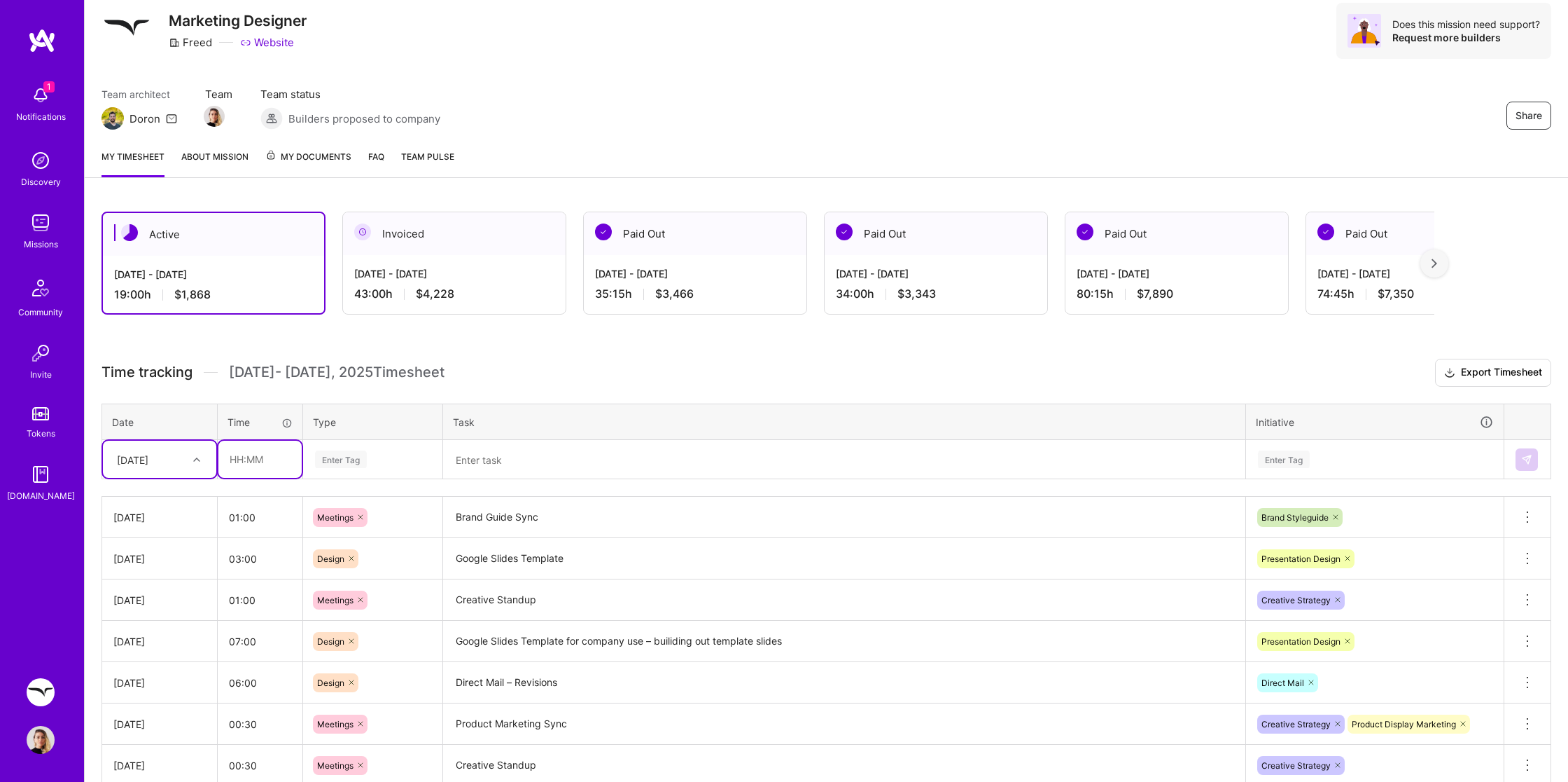
click at [240, 454] on input "text" at bounding box center [260, 459] width 83 height 38
click at [359, 454] on div "Enter Tag" at bounding box center [341, 459] width 52 height 22
type input "01:00"
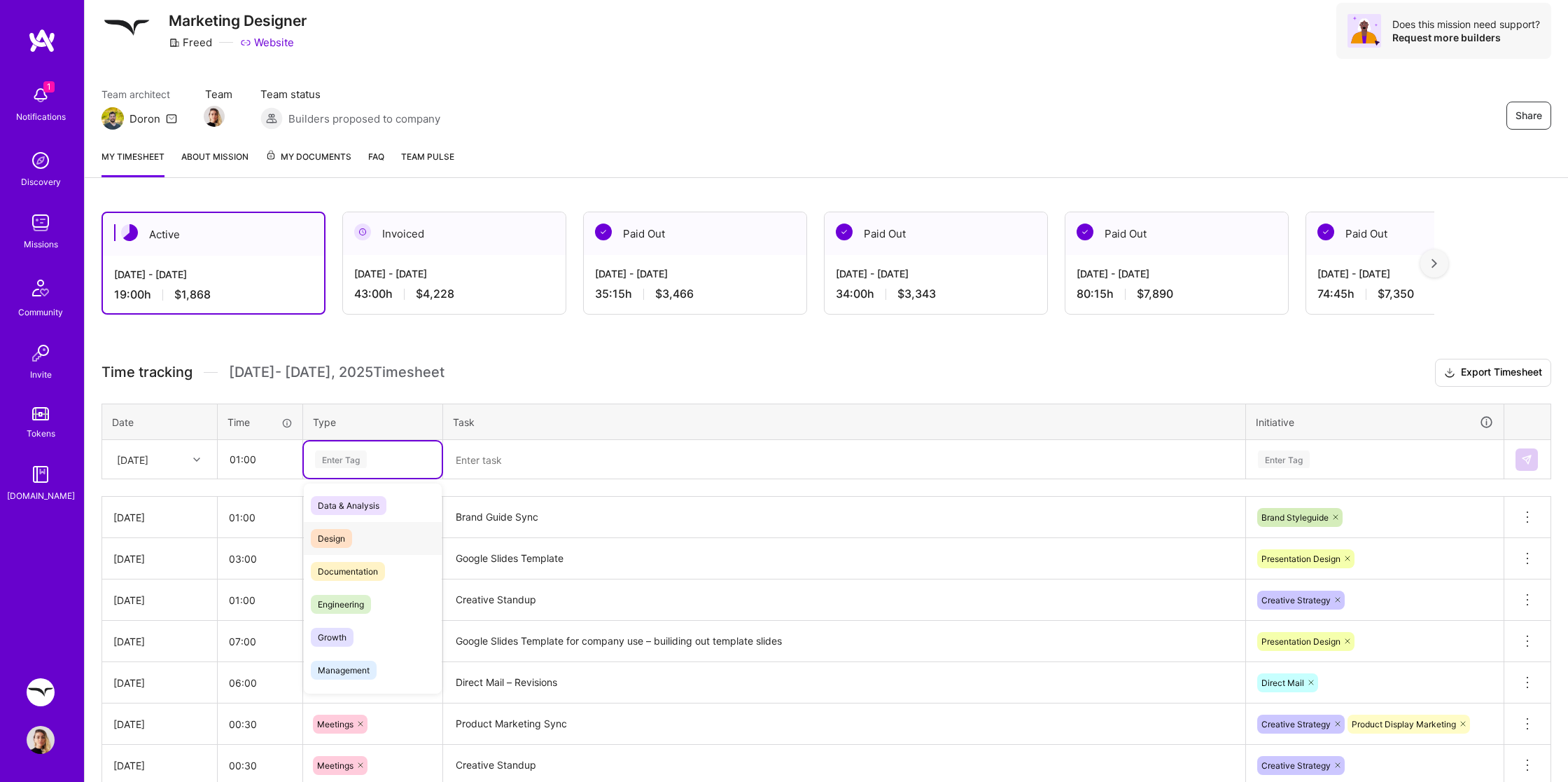
click at [337, 539] on span "Design" at bounding box center [331, 537] width 42 height 19
click at [557, 459] on textarea at bounding box center [843, 460] width 799 height 38
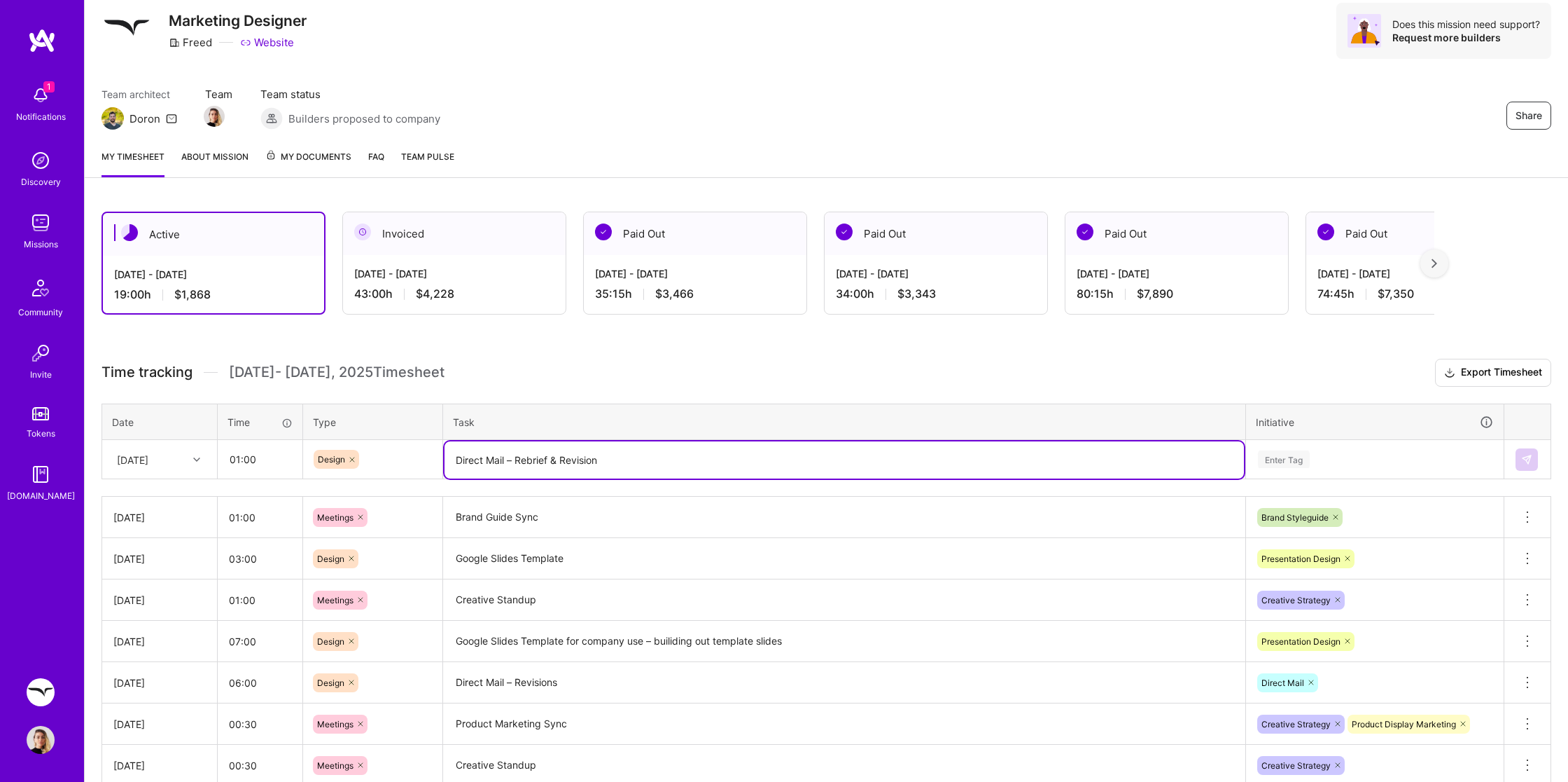
type textarea "Direct Mail – Rebrief & Revision"
click at [1286, 454] on div "Enter Tag" at bounding box center [1284, 459] width 52 height 22
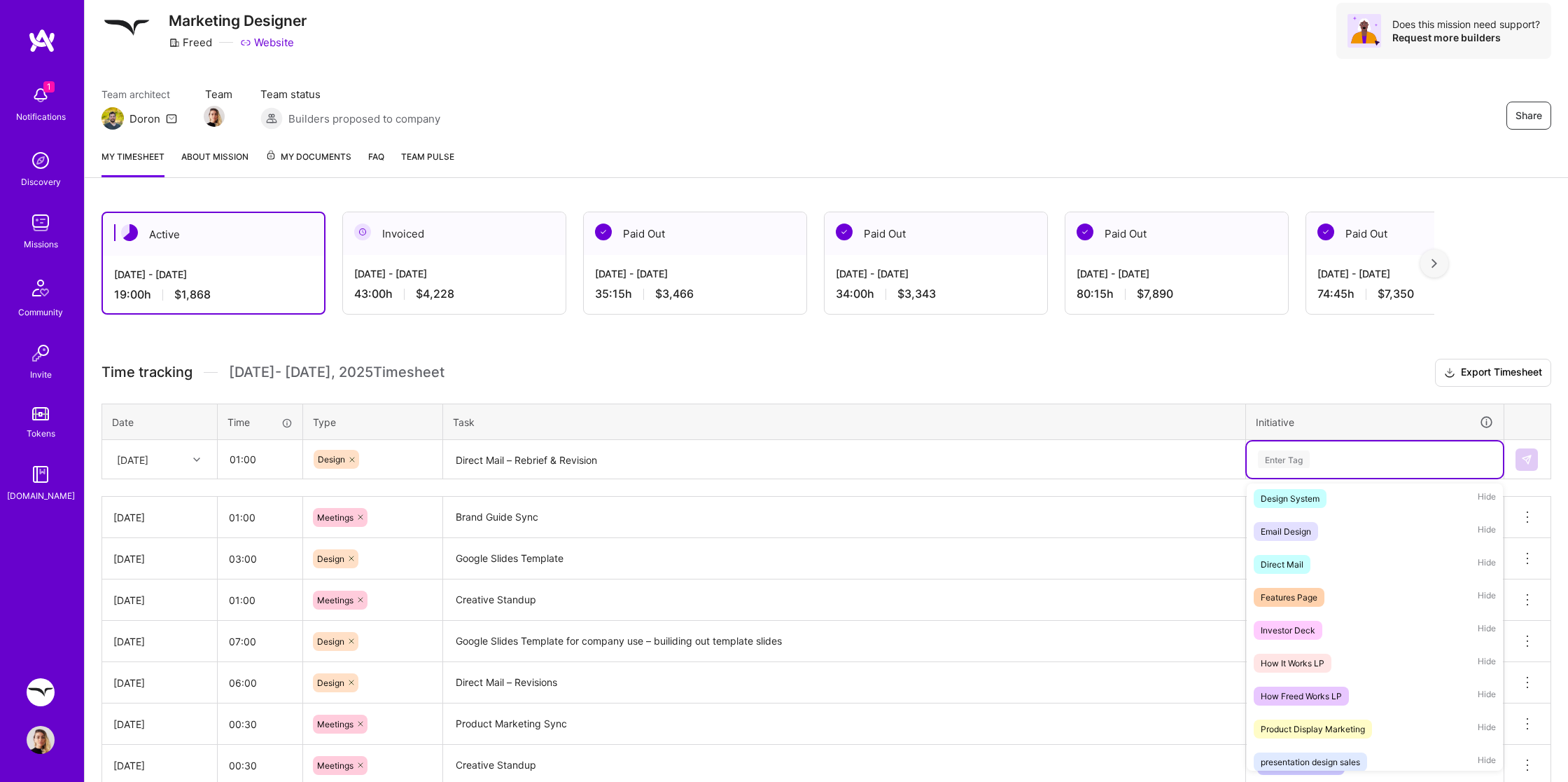
scroll to position [537, 0]
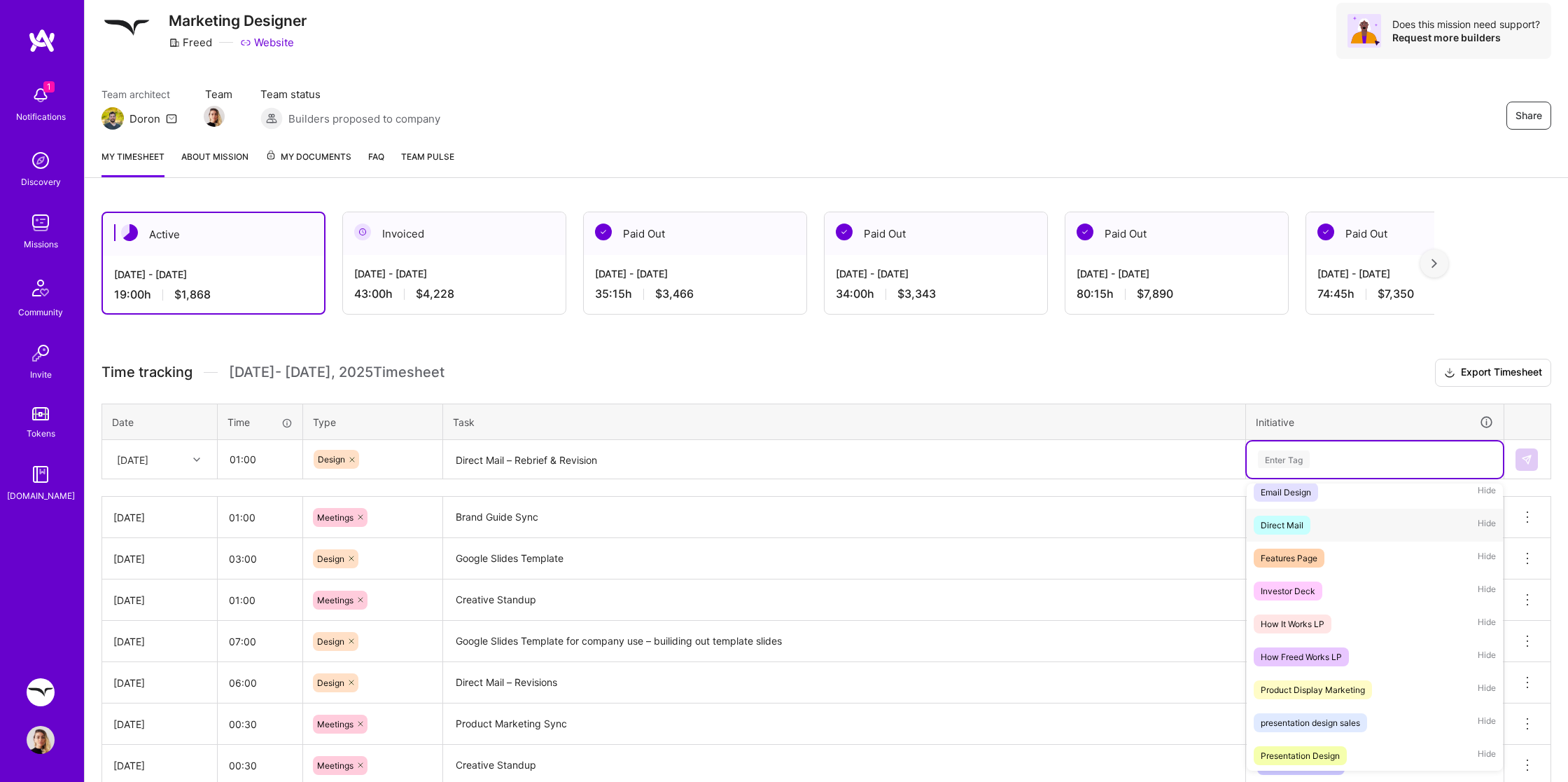
click at [1302, 521] on div "Direct Mail" at bounding box center [1282, 525] width 42 height 15
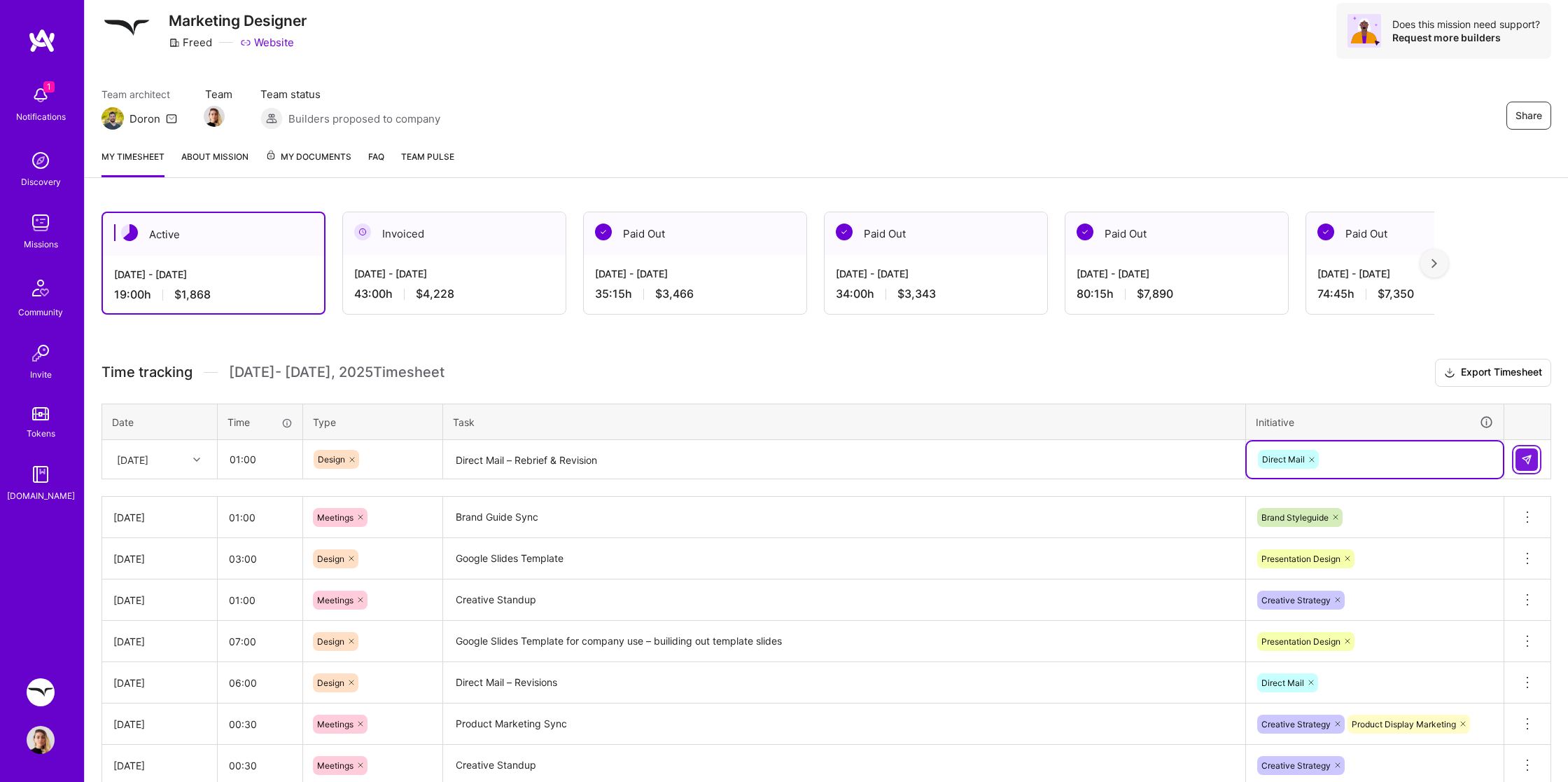
click at [1526, 460] on img at bounding box center [1526, 460] width 11 height 11
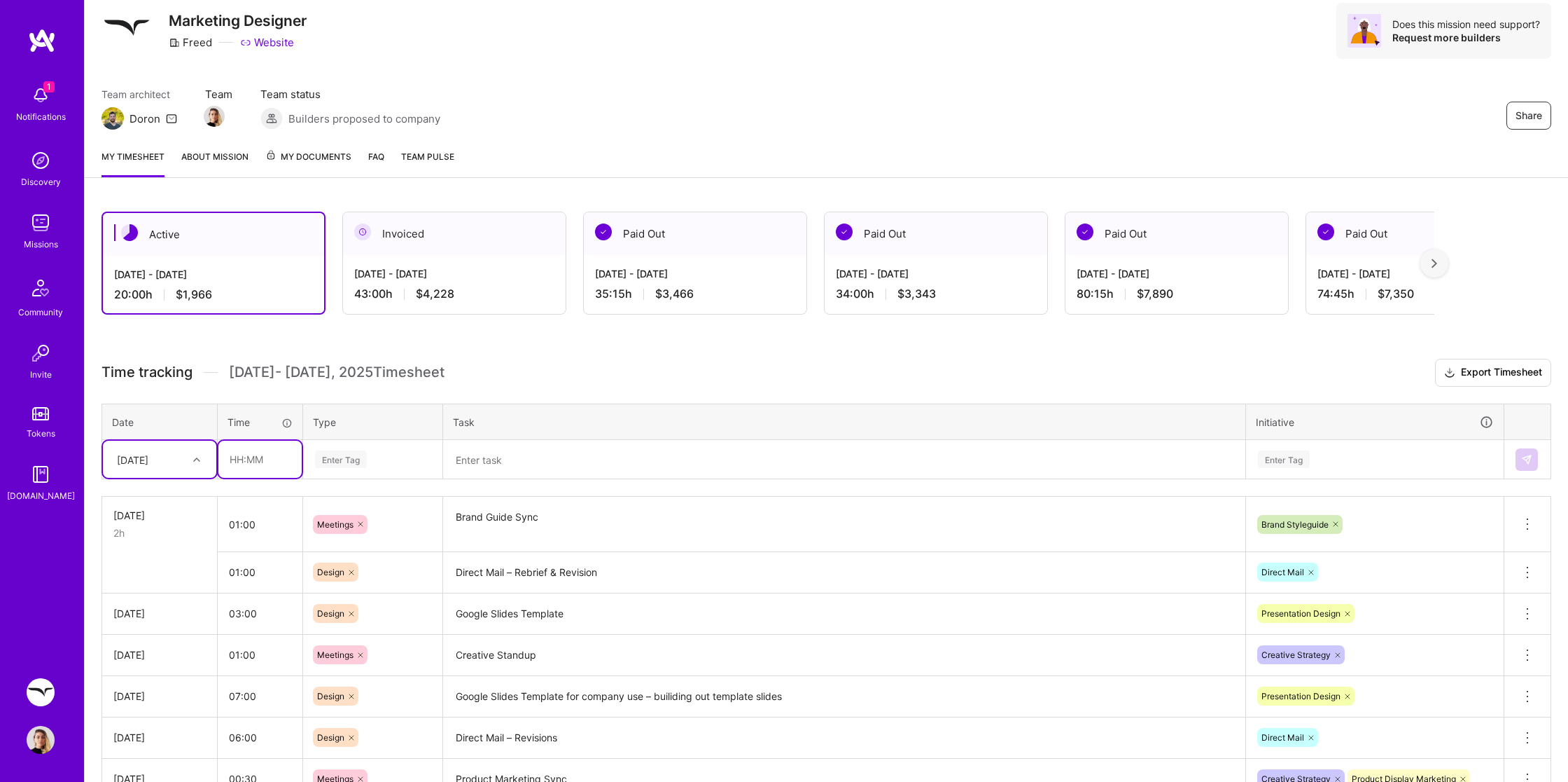
click at [260, 454] on input "text" at bounding box center [260, 459] width 83 height 38
type input "1"
click at [349, 460] on div "Enter Tag" at bounding box center [341, 459] width 52 height 22
type input "02:00"
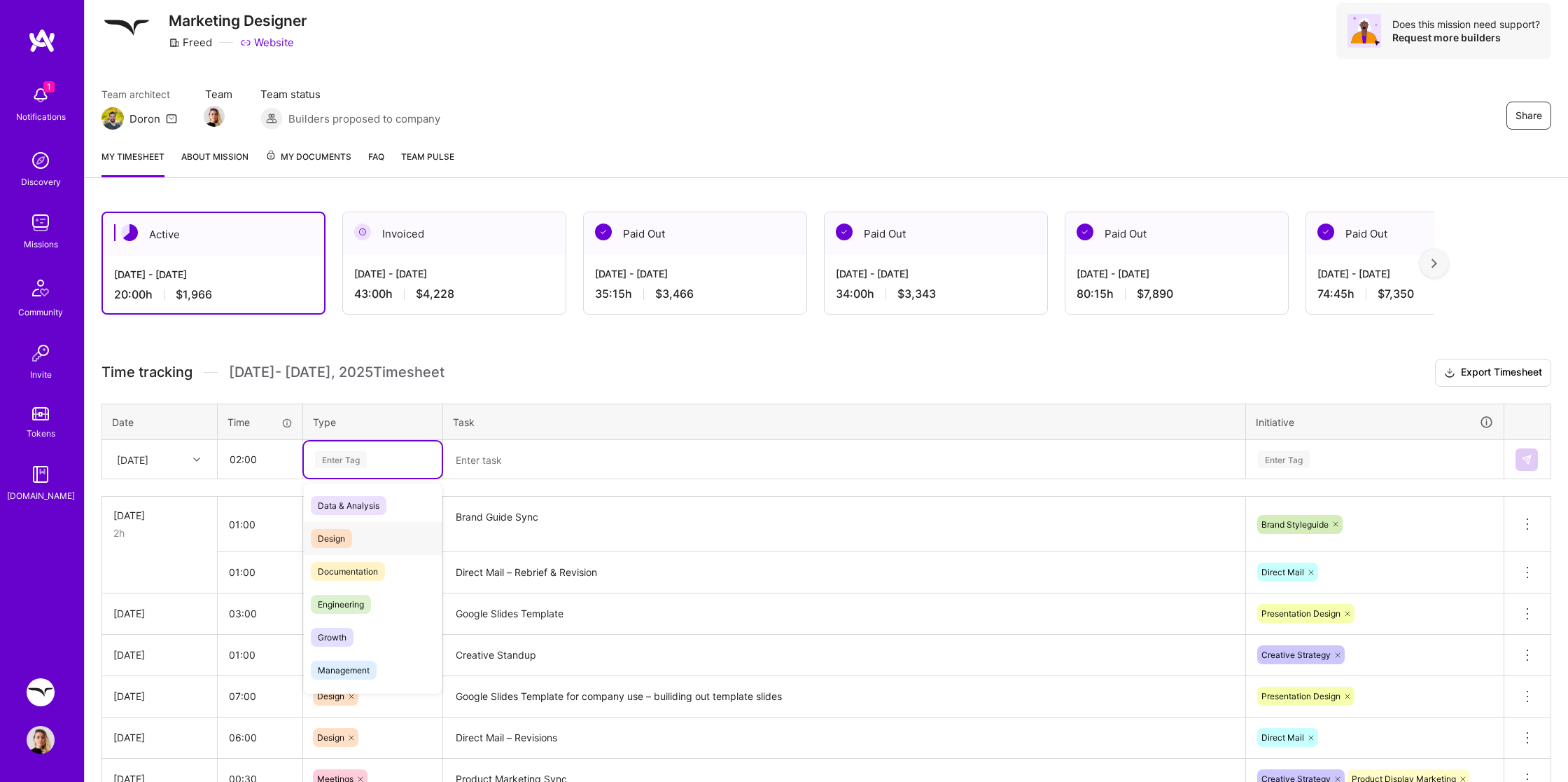
click at [359, 533] on div "Design" at bounding box center [372, 538] width 138 height 33
click at [526, 456] on textarea at bounding box center [843, 460] width 799 height 38
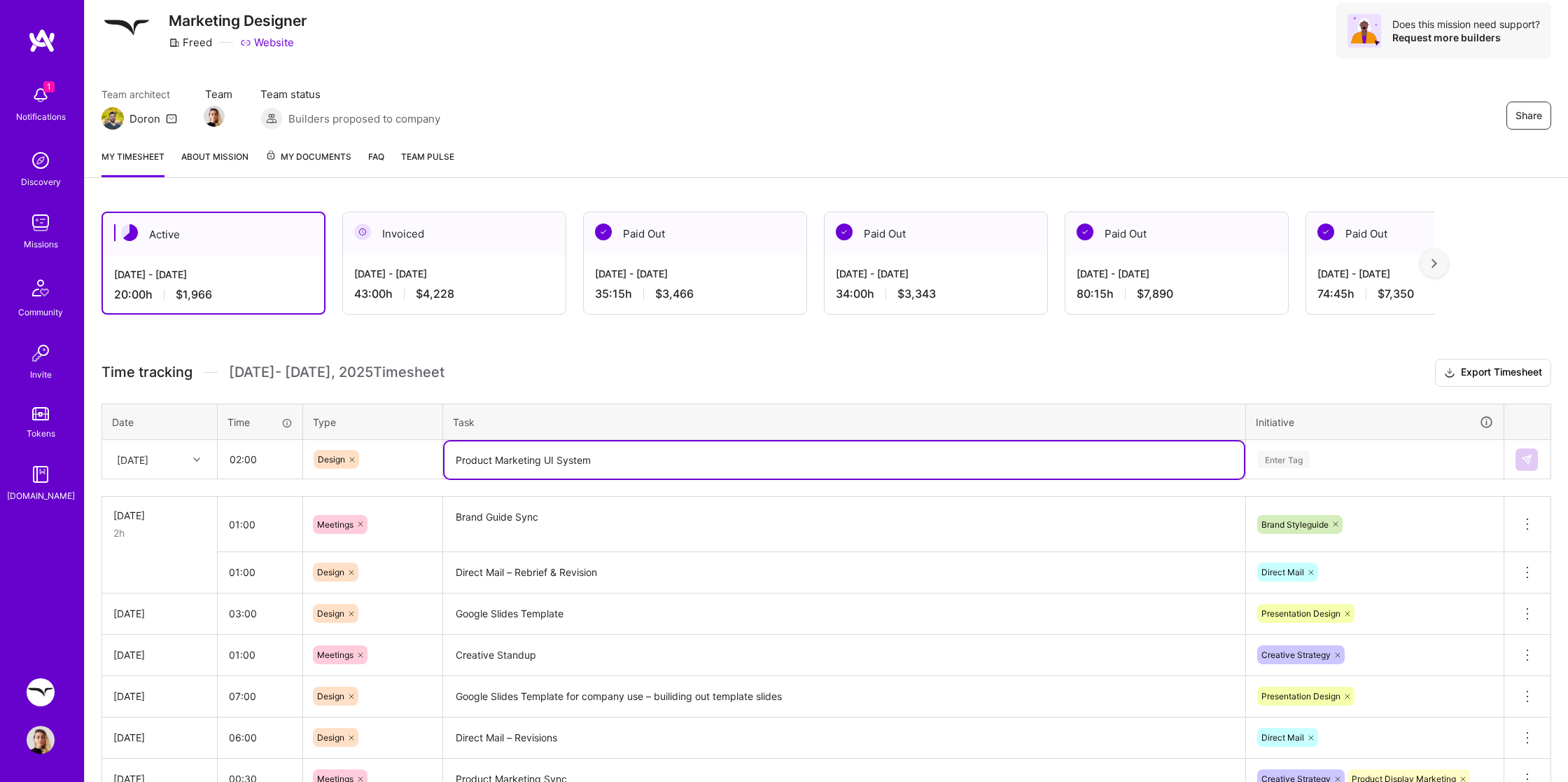
type textarea "Product Marketing UI System"
click at [1293, 462] on div "Enter Tag" at bounding box center [1284, 459] width 52 height 22
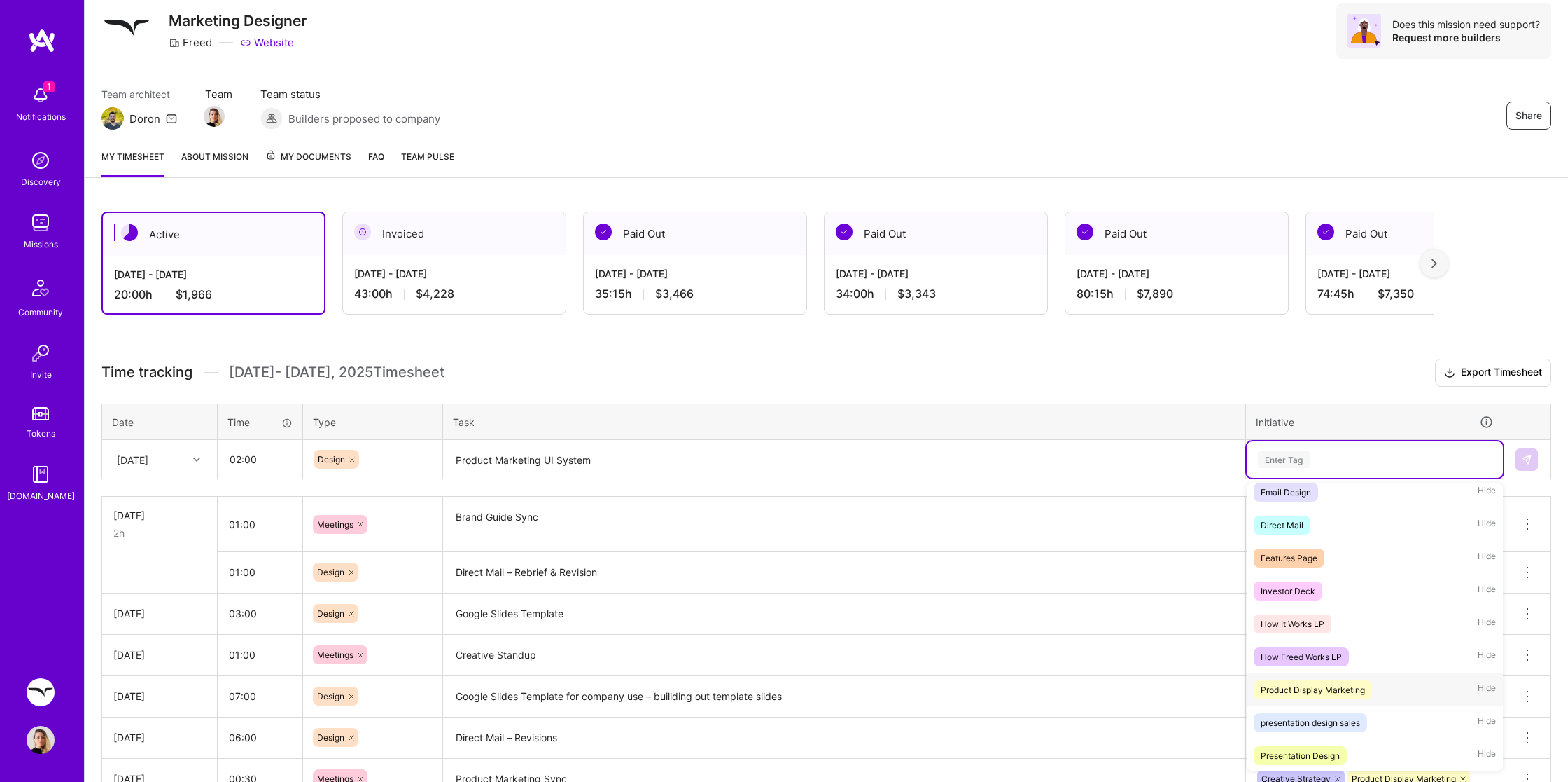
click at [1311, 684] on div "Product Display Marketing" at bounding box center [1313, 690] width 104 height 15
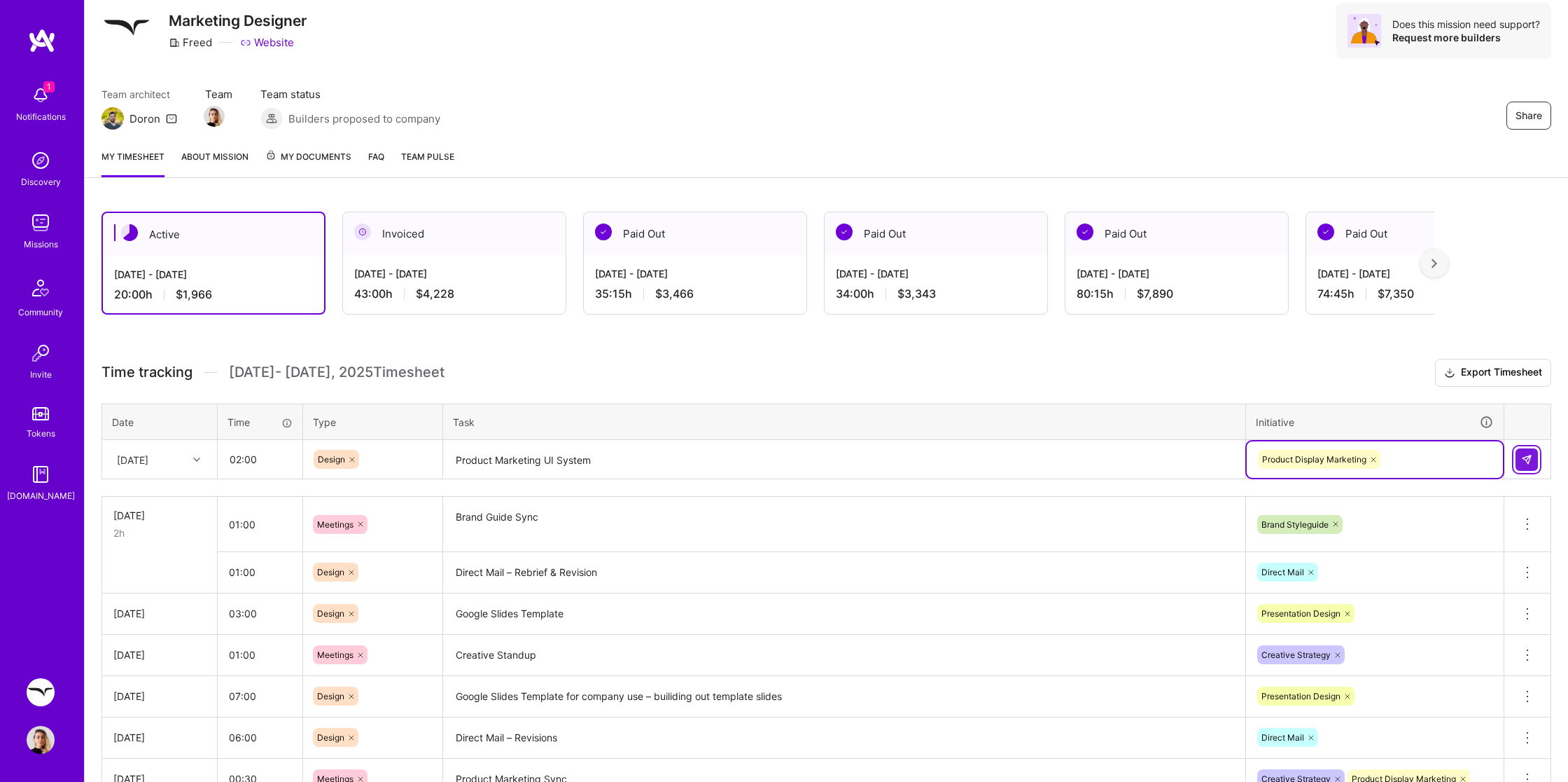
click at [1532, 456] on button at bounding box center [1526, 459] width 22 height 22
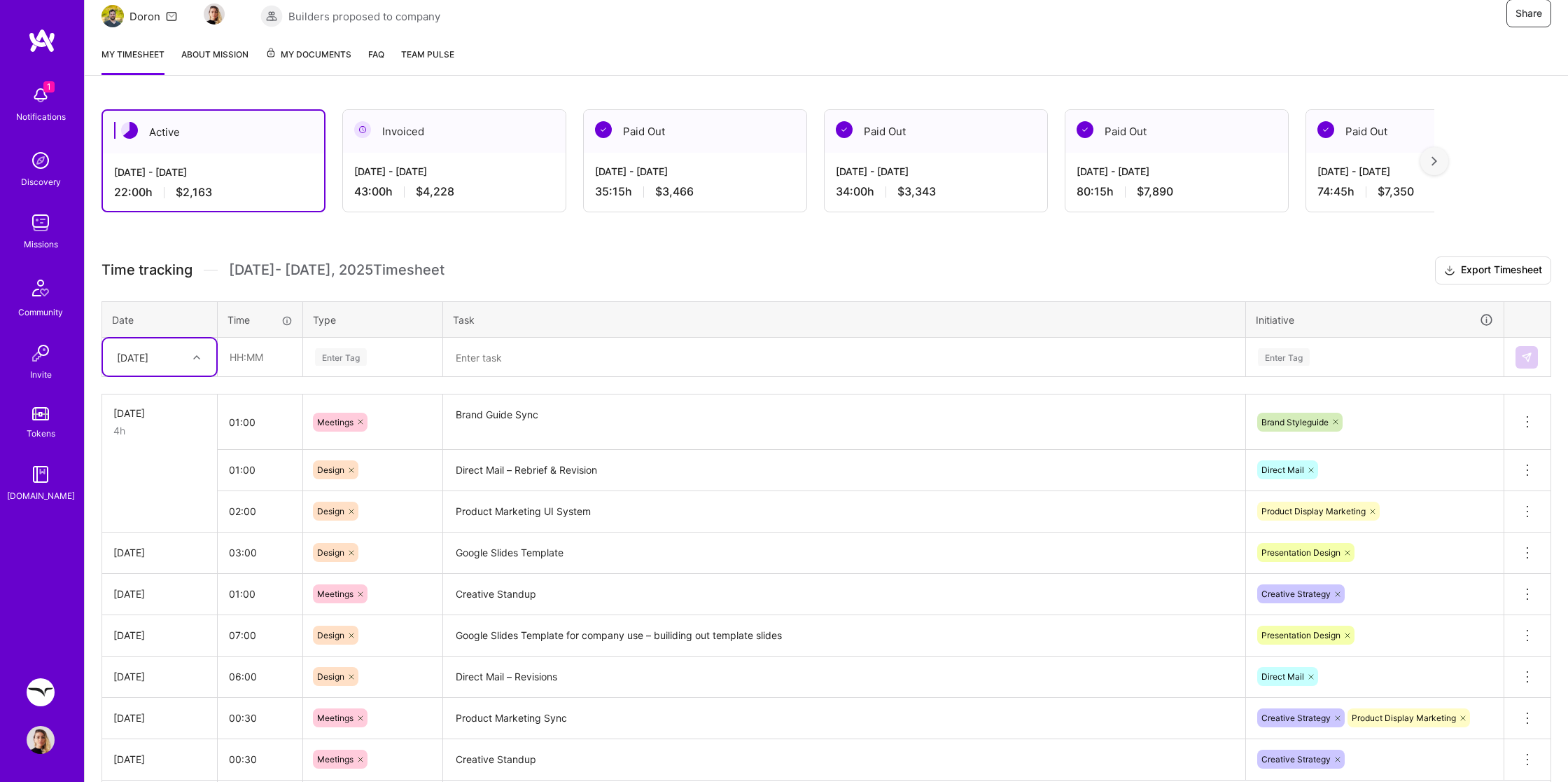
scroll to position [146, 0]
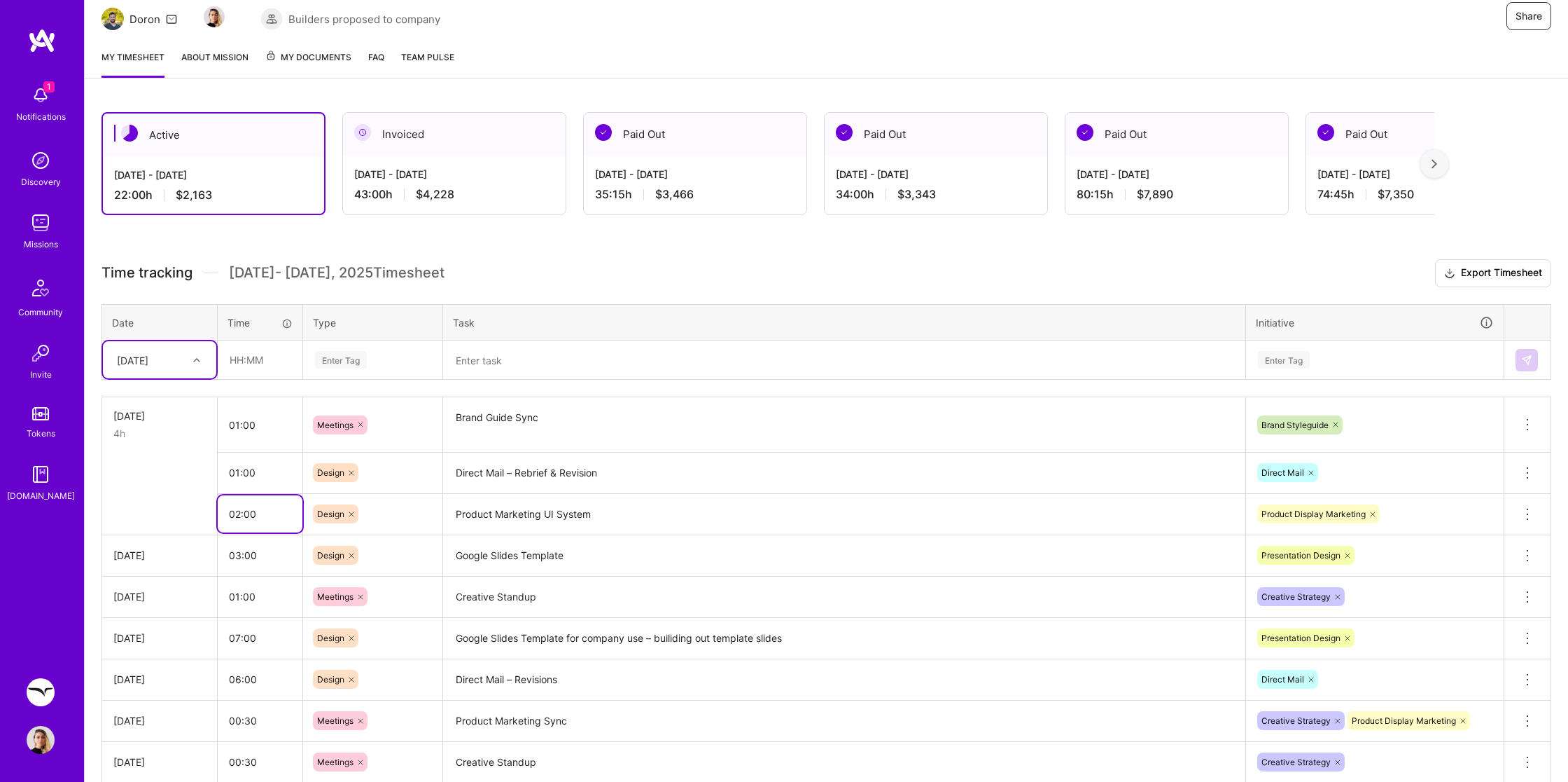
click at [246, 509] on input "02:00" at bounding box center [260, 514] width 85 height 38
click at [240, 510] on input "02:00" at bounding box center [260, 514] width 85 height 38
click at [236, 514] on input "02:00" at bounding box center [260, 514] width 85 height 38
type input "03:00"
click at [641, 514] on textarea "Product Marketing UI System" at bounding box center [843, 514] width 799 height 38
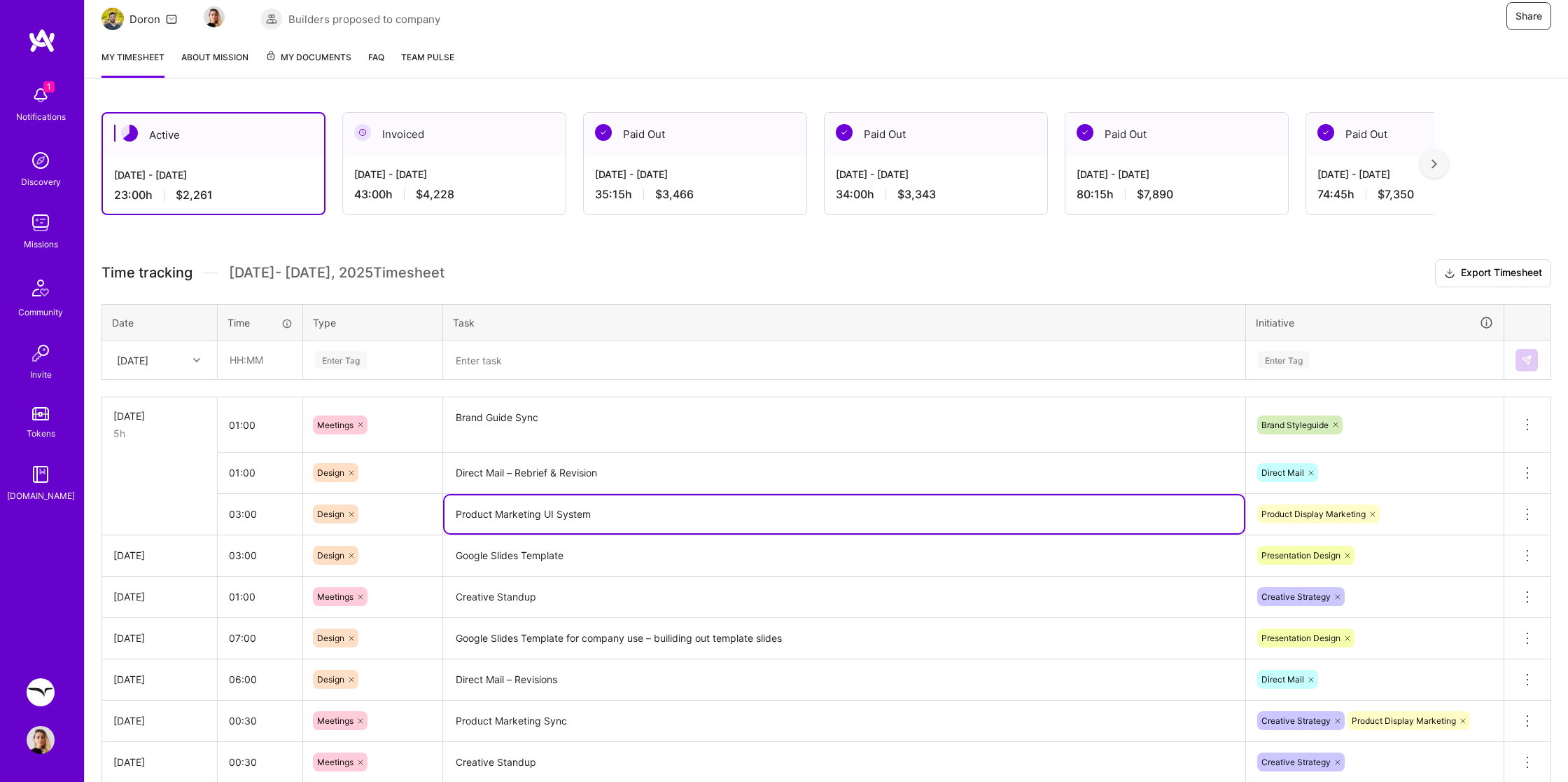
click at [650, 583] on textarea "Creative Standup" at bounding box center [843, 597] width 799 height 38
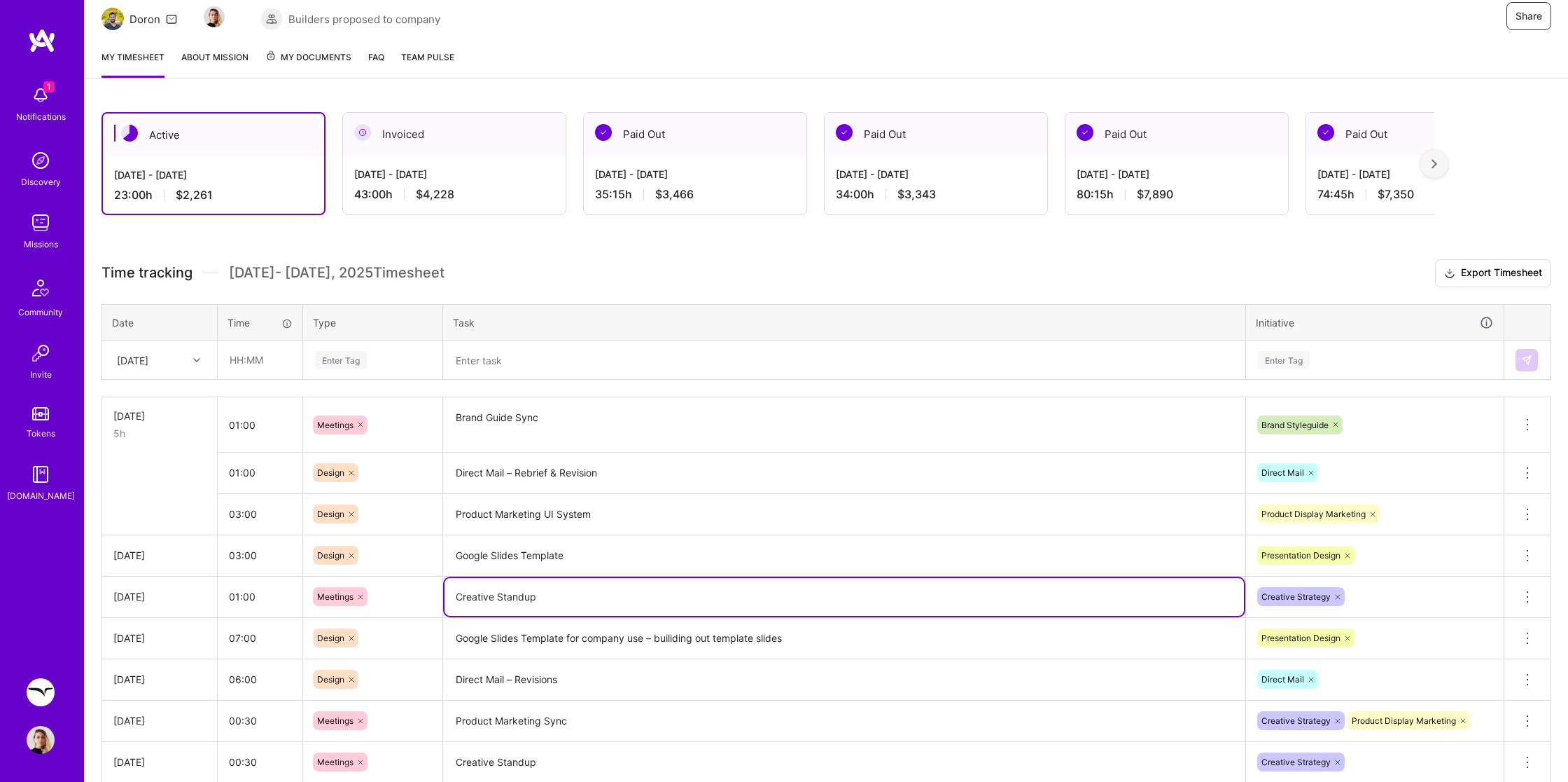
click at [914, 271] on h3 "Time tracking [DATE] - [DATE] Timesheet Export Timesheet" at bounding box center [826, 273] width 1450 height 28
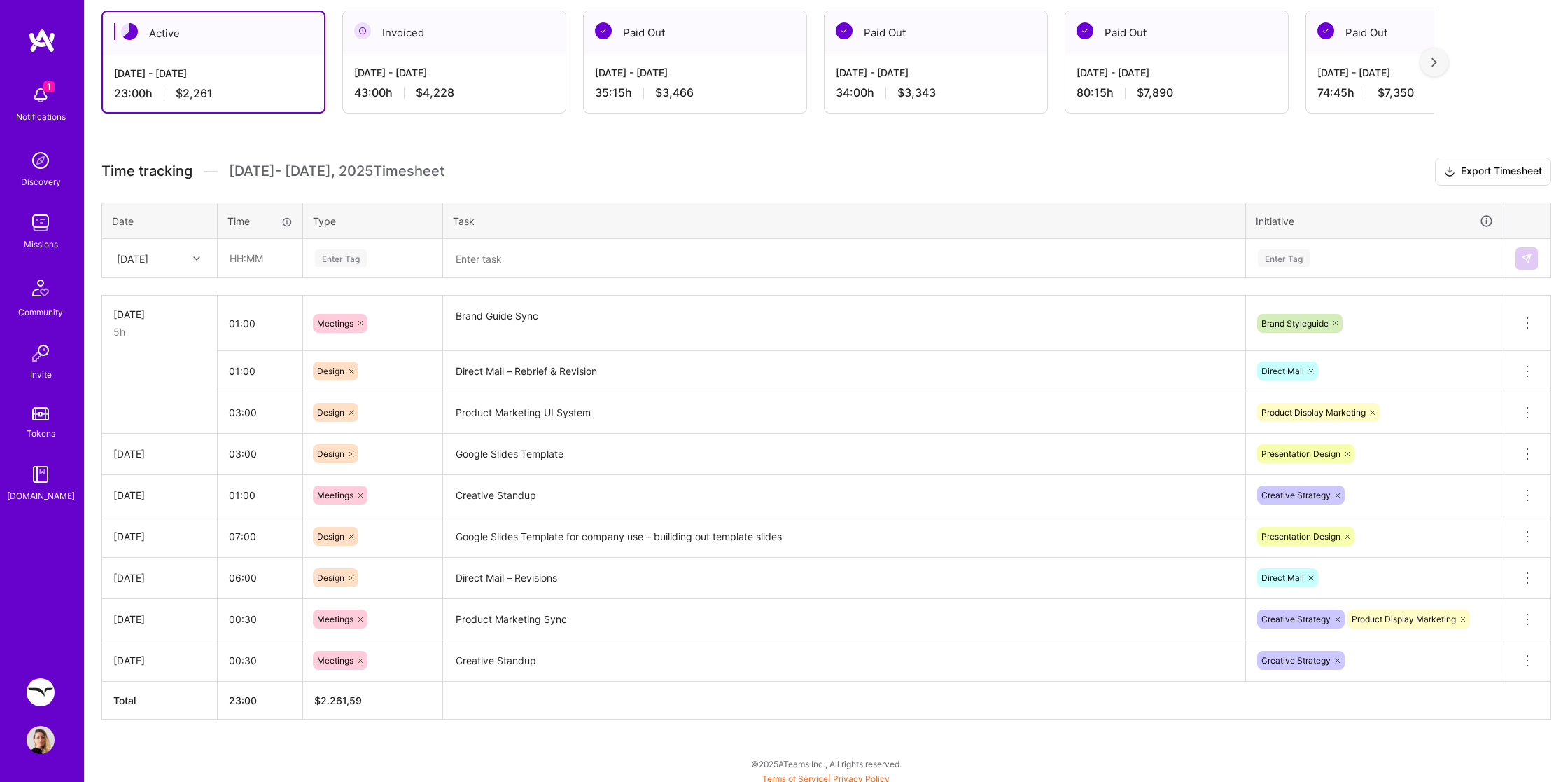
scroll to position [0, 0]
